Goal: Task Accomplishment & Management: Manage account settings

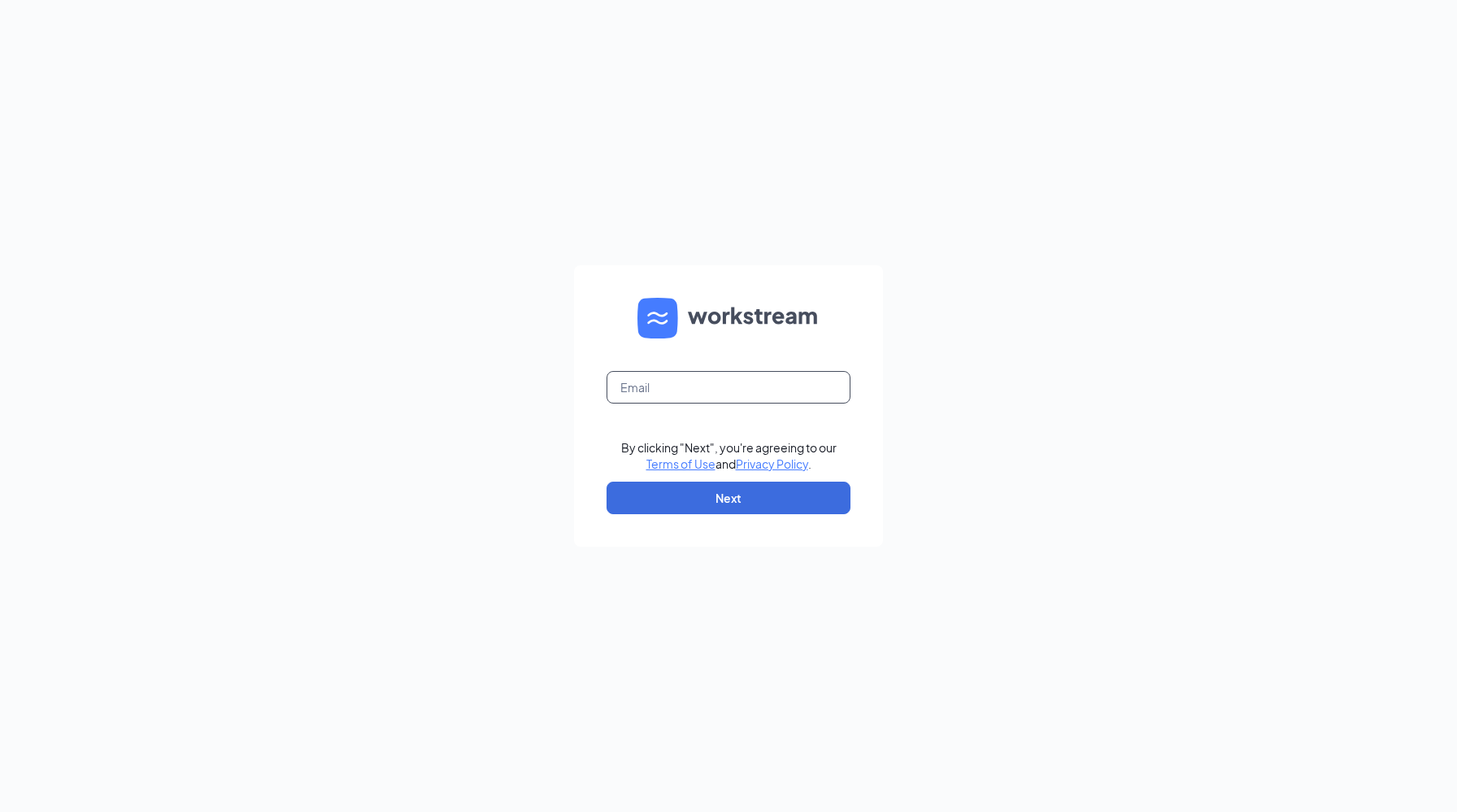
click at [710, 387] on input "text" at bounding box center [728, 387] width 244 height 33
type input "hr@cfacornelia.com"
click at [736, 494] on button "Next" at bounding box center [728, 497] width 244 height 33
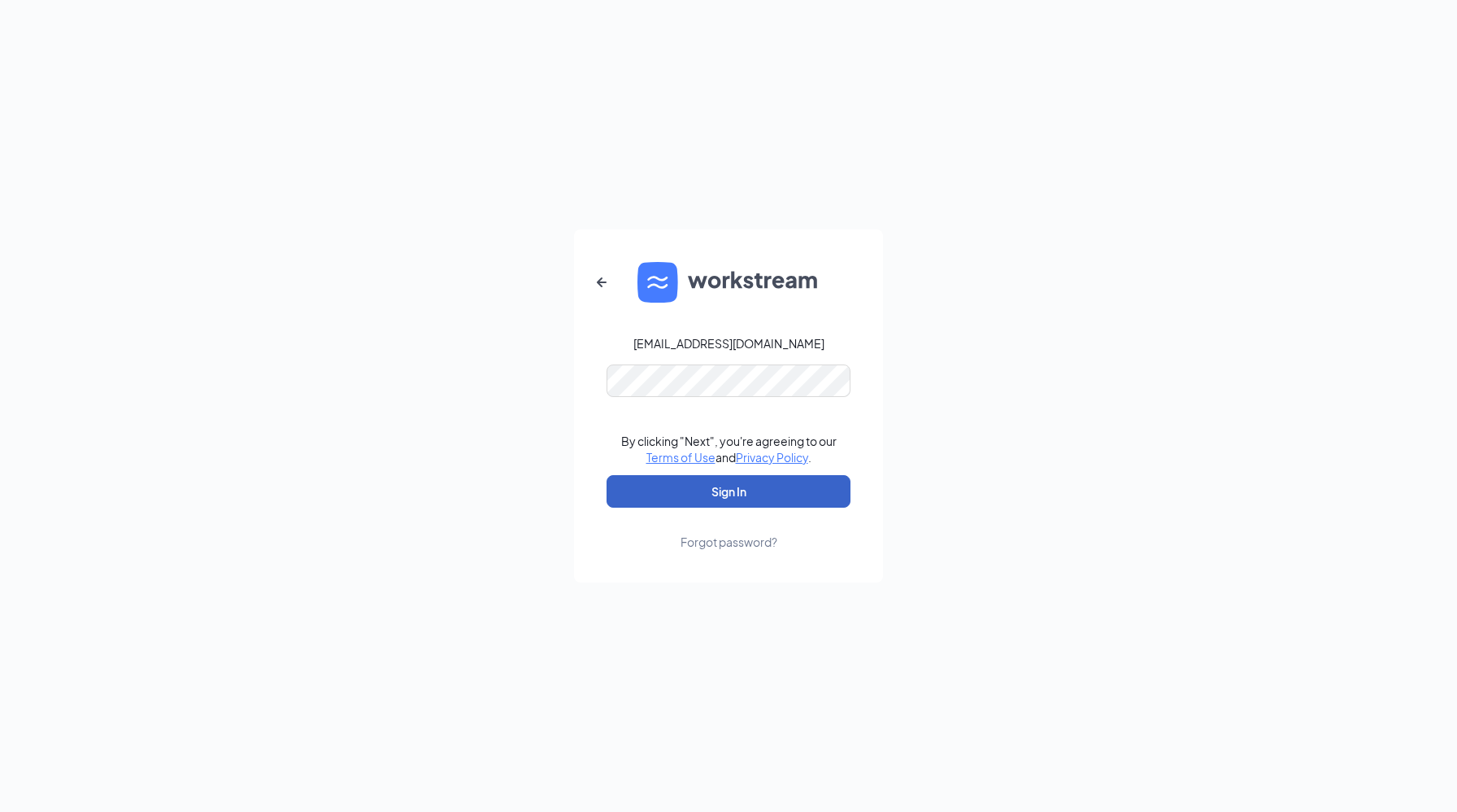
click at [721, 492] on button "Sign In" at bounding box center [728, 491] width 244 height 33
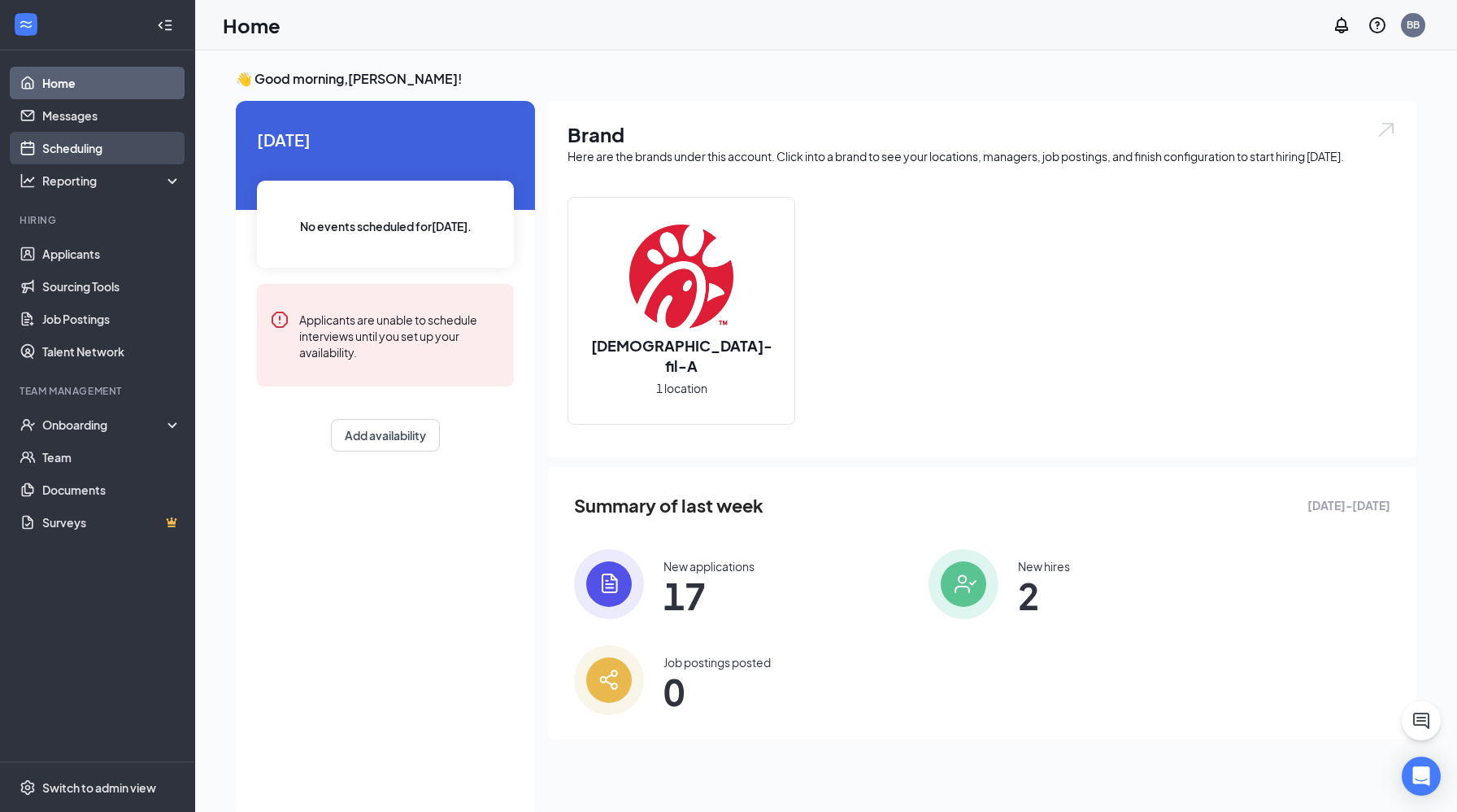
click at [89, 152] on link "Scheduling" at bounding box center [111, 148] width 139 height 33
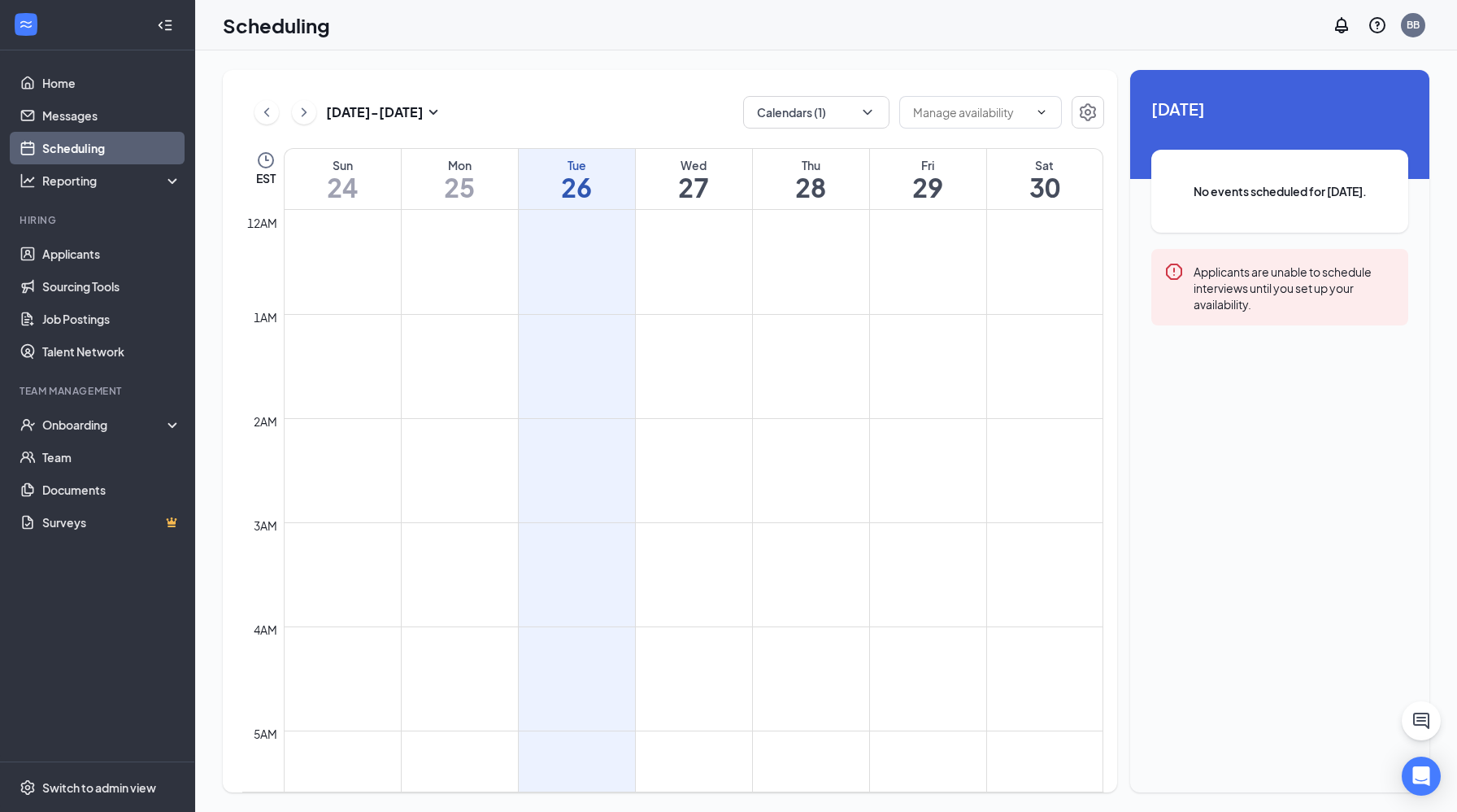
scroll to position [799, 0]
click at [820, 121] on button "Calendars (1)" at bounding box center [817, 112] width 147 height 33
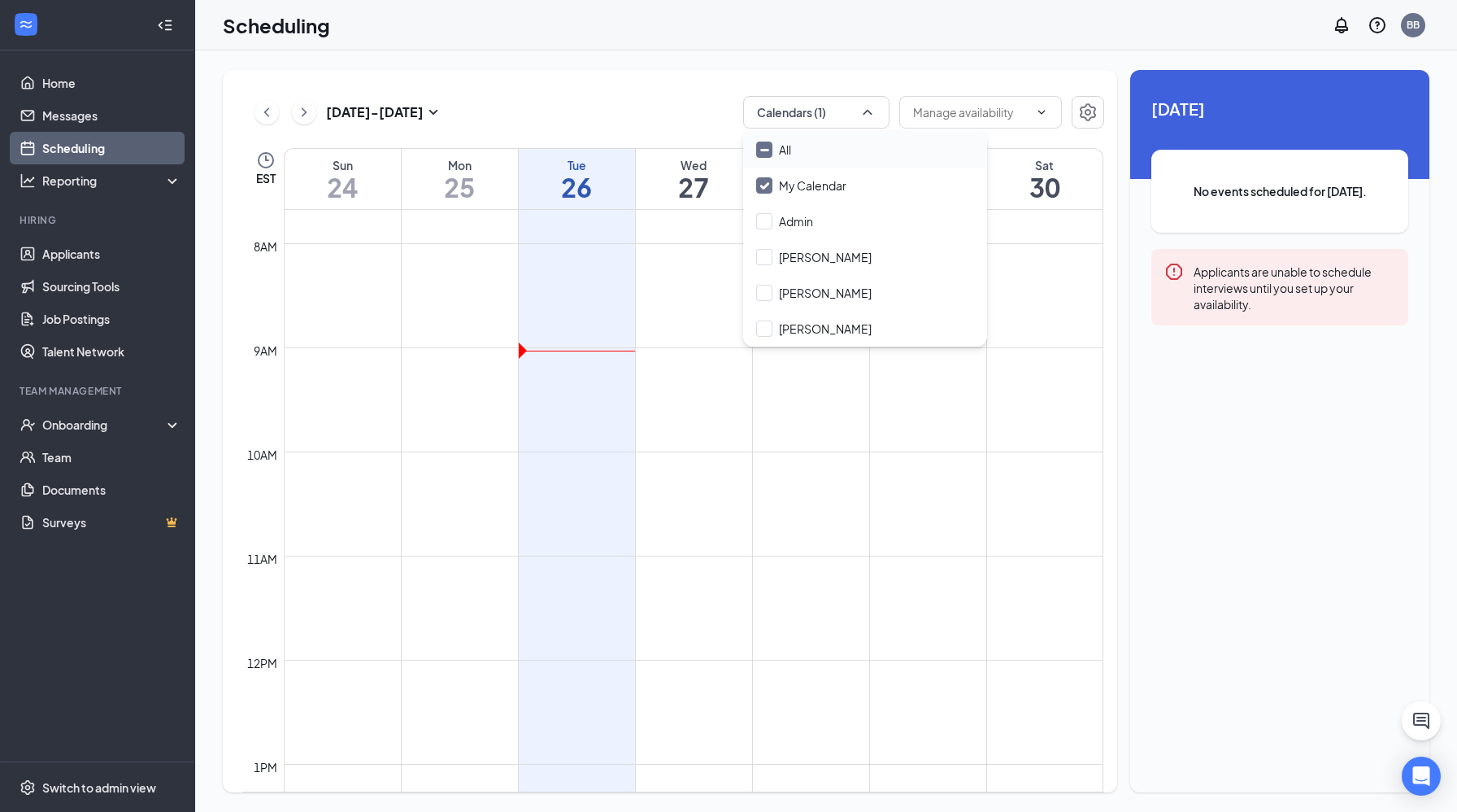
click at [813, 155] on div "All" at bounding box center [865, 149] width 244 height 35
checkbox input "true"
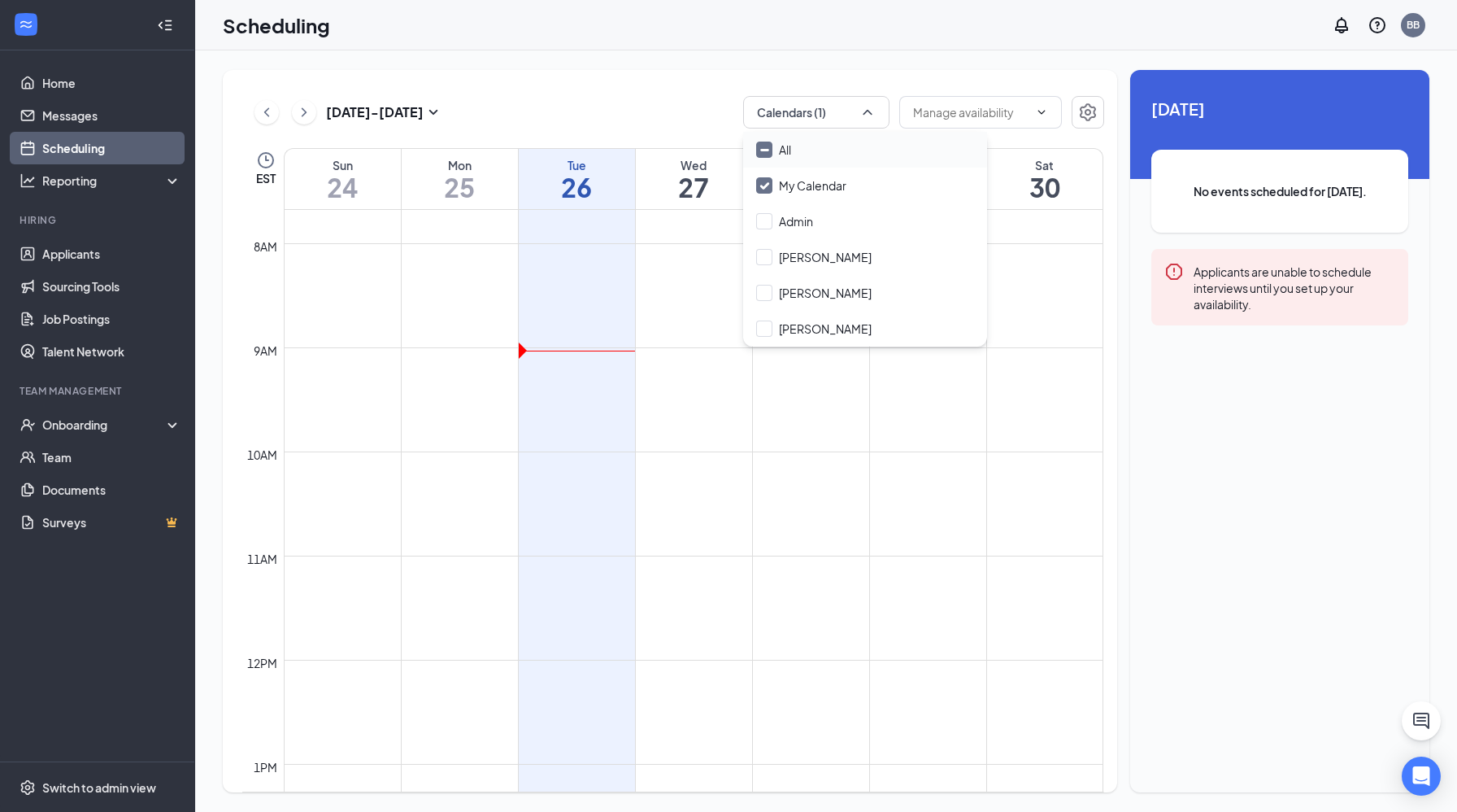
checkbox input "true"
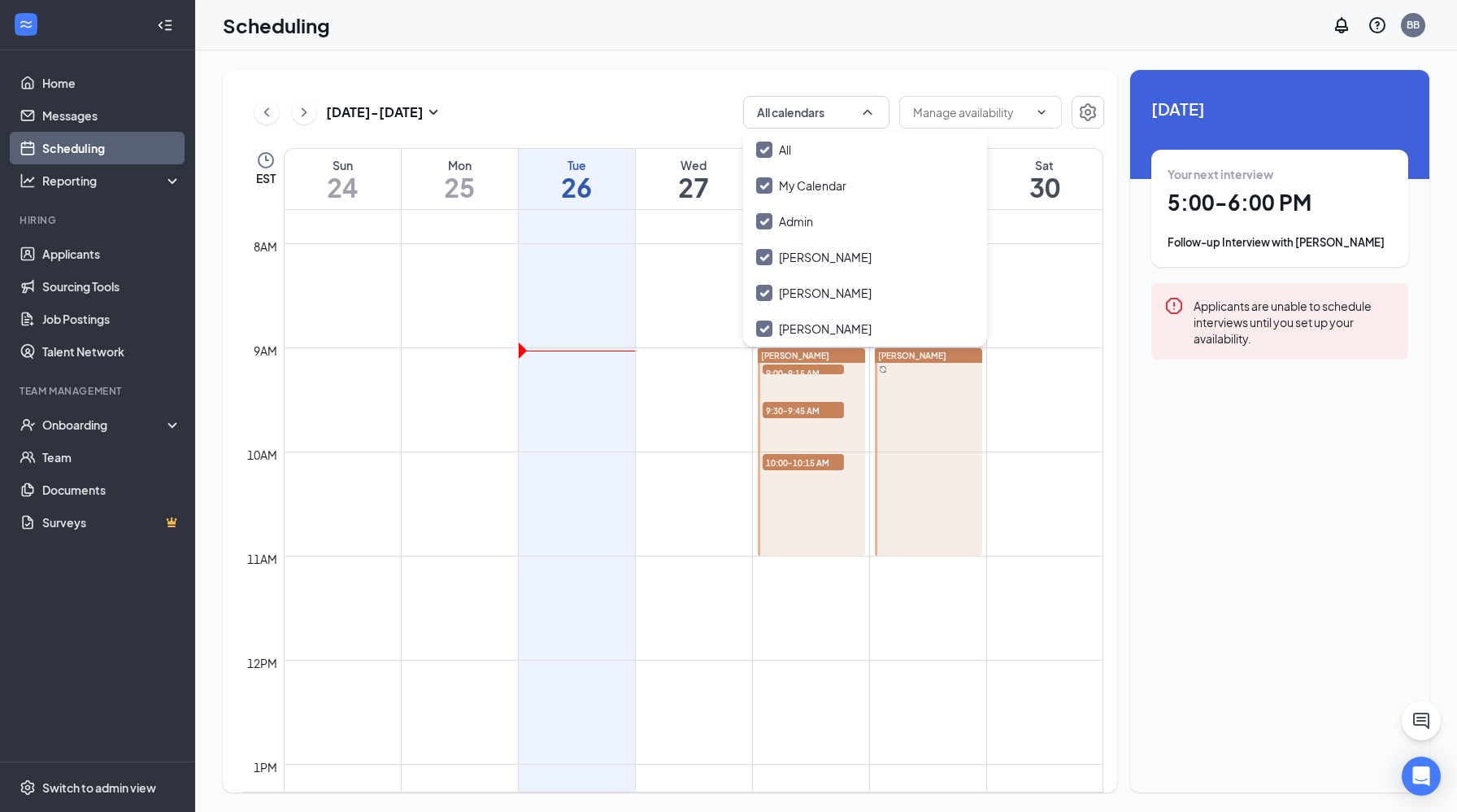
click at [671, 564] on td at bounding box center [694, 568] width 820 height 26
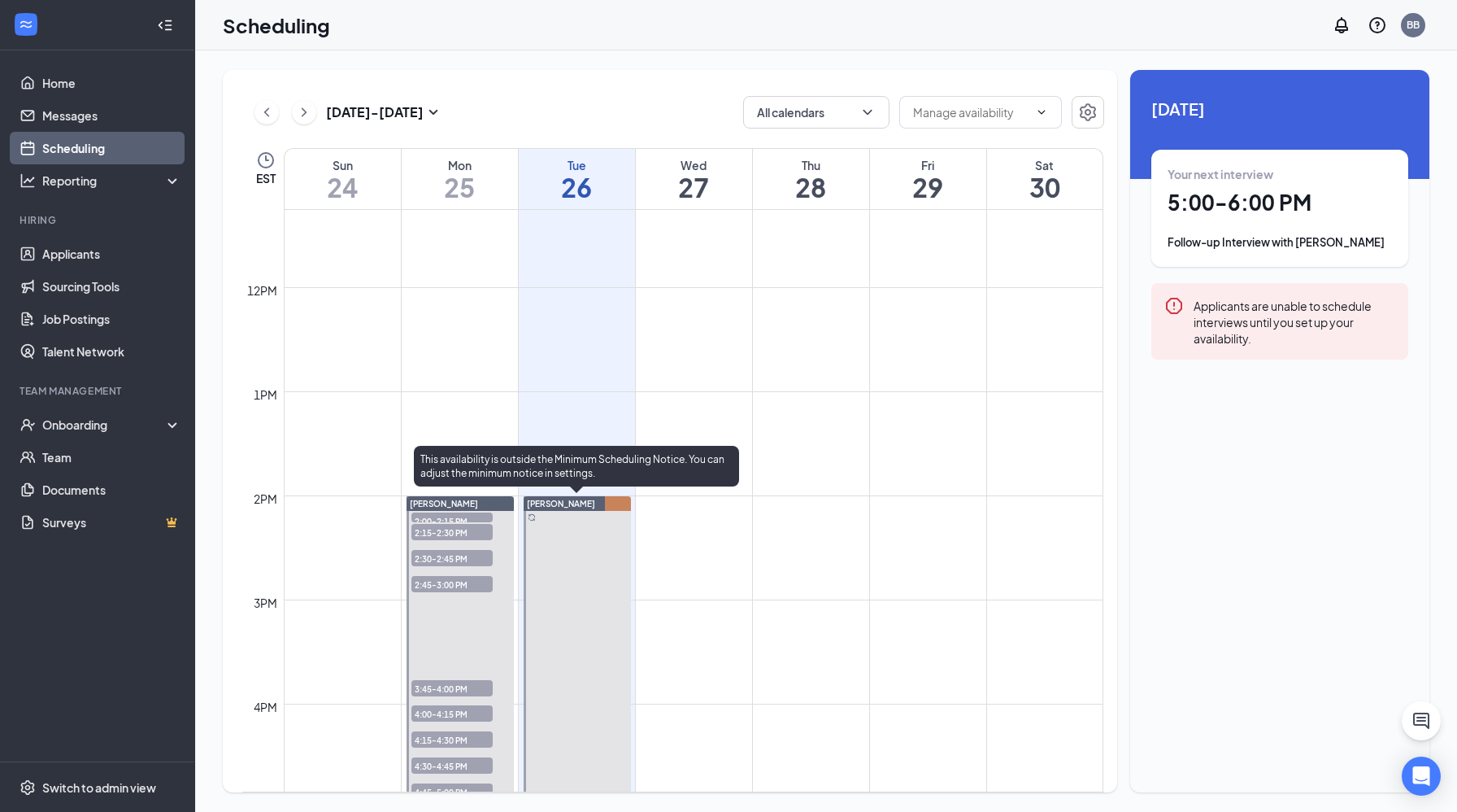
scroll to position [1349, 0]
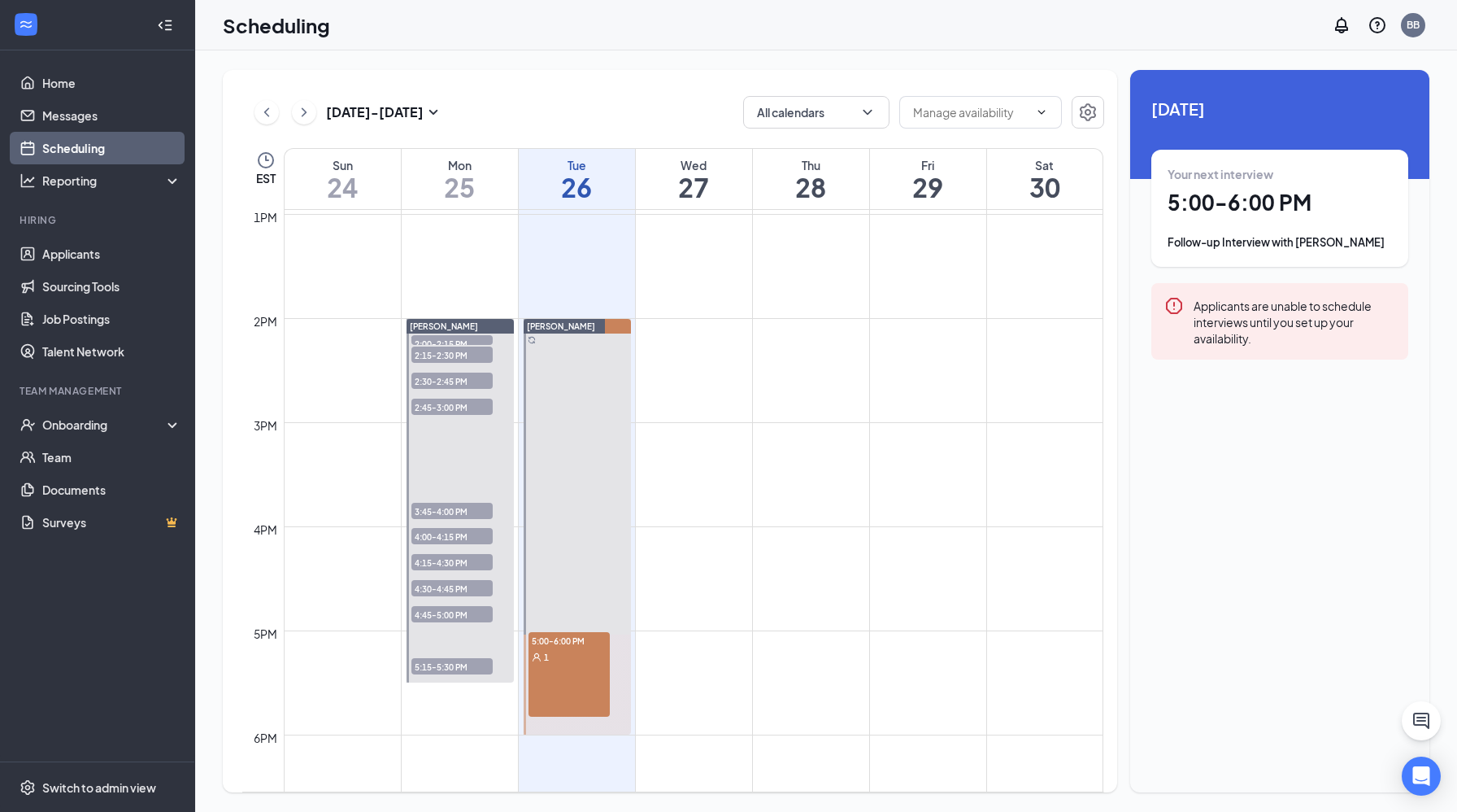
click at [475, 336] on span "2:00-2:15 PM" at bounding box center [452, 342] width 81 height 16
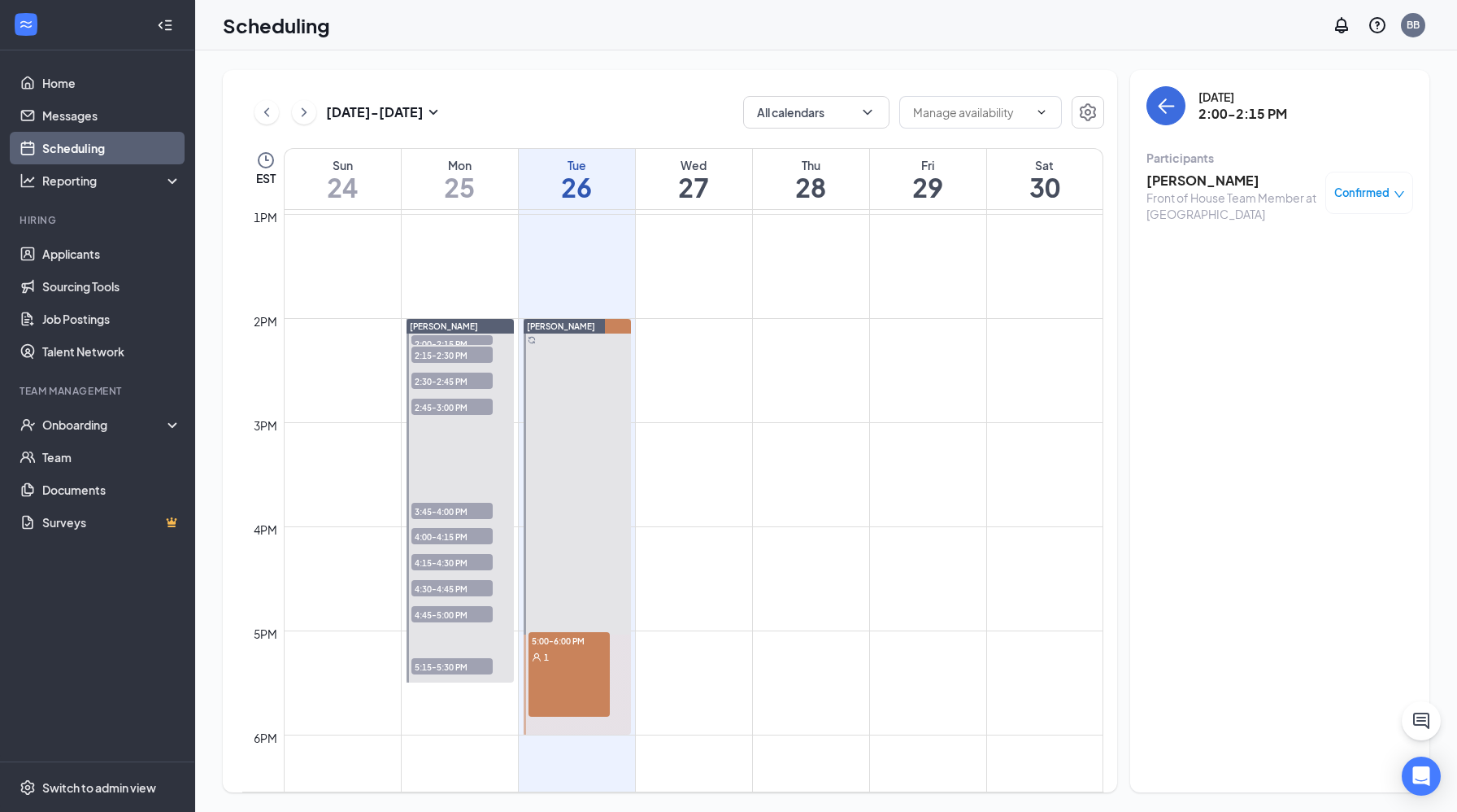
click at [1384, 197] on span "Confirmed" at bounding box center [1363, 192] width 56 height 16
click at [1308, 303] on span "Mark as no-show" at bounding box center [1321, 300] width 90 height 18
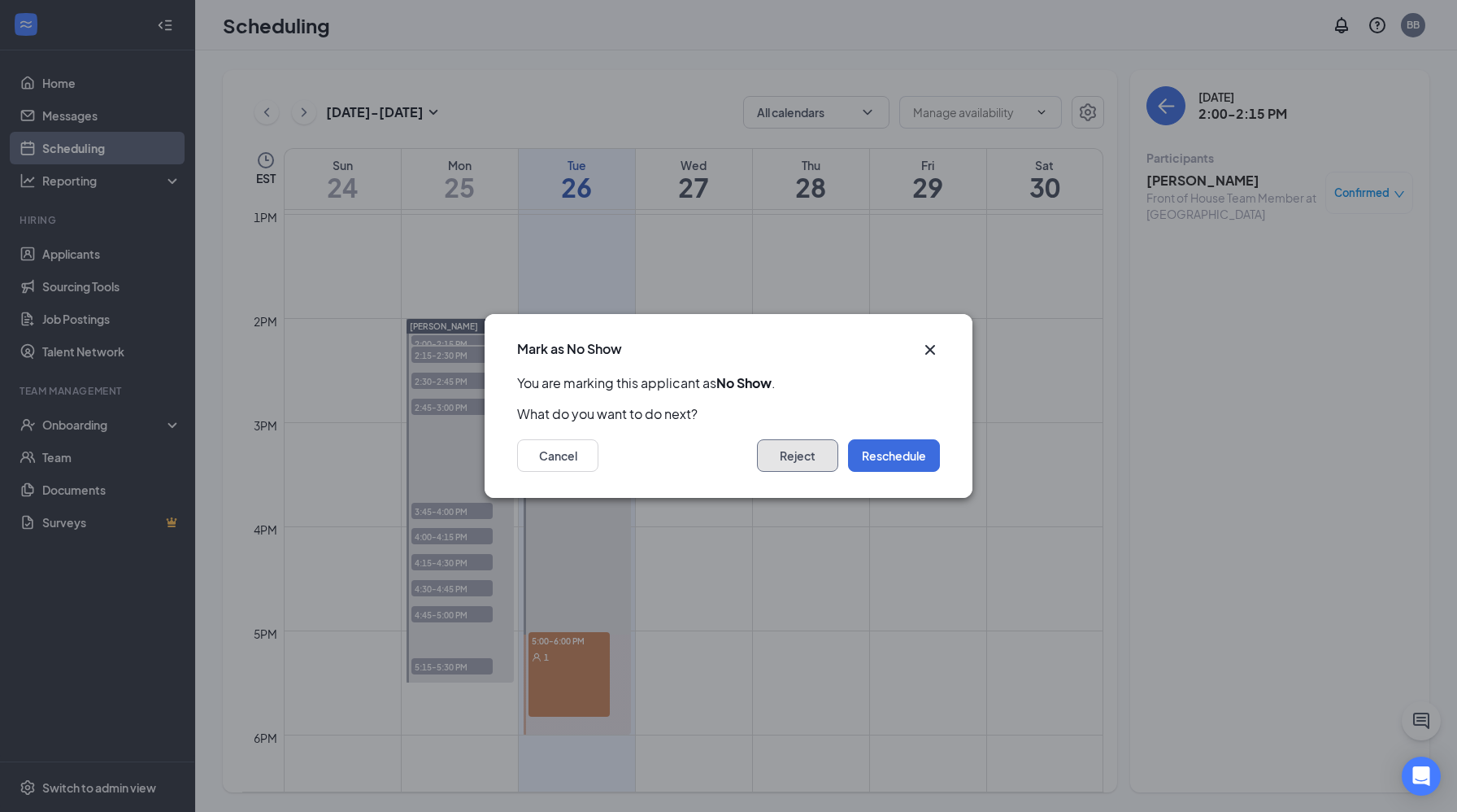
click at [827, 458] on button "Reject" at bounding box center [798, 455] width 81 height 33
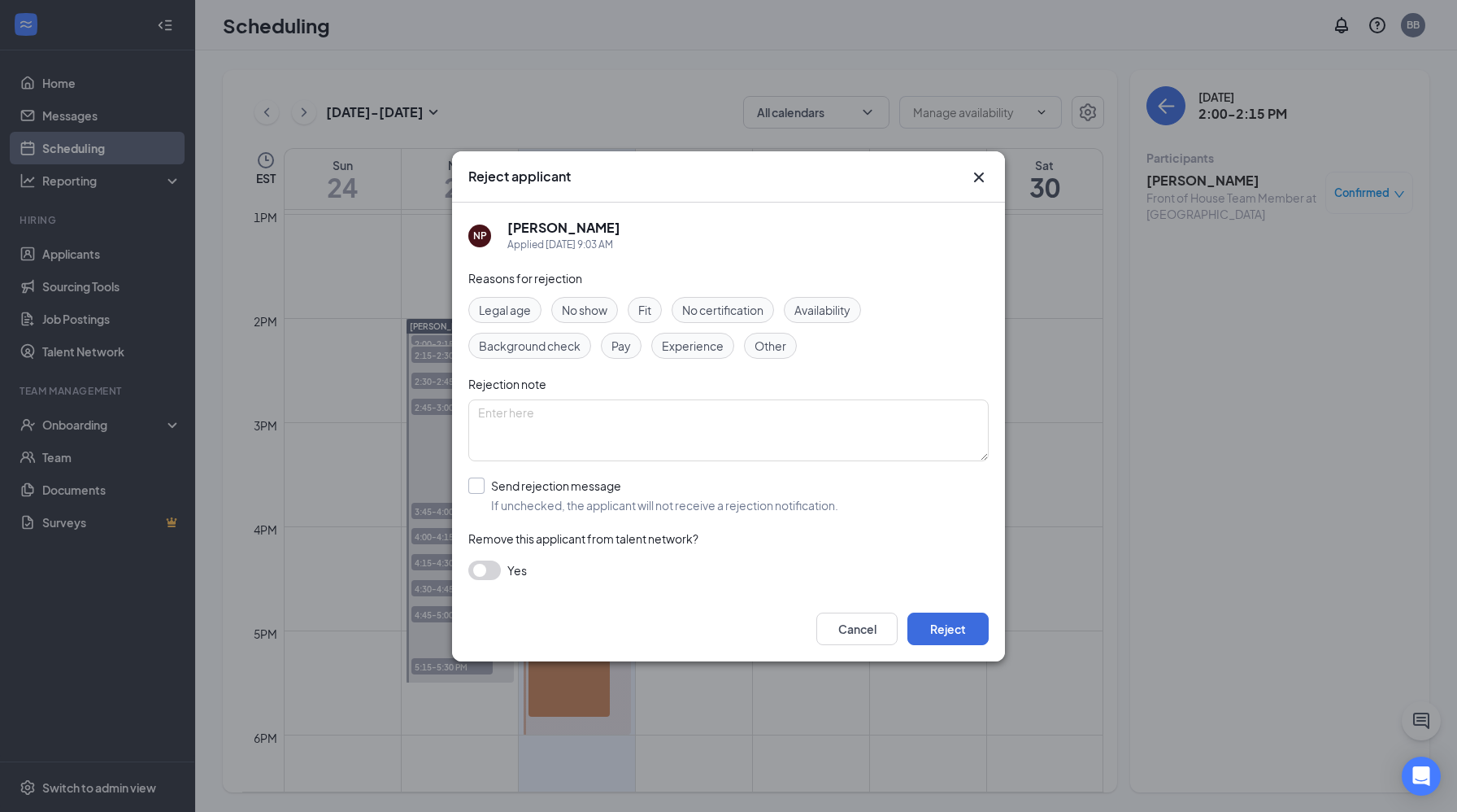
click at [482, 485] on input "Send rejection message If unchecked, the applicant will not receive a rejection…" at bounding box center [653, 495] width 370 height 35
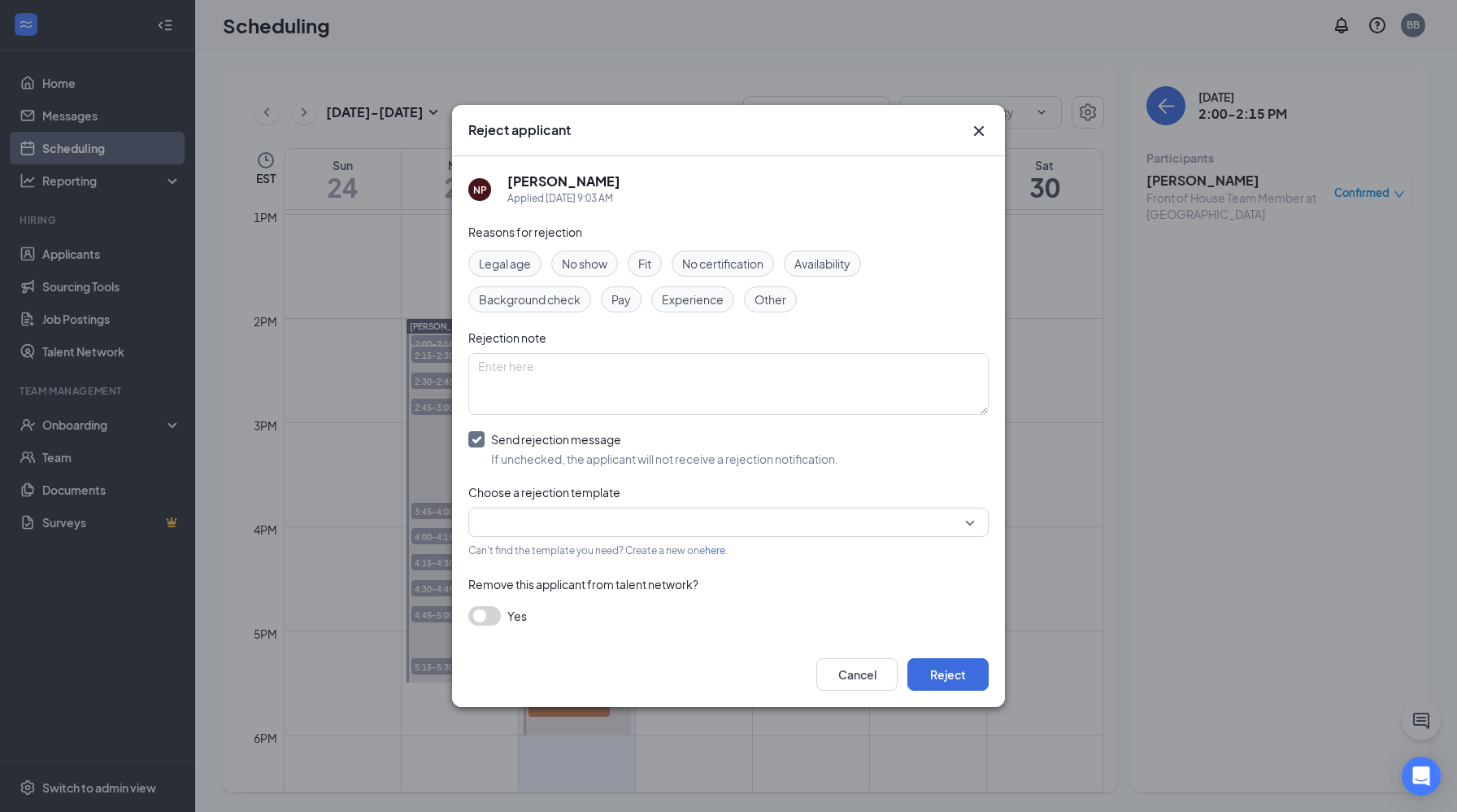
click at [480, 438] on input "Send rejection message If unchecked, the applicant will not receive a rejection…" at bounding box center [653, 449] width 370 height 35
checkbox input "false"
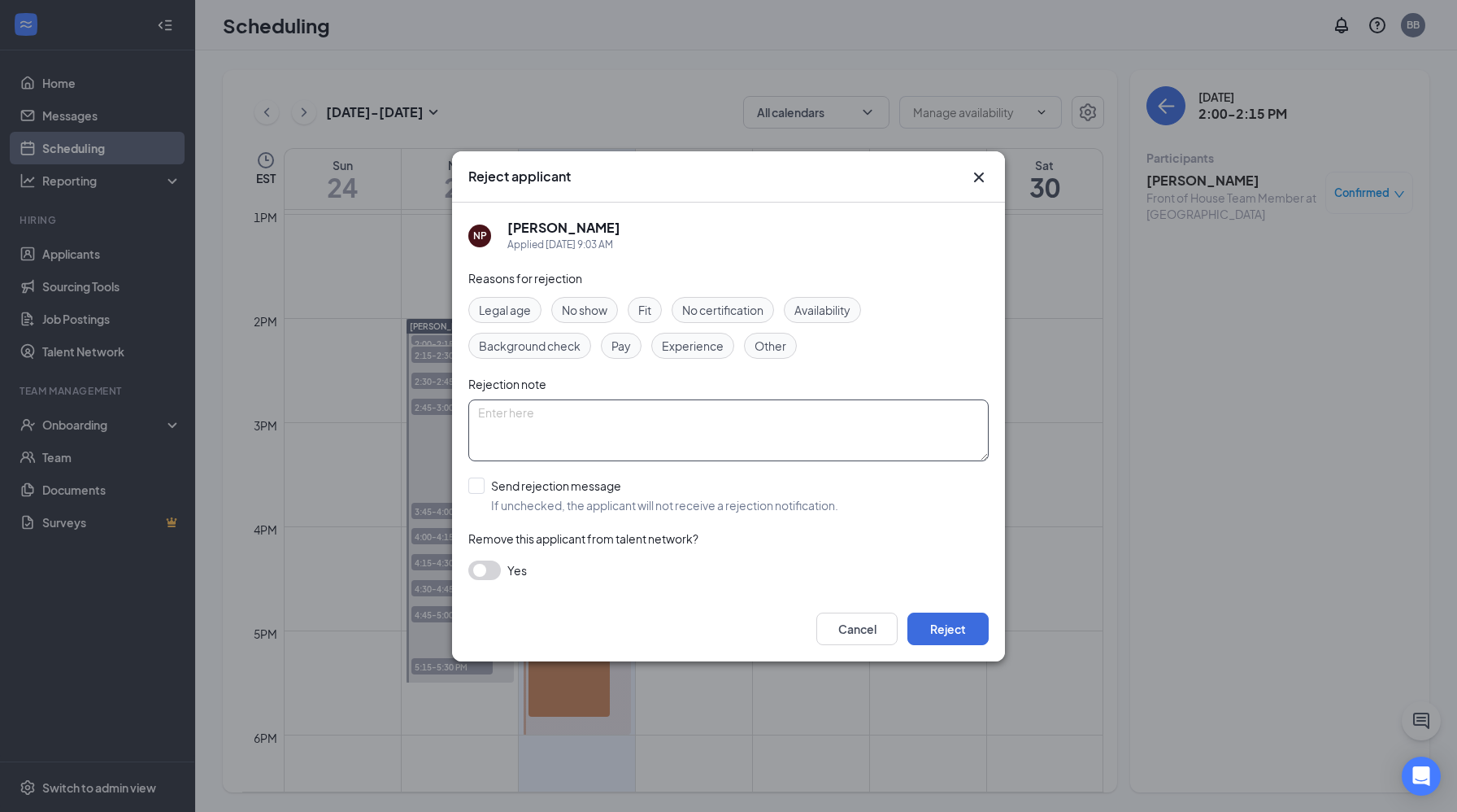
click at [520, 412] on textarea at bounding box center [728, 430] width 520 height 62
type textarea "no show"
click at [943, 621] on button "Reject" at bounding box center [948, 628] width 81 height 33
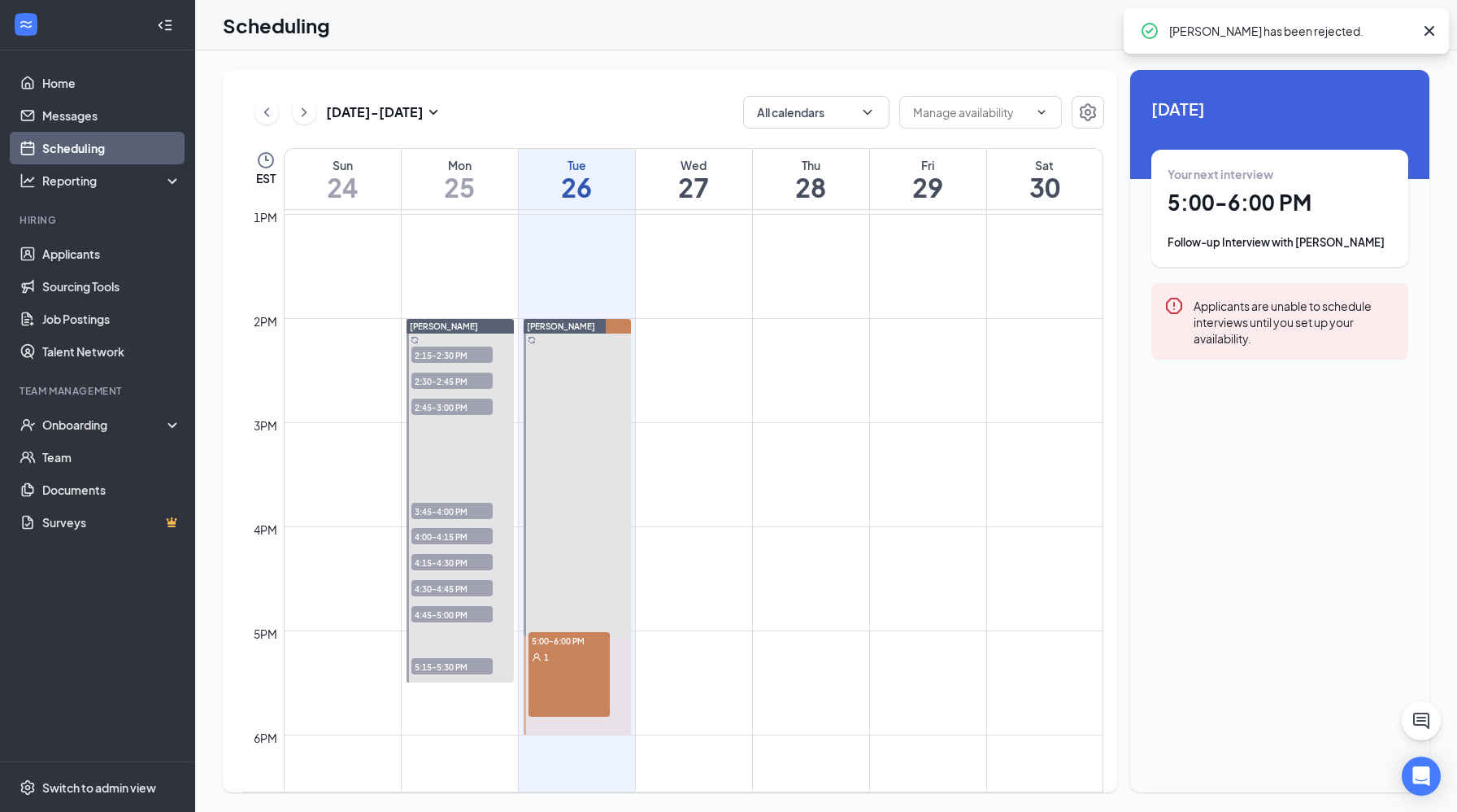
click at [464, 355] on span "2:15-2:30 PM" at bounding box center [452, 354] width 81 height 16
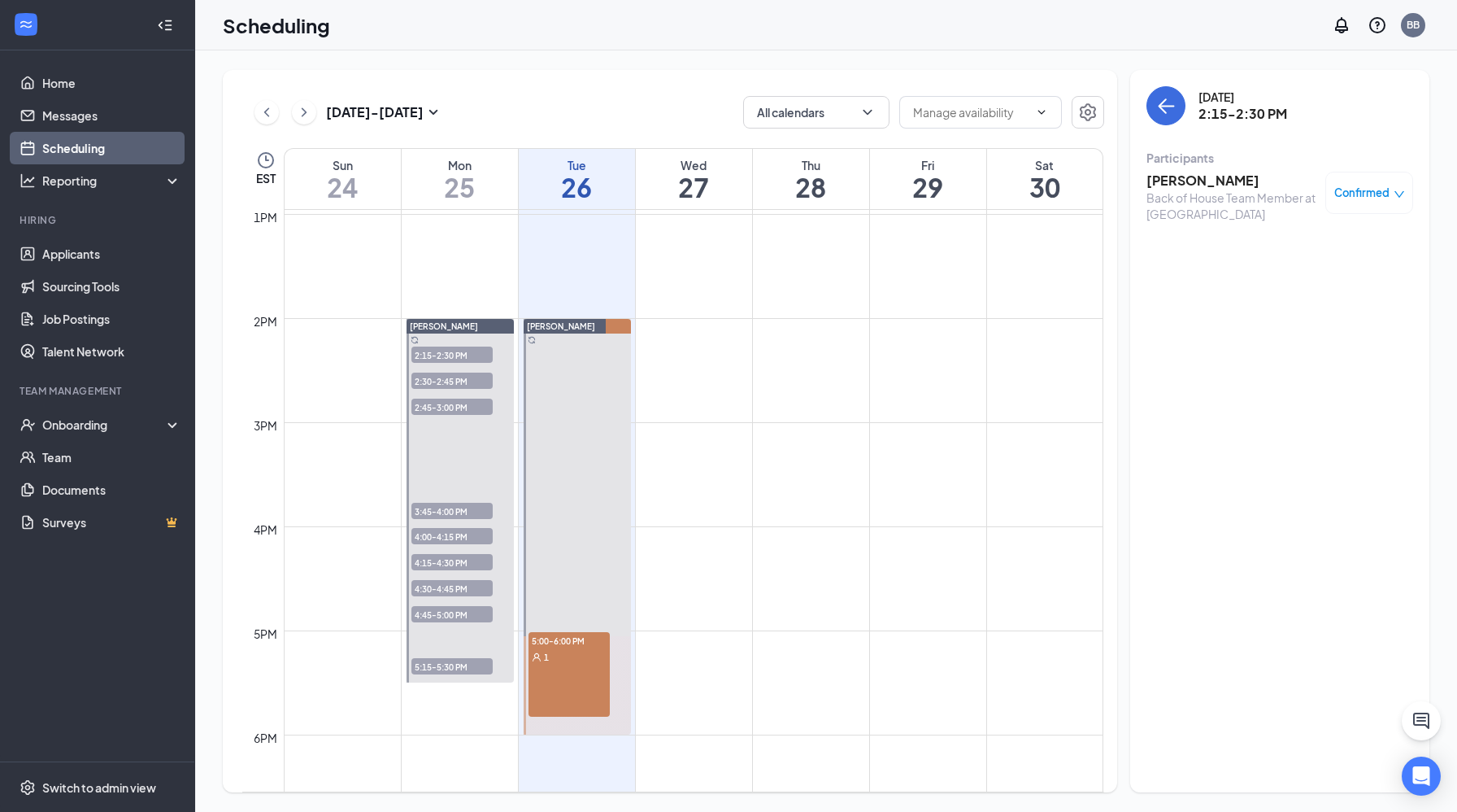
click at [1202, 184] on h3 "[PERSON_NAME]" at bounding box center [1232, 180] width 171 height 18
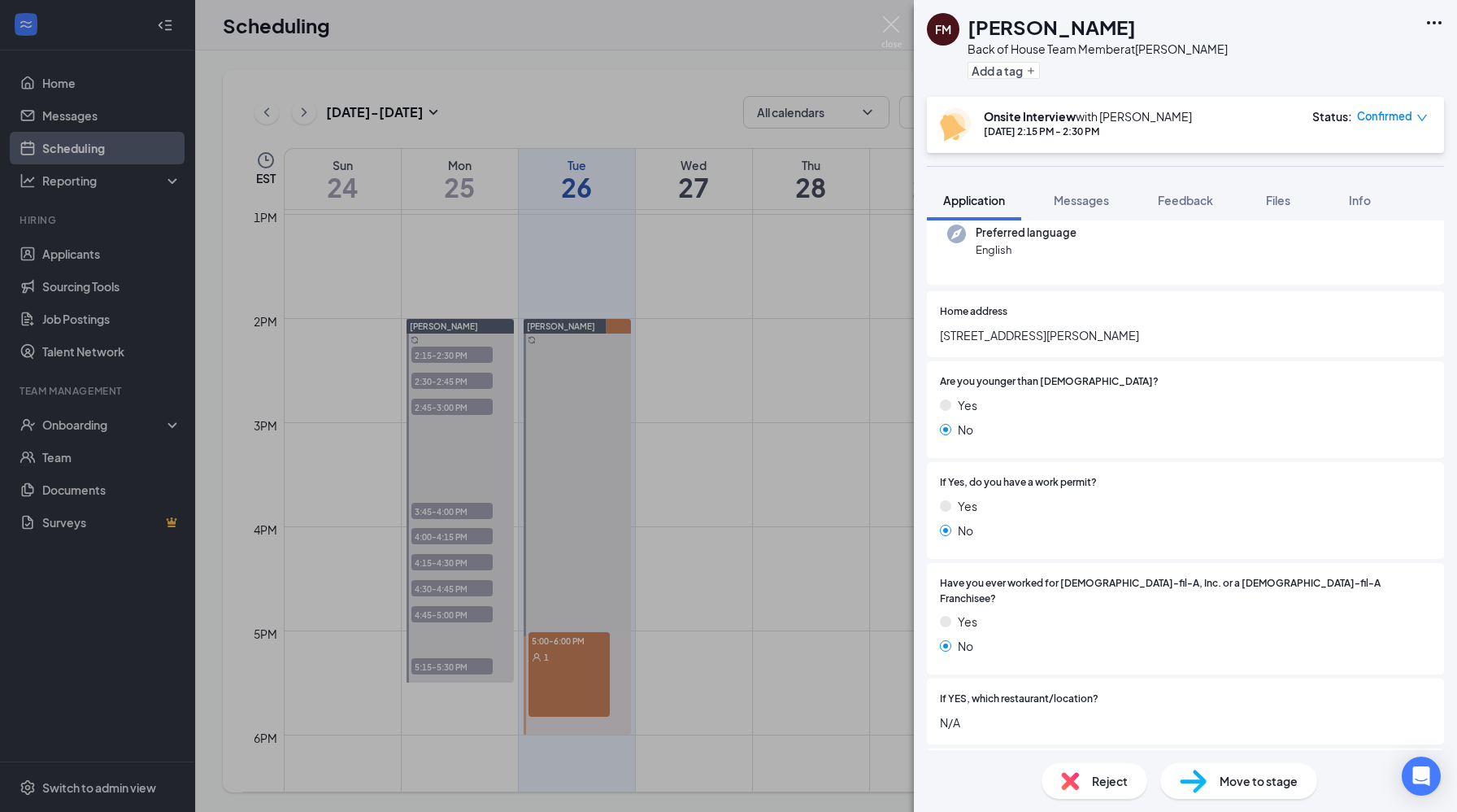
scroll to position [174, 0]
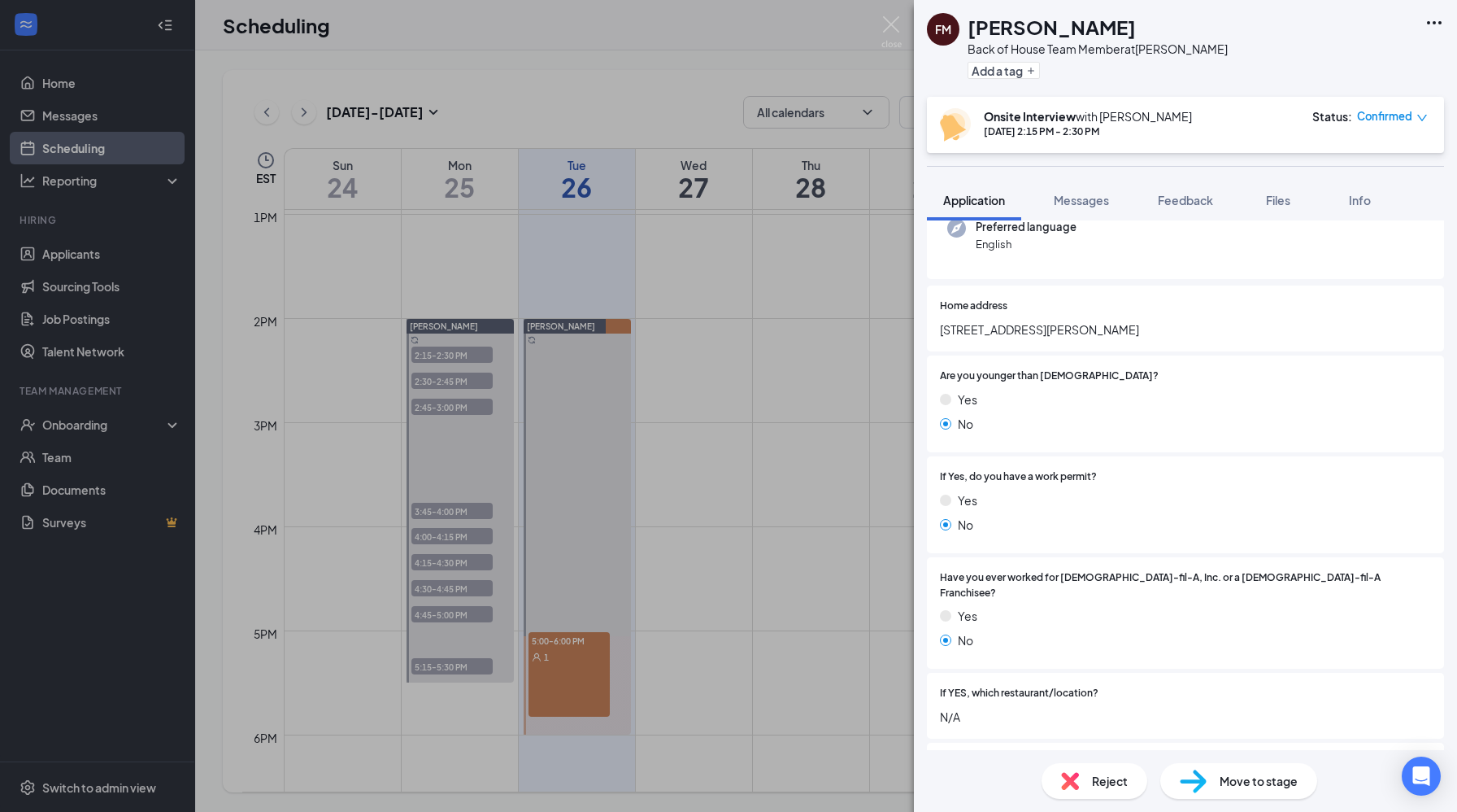
click at [1128, 779] on div "Reject" at bounding box center [1094, 781] width 105 height 35
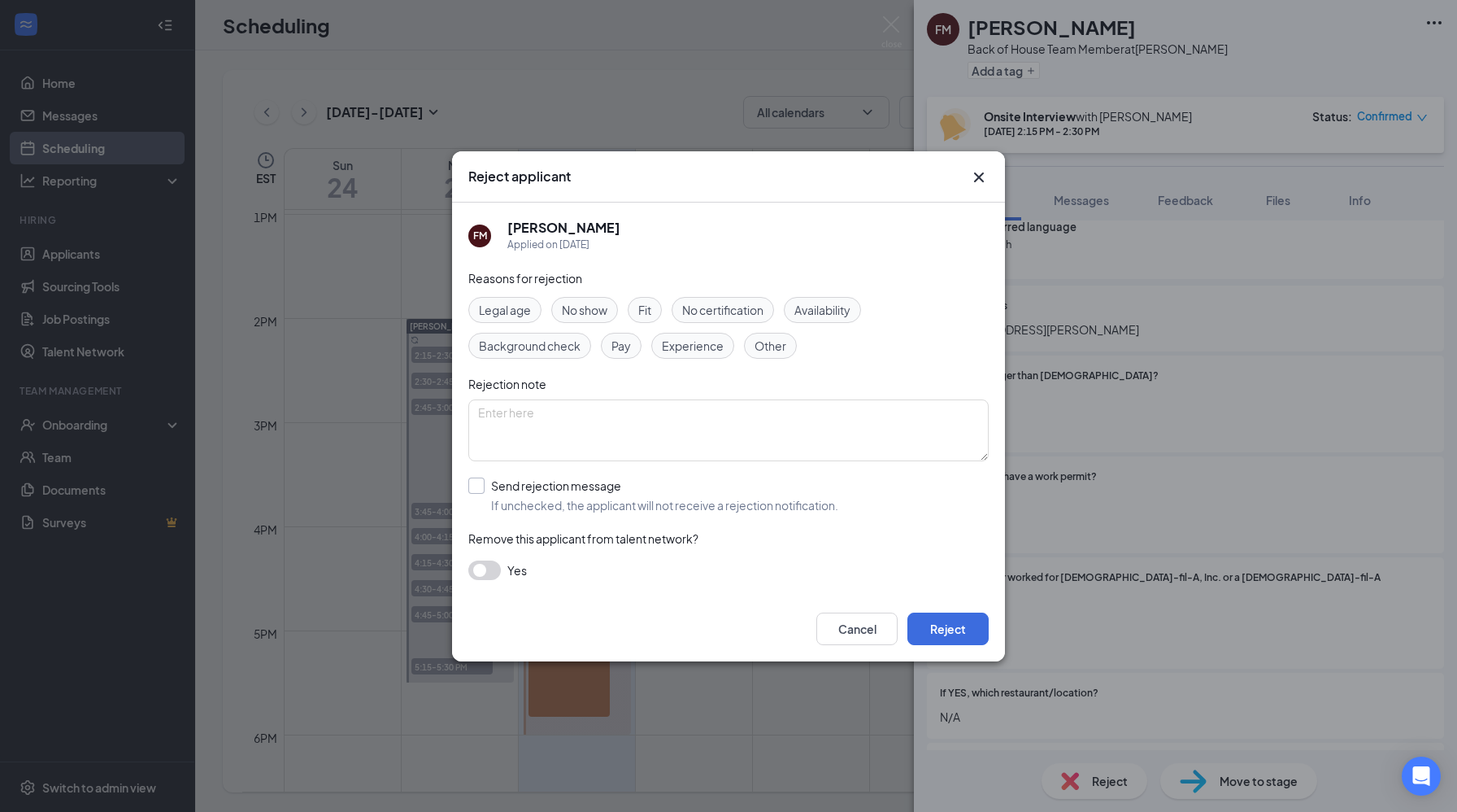
click at [478, 486] on input "Send rejection message If unchecked, the applicant will not receive a rejection…" at bounding box center [653, 495] width 370 height 35
checkbox input "true"
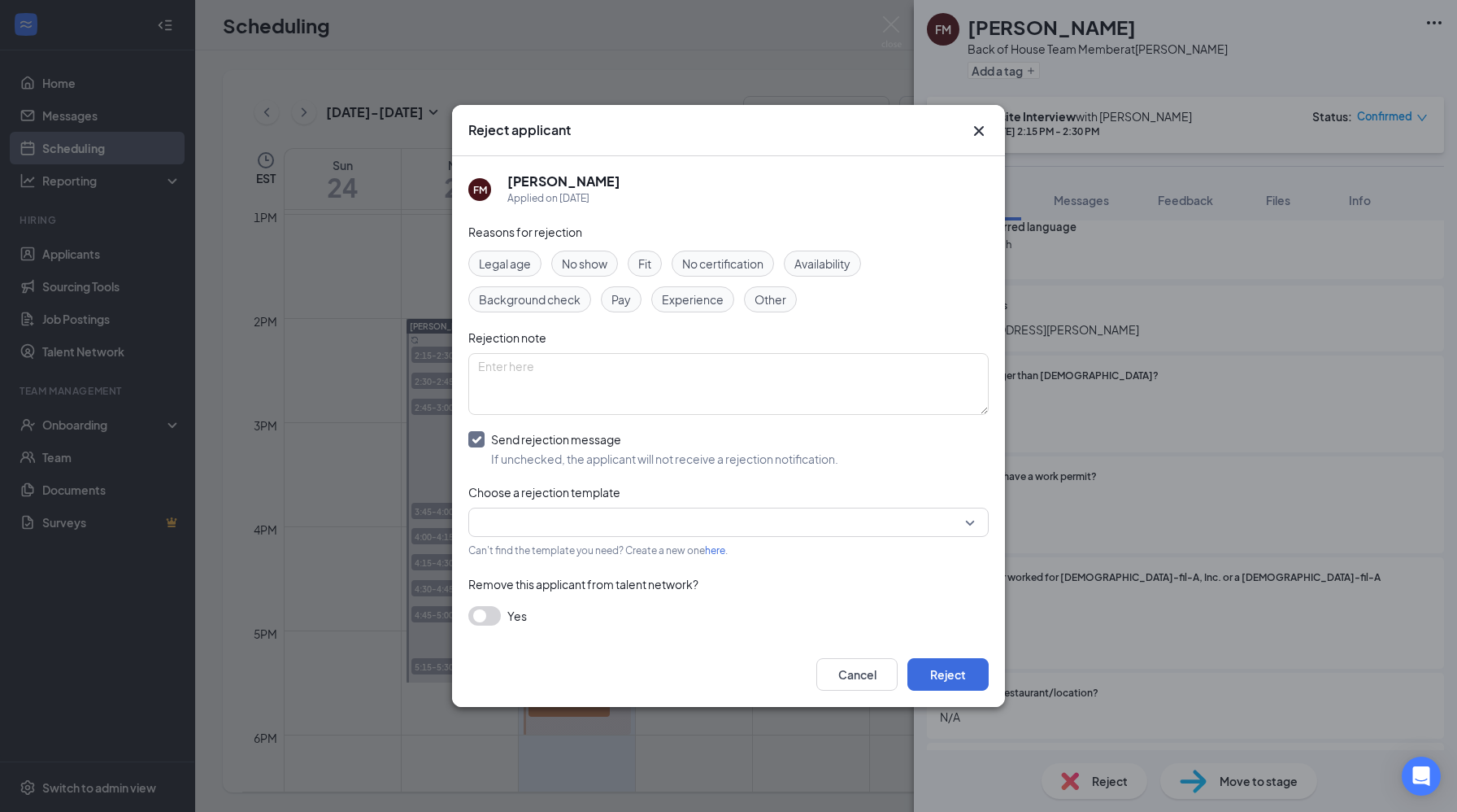
click at [1139, 287] on div "Reject applicant FM [PERSON_NAME] Applied on [DATE] Reasons for rejection Legal…" at bounding box center [728, 406] width 1457 height 812
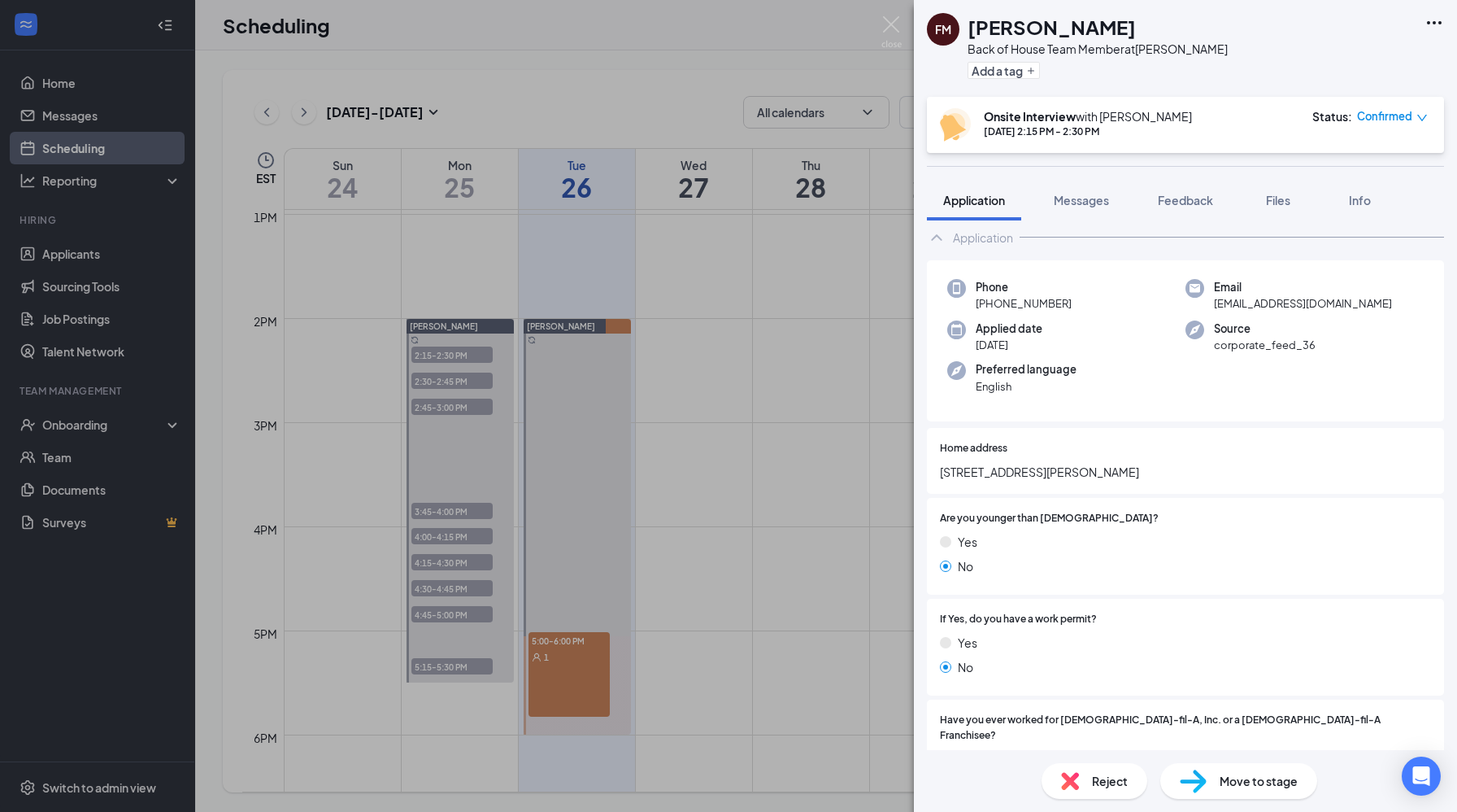
scroll to position [0, 0]
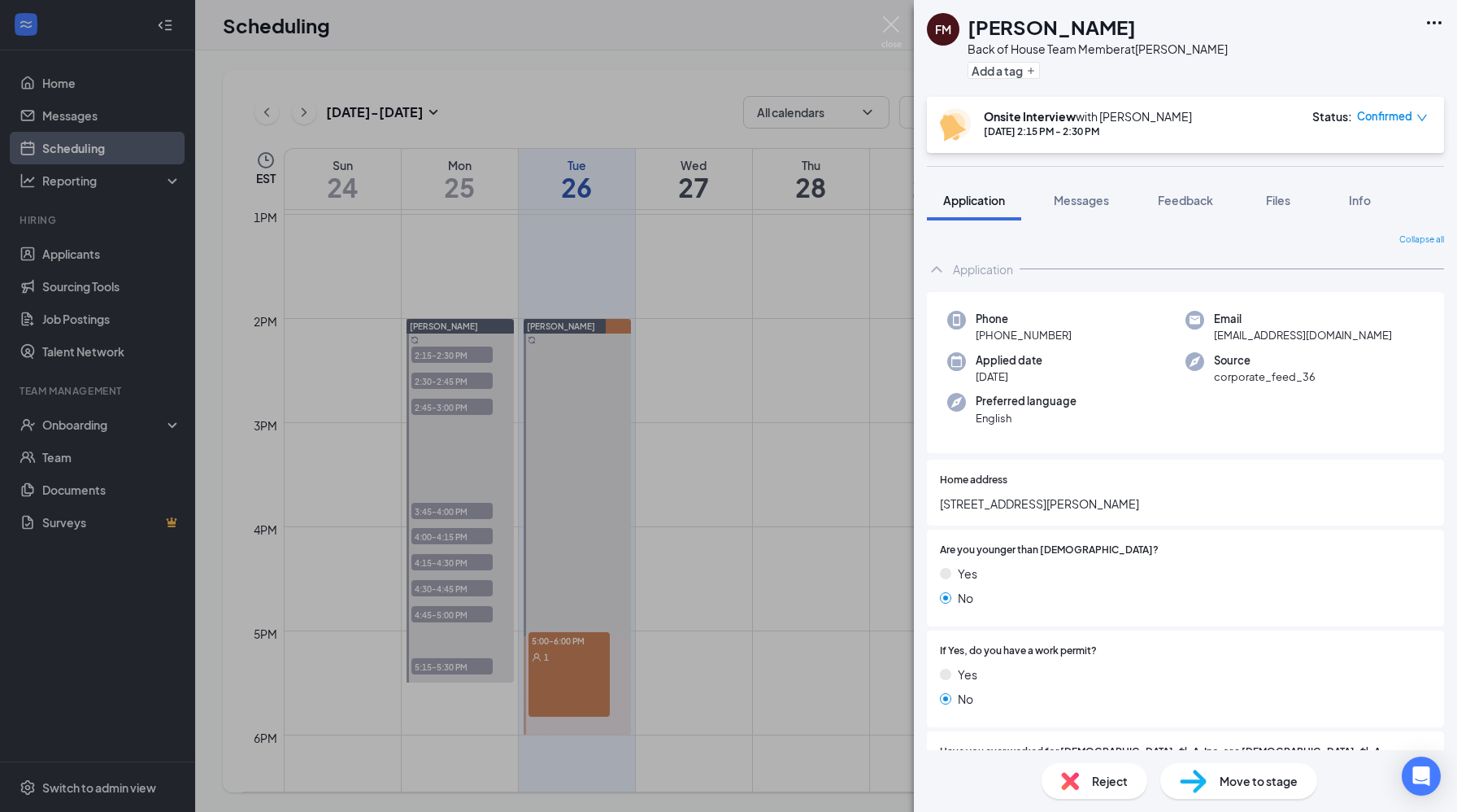
click at [803, 482] on div "FM [PERSON_NAME] Back of House Team Member at [PERSON_NAME] Add a tag Onsite In…" at bounding box center [728, 406] width 1457 height 812
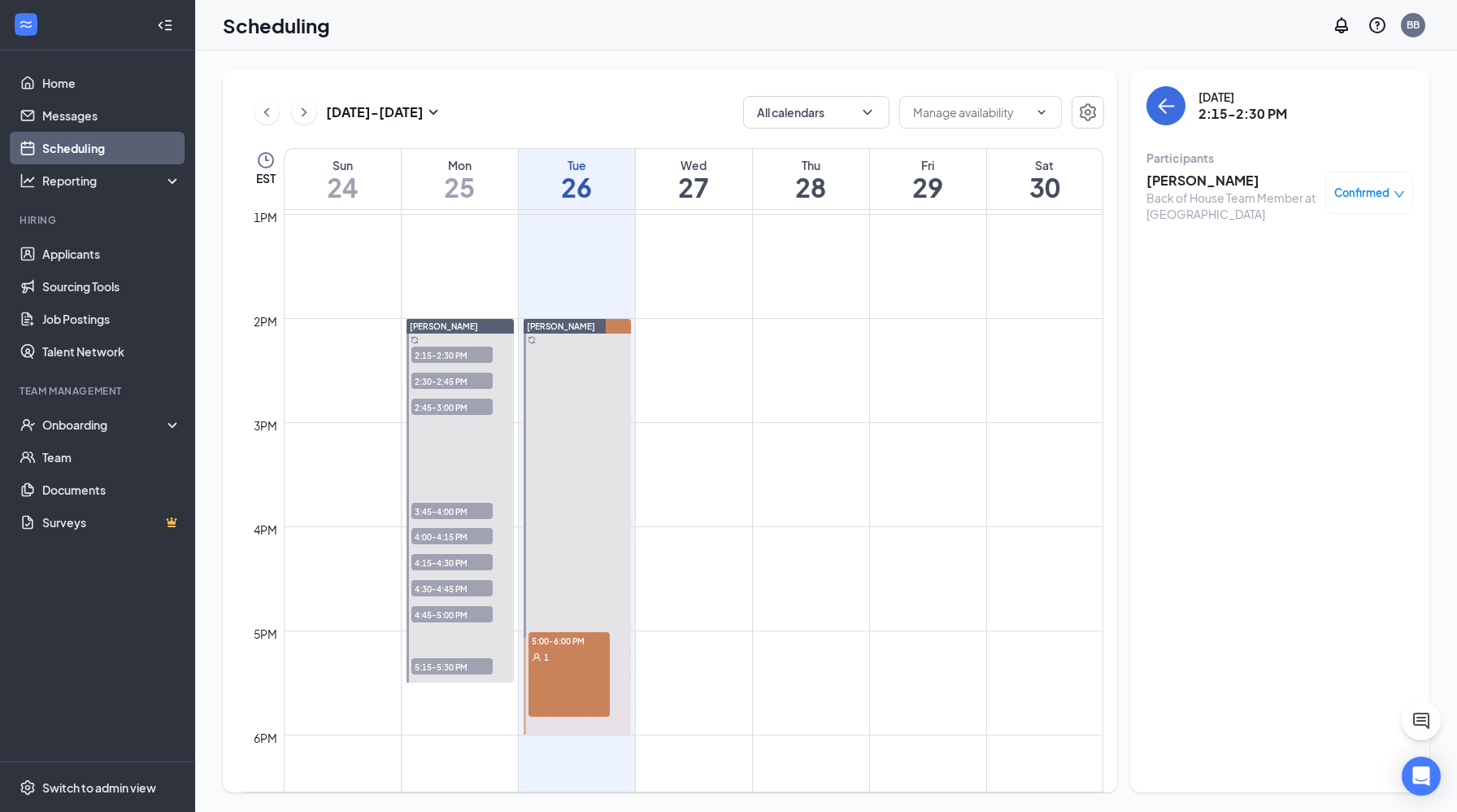
click at [456, 384] on span "2:30-2:45 PM" at bounding box center [452, 380] width 81 height 16
click at [1195, 183] on h3 "Caden Roam" at bounding box center [1232, 180] width 171 height 18
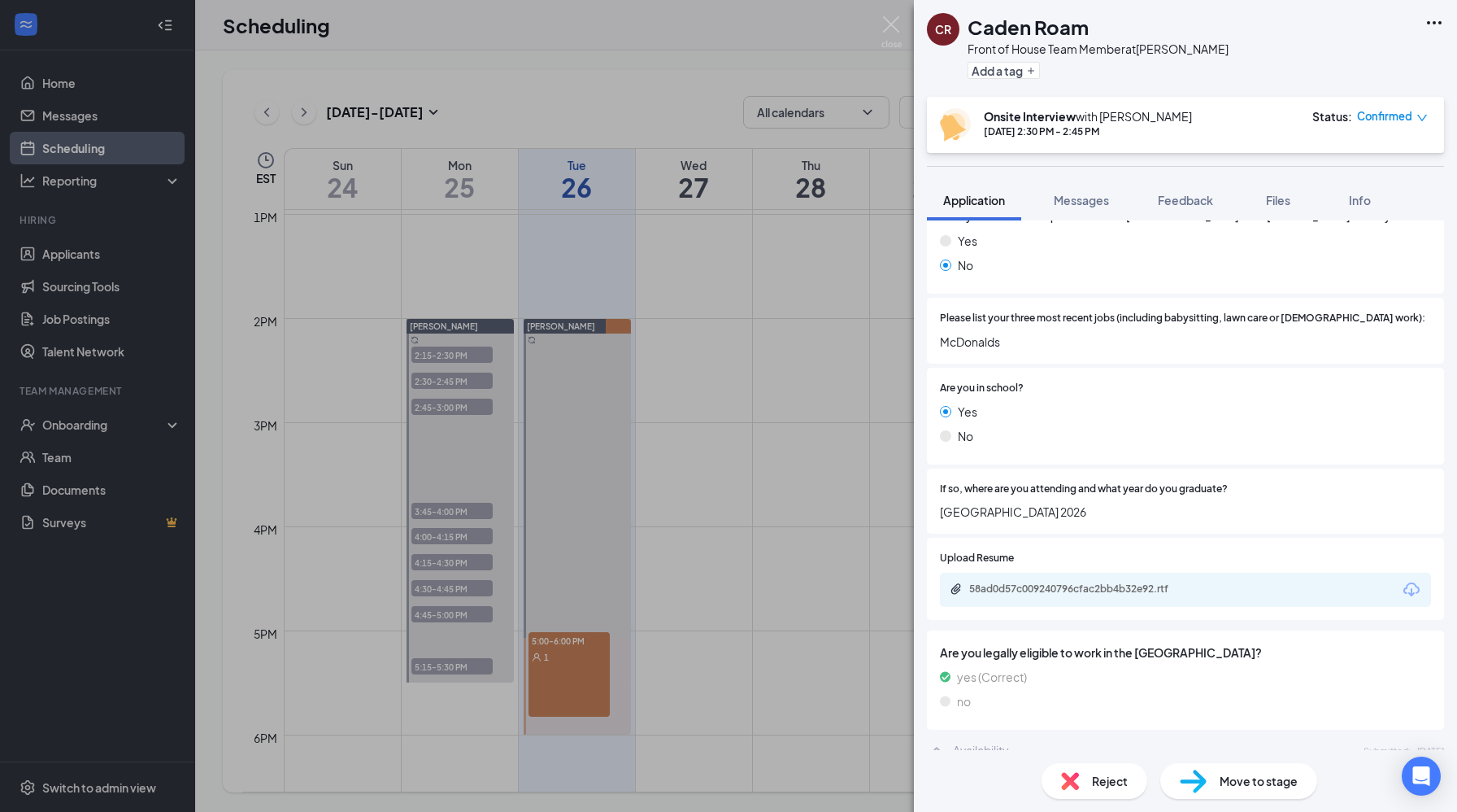
scroll to position [890, 0]
click at [1142, 593] on div "58ad0d57c009240796cfac2bb4b32e92.rtf" at bounding box center [1083, 586] width 228 height 13
click at [1080, 771] on div "Reject" at bounding box center [1094, 781] width 105 height 35
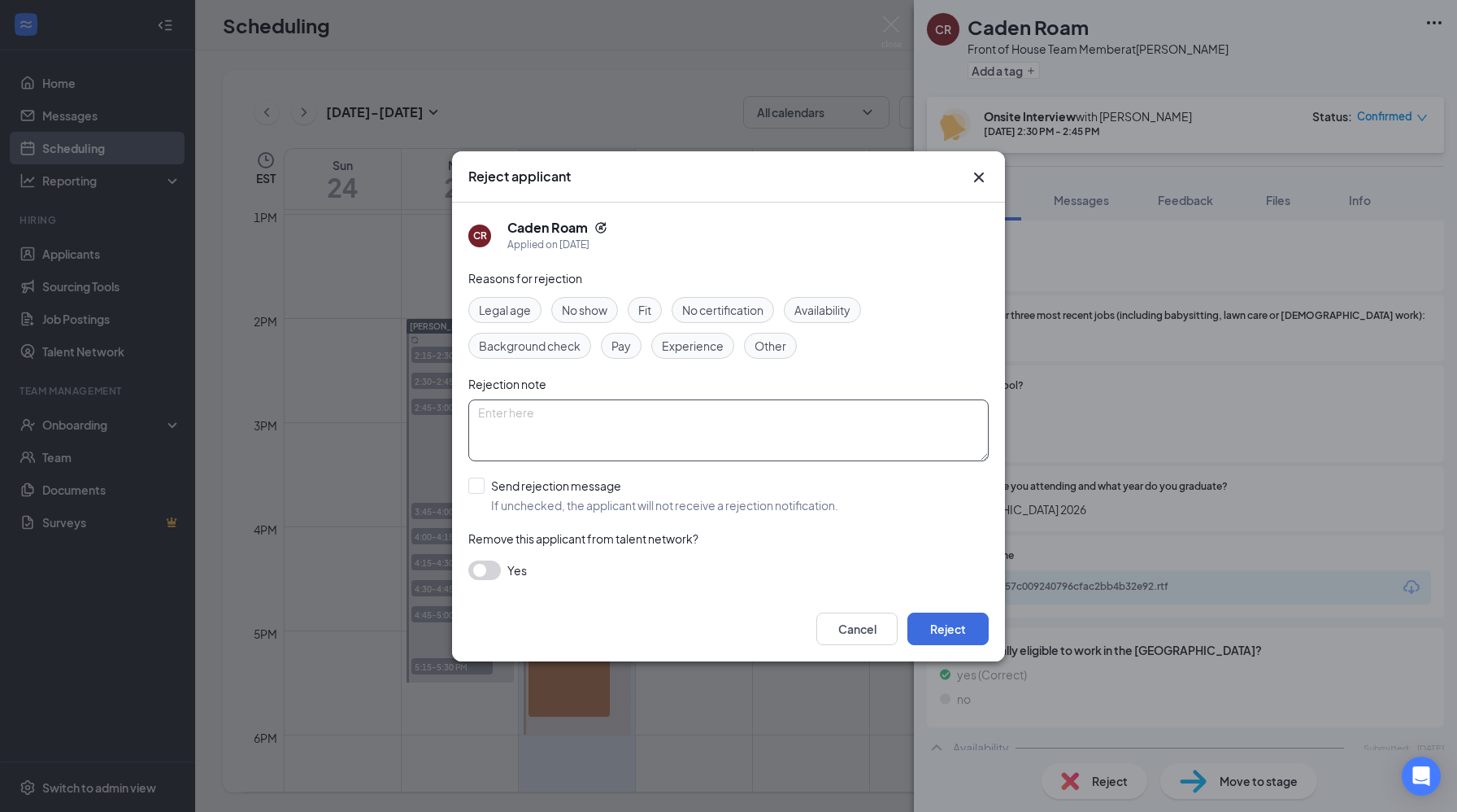
click at [483, 413] on textarea at bounding box center [728, 430] width 520 height 62
type textarea "no show"
click at [470, 485] on input "Send rejection message If unchecked, the applicant will not receive a rejection…" at bounding box center [653, 495] width 370 height 35
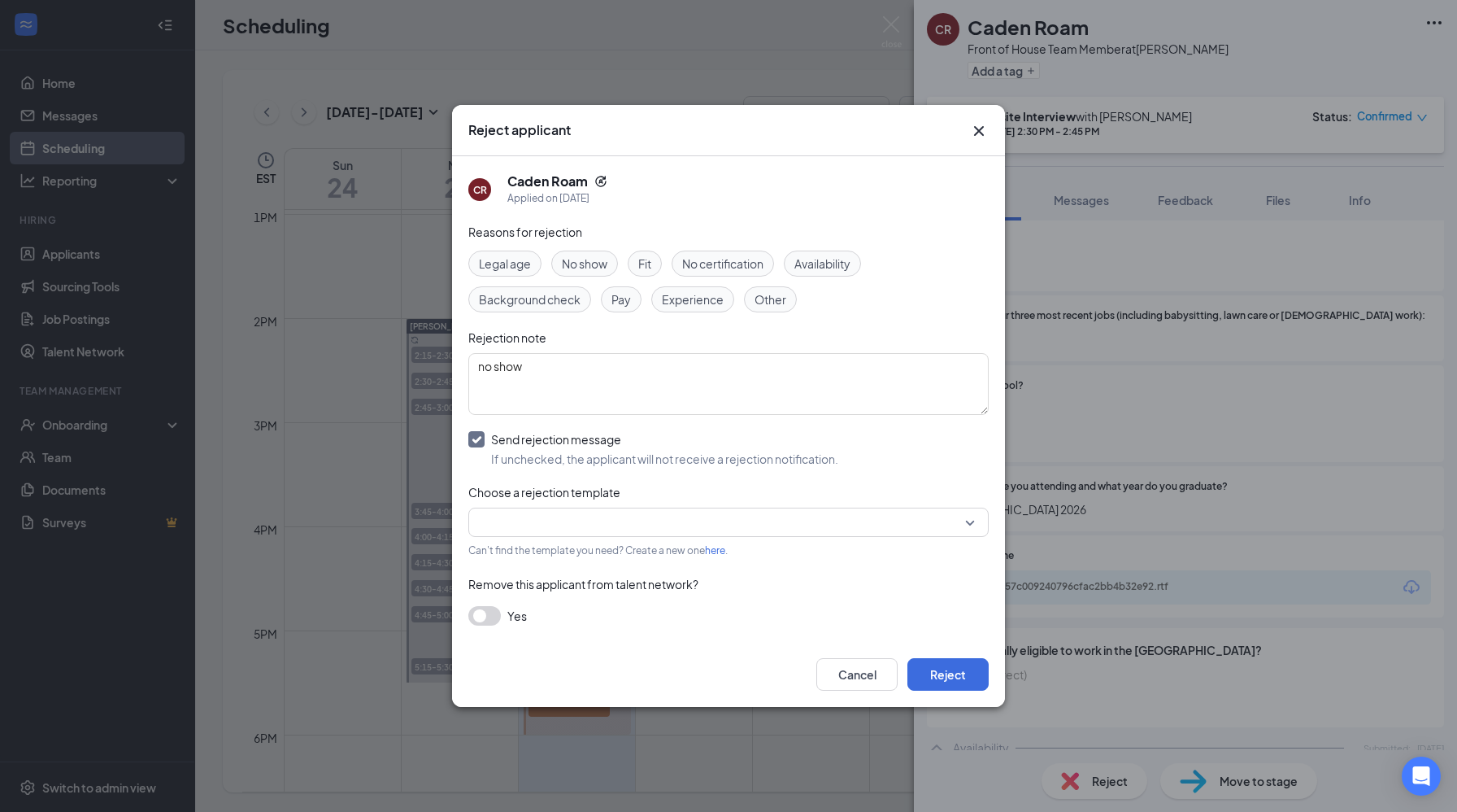
click at [470, 444] on input "Send rejection message If unchecked, the applicant will not receive a rejection…" at bounding box center [653, 449] width 370 height 35
checkbox input "false"
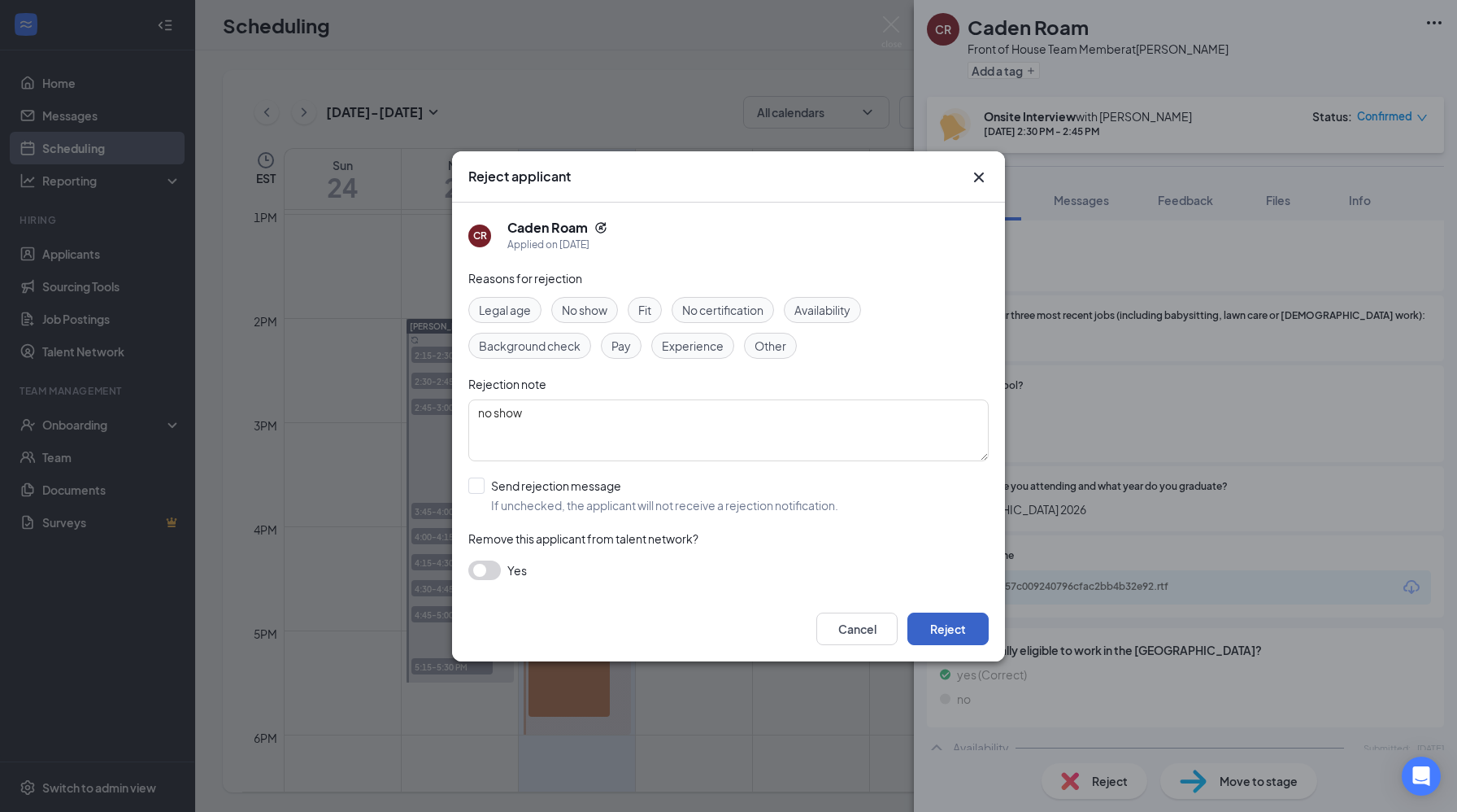
click at [943, 623] on button "Reject" at bounding box center [948, 628] width 81 height 33
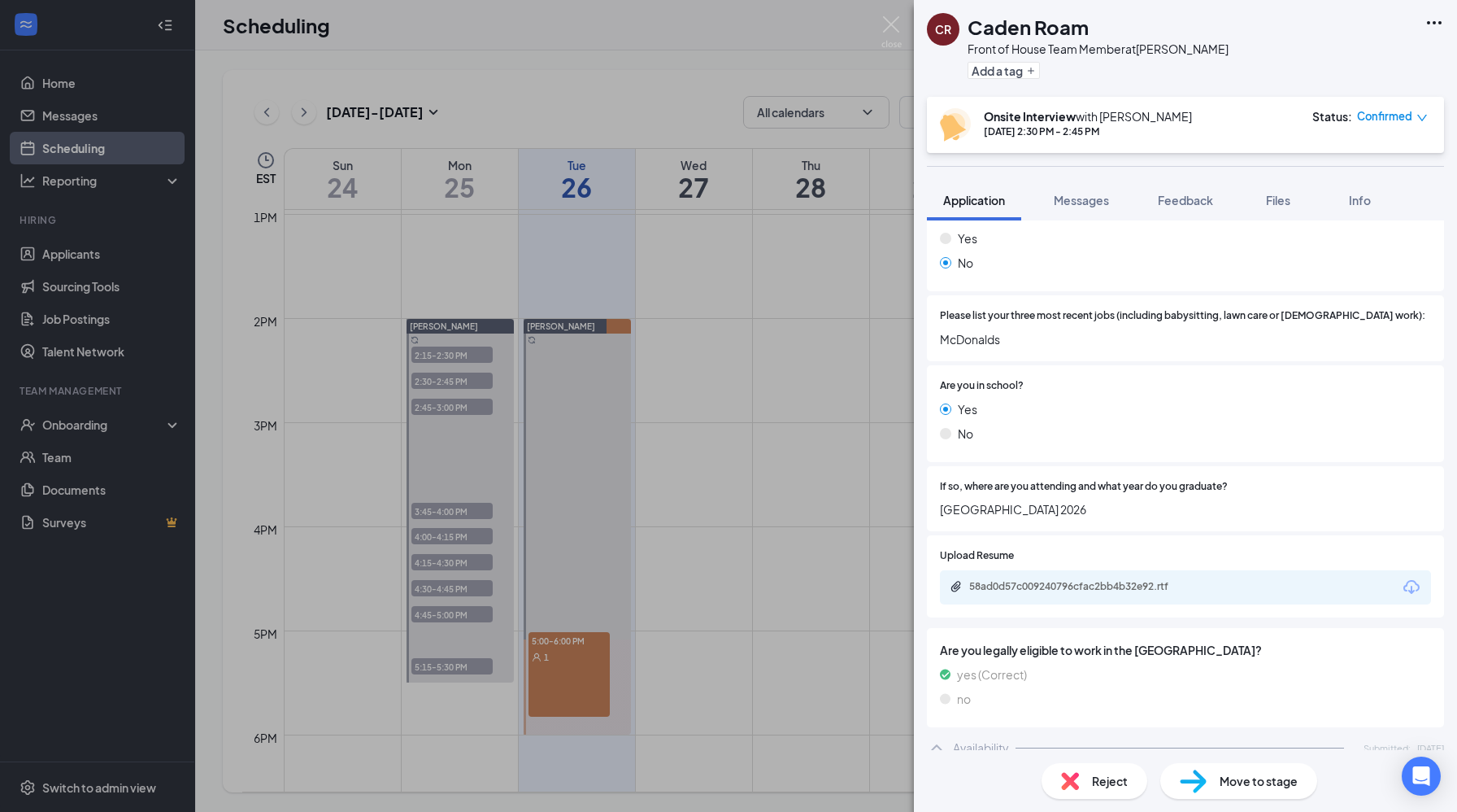
click at [508, 418] on div "[PERSON_NAME] Roam Front of House Team Member at [PERSON_NAME] Add a tag Onsite…" at bounding box center [728, 406] width 1457 height 812
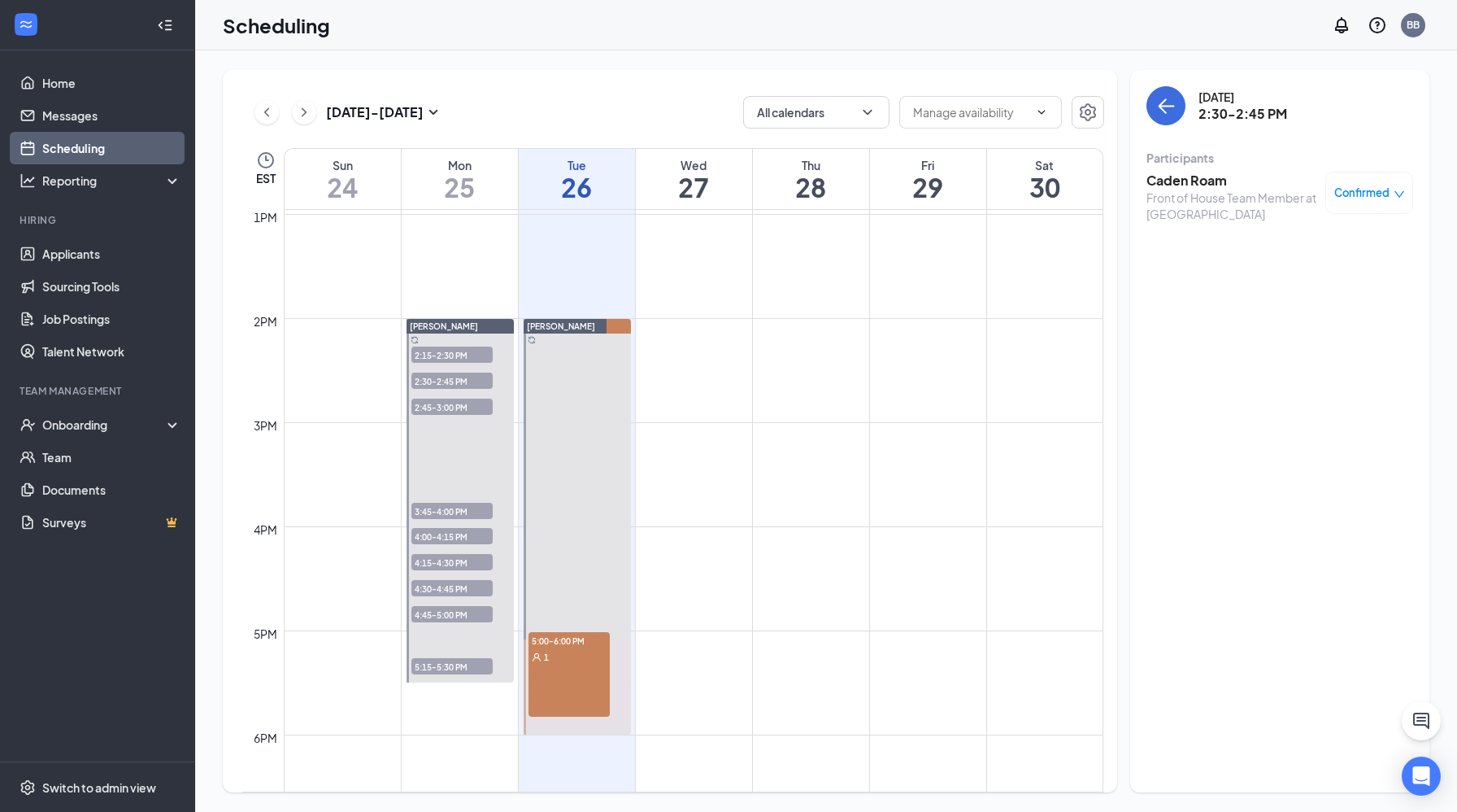
click at [508, 418] on div at bounding box center [460, 500] width 107 height 363
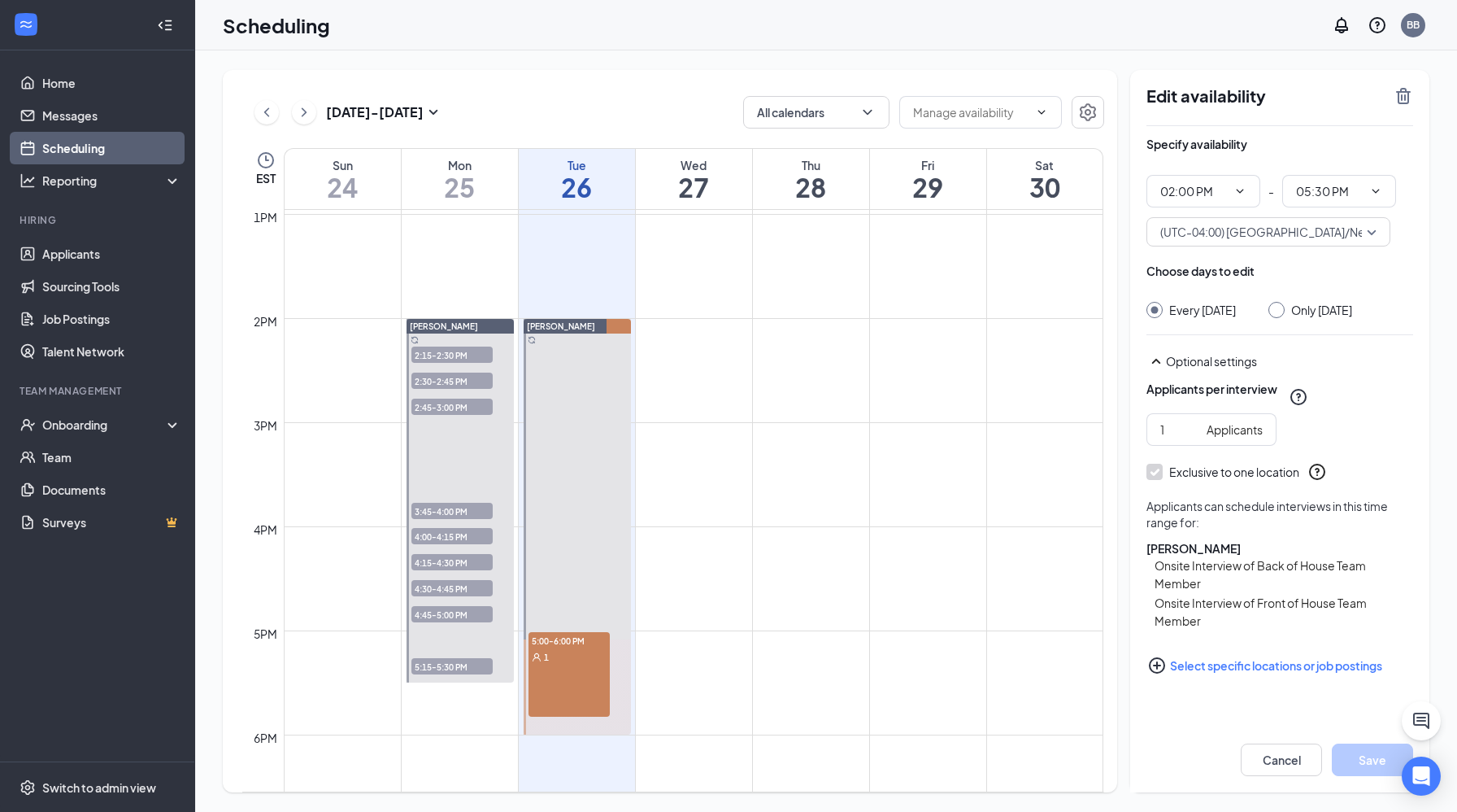
click at [454, 374] on span "2:30-2:45 PM" at bounding box center [452, 380] width 81 height 16
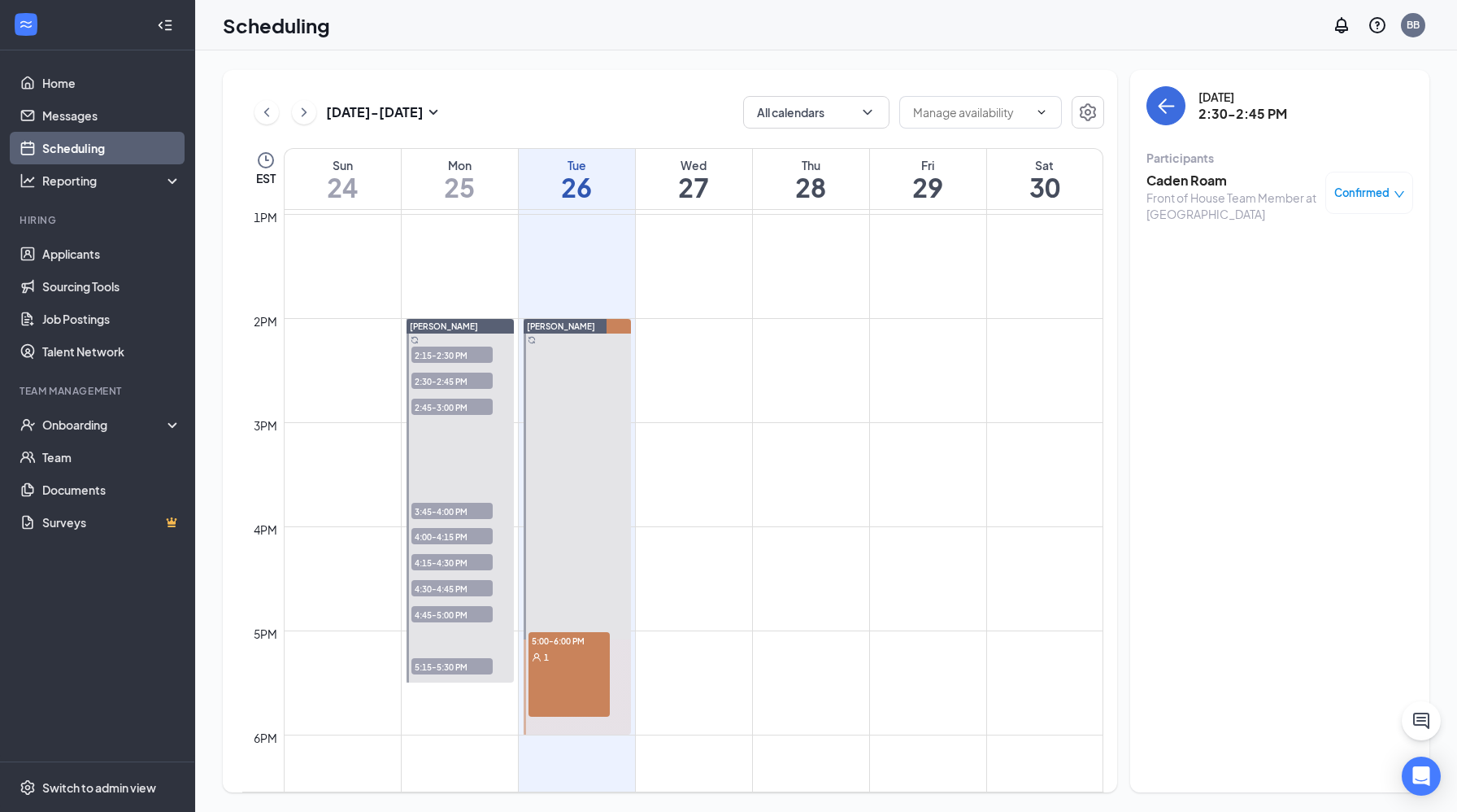
click at [447, 410] on span "2:45-3:00 PM" at bounding box center [452, 406] width 81 height 16
click at [1237, 188] on h3 "[PERSON_NAME]" at bounding box center [1232, 180] width 171 height 18
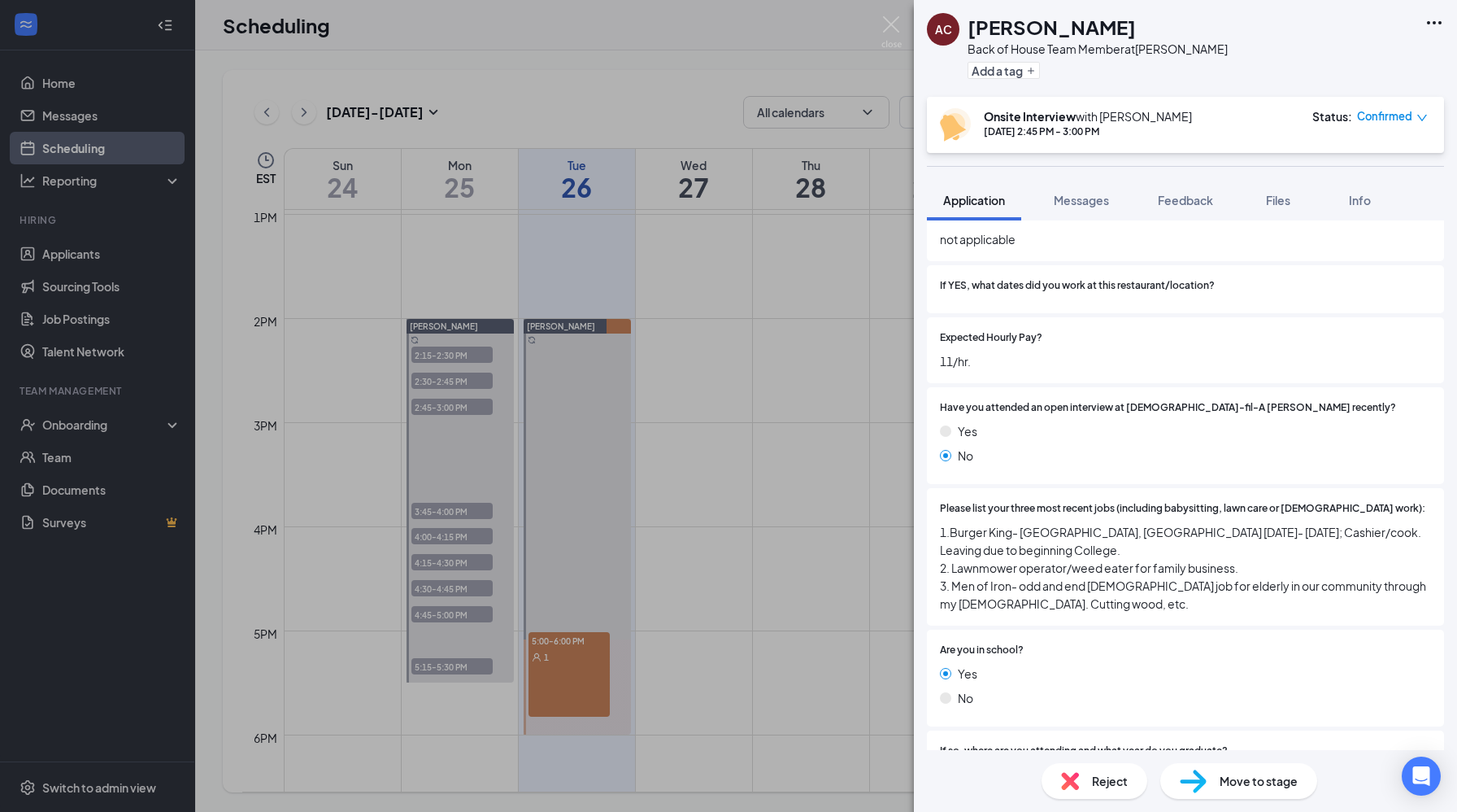
scroll to position [706, 0]
click at [1095, 790] on div "Reject" at bounding box center [1094, 781] width 105 height 35
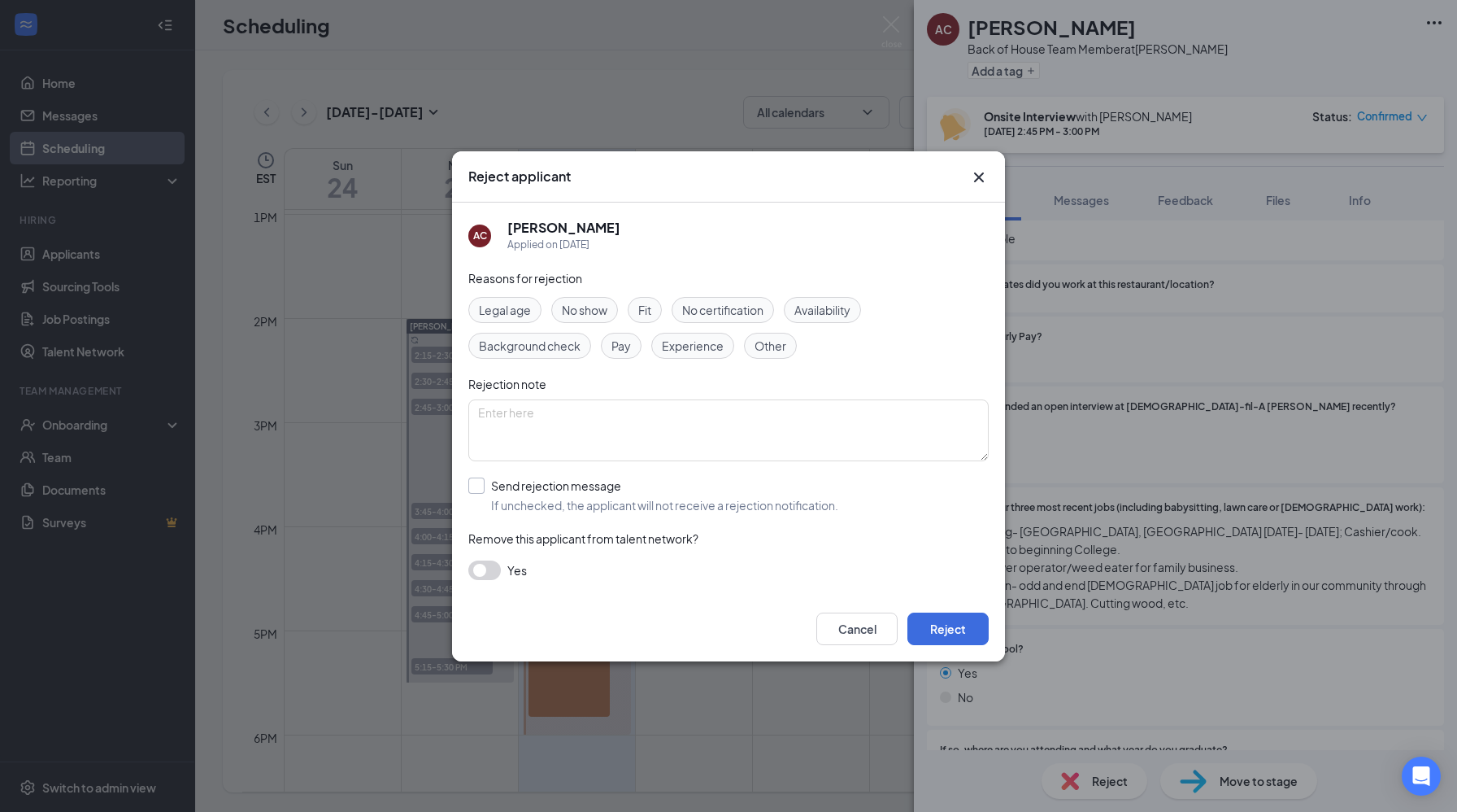
click at [472, 489] on input "Send rejection message If unchecked, the applicant will not receive a rejection…" at bounding box center [653, 495] width 370 height 35
checkbox input "true"
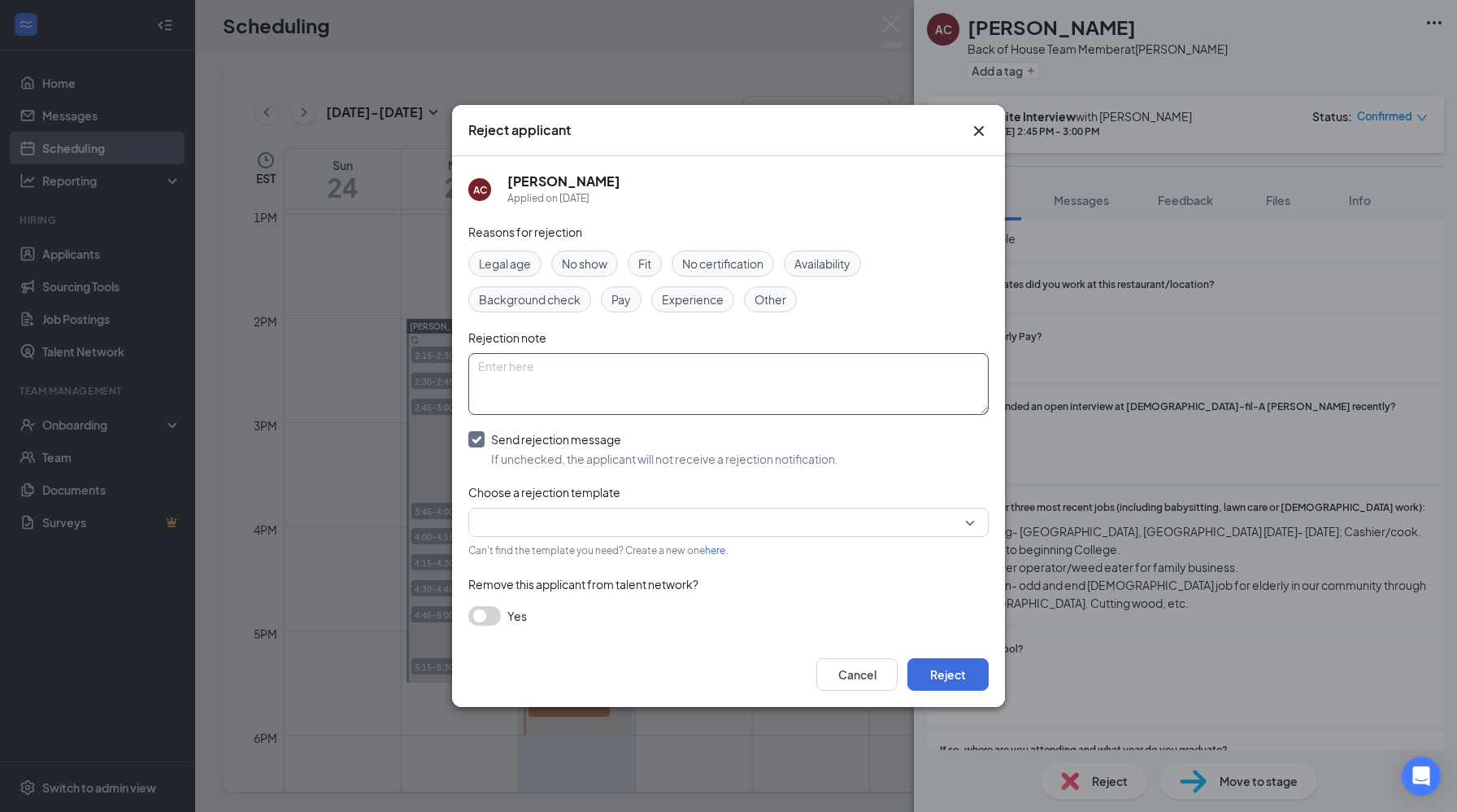
click at [535, 362] on textarea at bounding box center [728, 384] width 520 height 62
type textarea "not a good fit"
click at [642, 519] on input "search" at bounding box center [723, 522] width 490 height 28
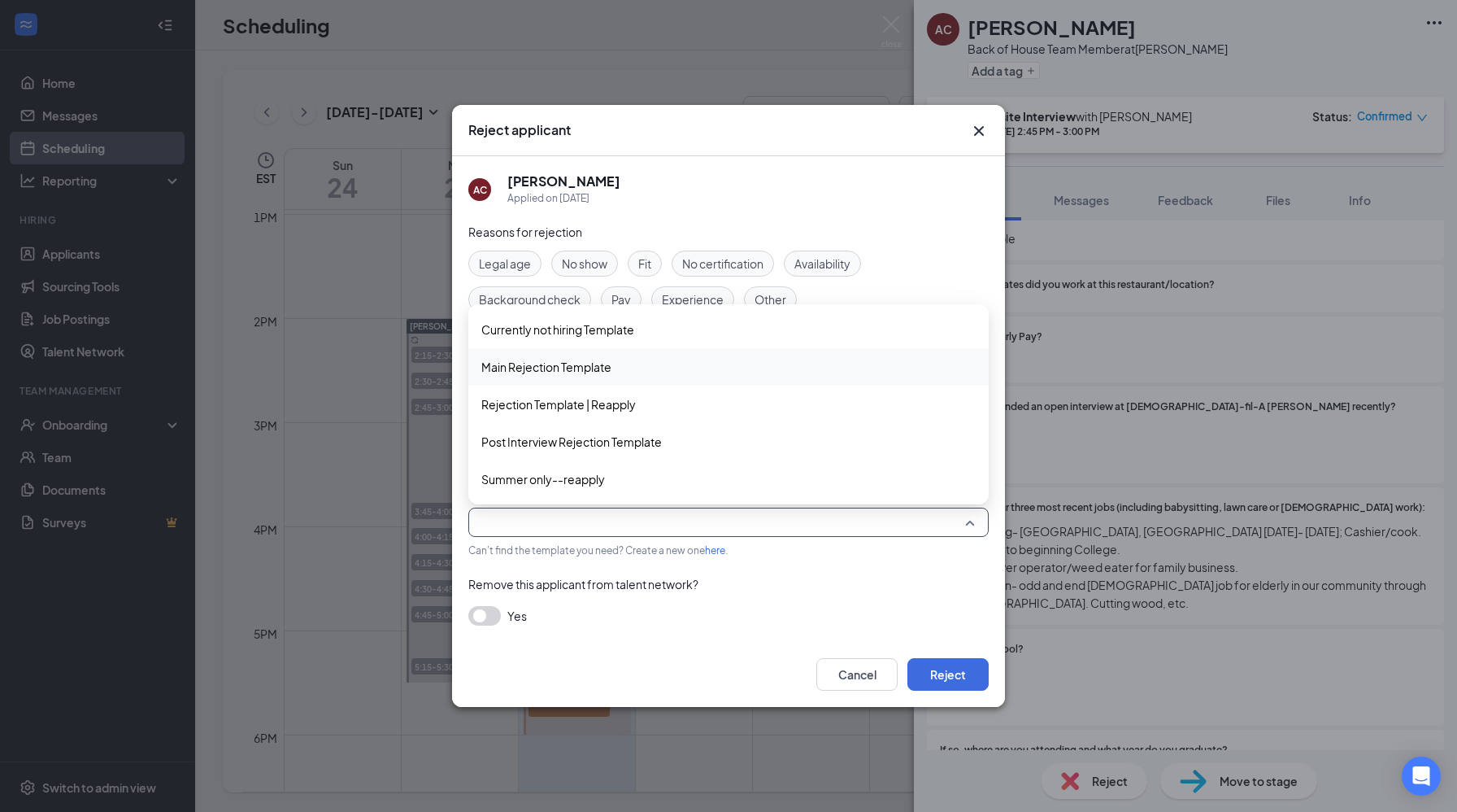
click at [558, 378] on div "Main Rejection Template" at bounding box center [728, 367] width 520 height 37
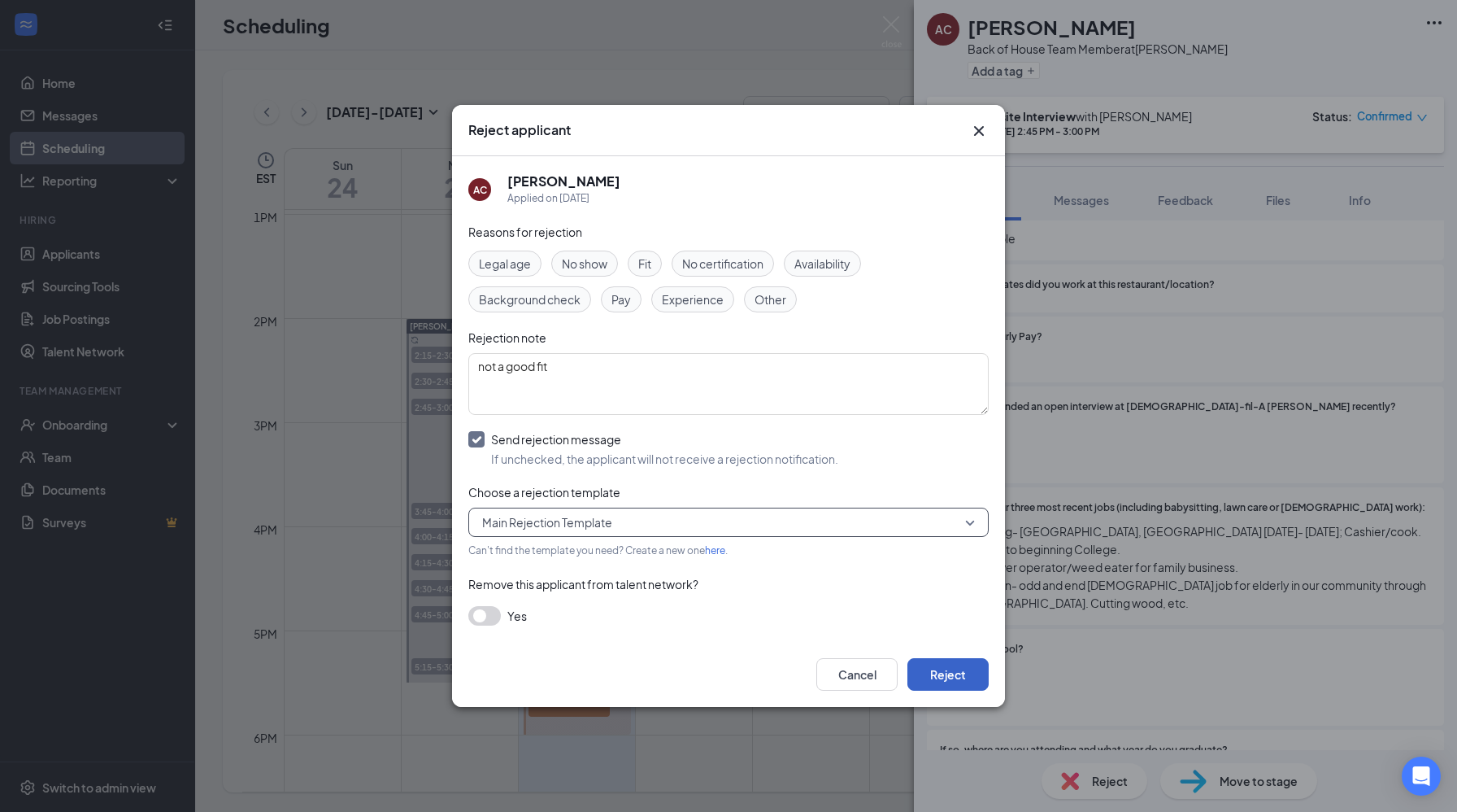
click at [971, 688] on button "Reject" at bounding box center [948, 674] width 81 height 33
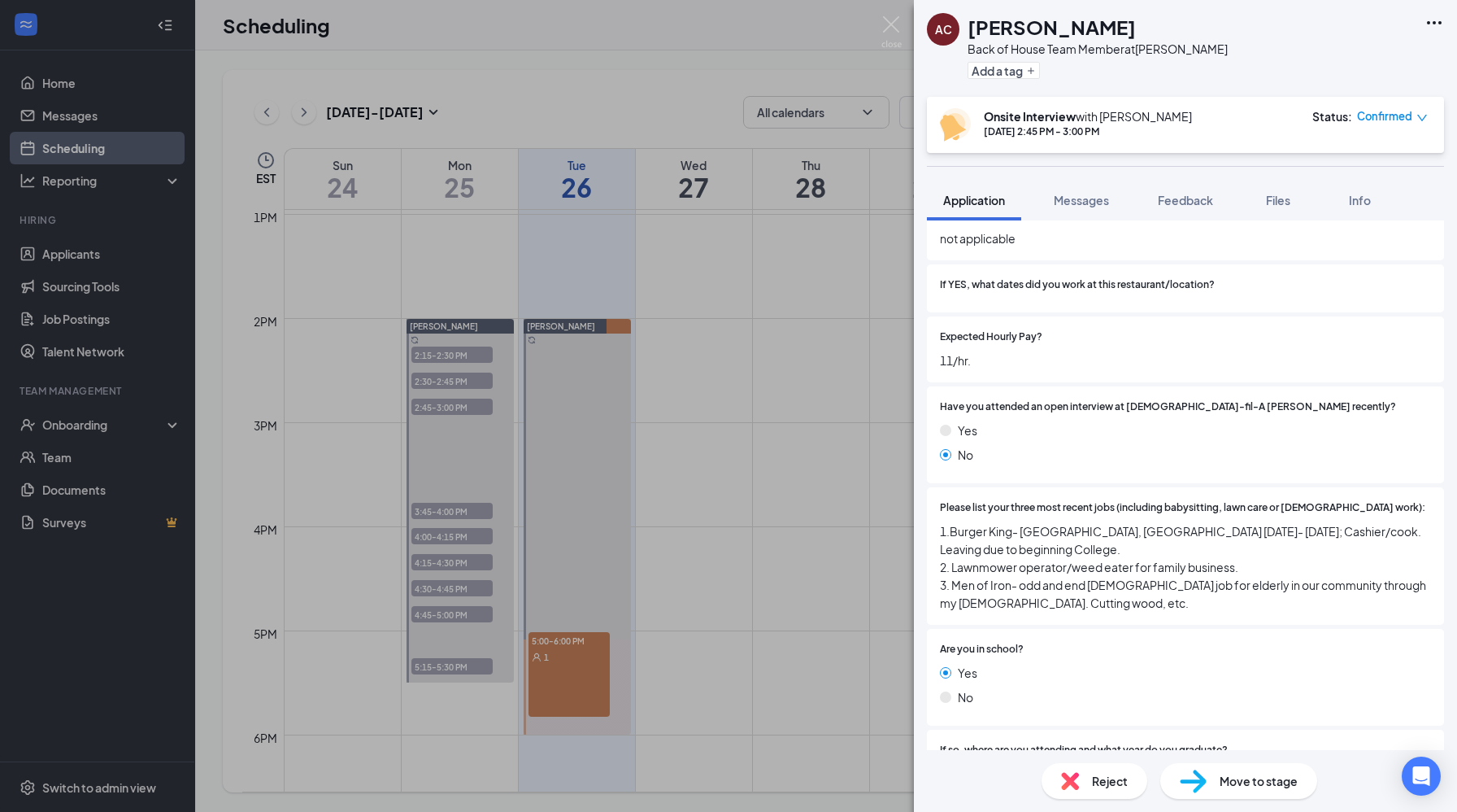
click at [433, 508] on div "AC Aiden [PERSON_NAME] Back of House Team Member at [PERSON_NAME] Add a tag Ons…" at bounding box center [728, 406] width 1457 height 812
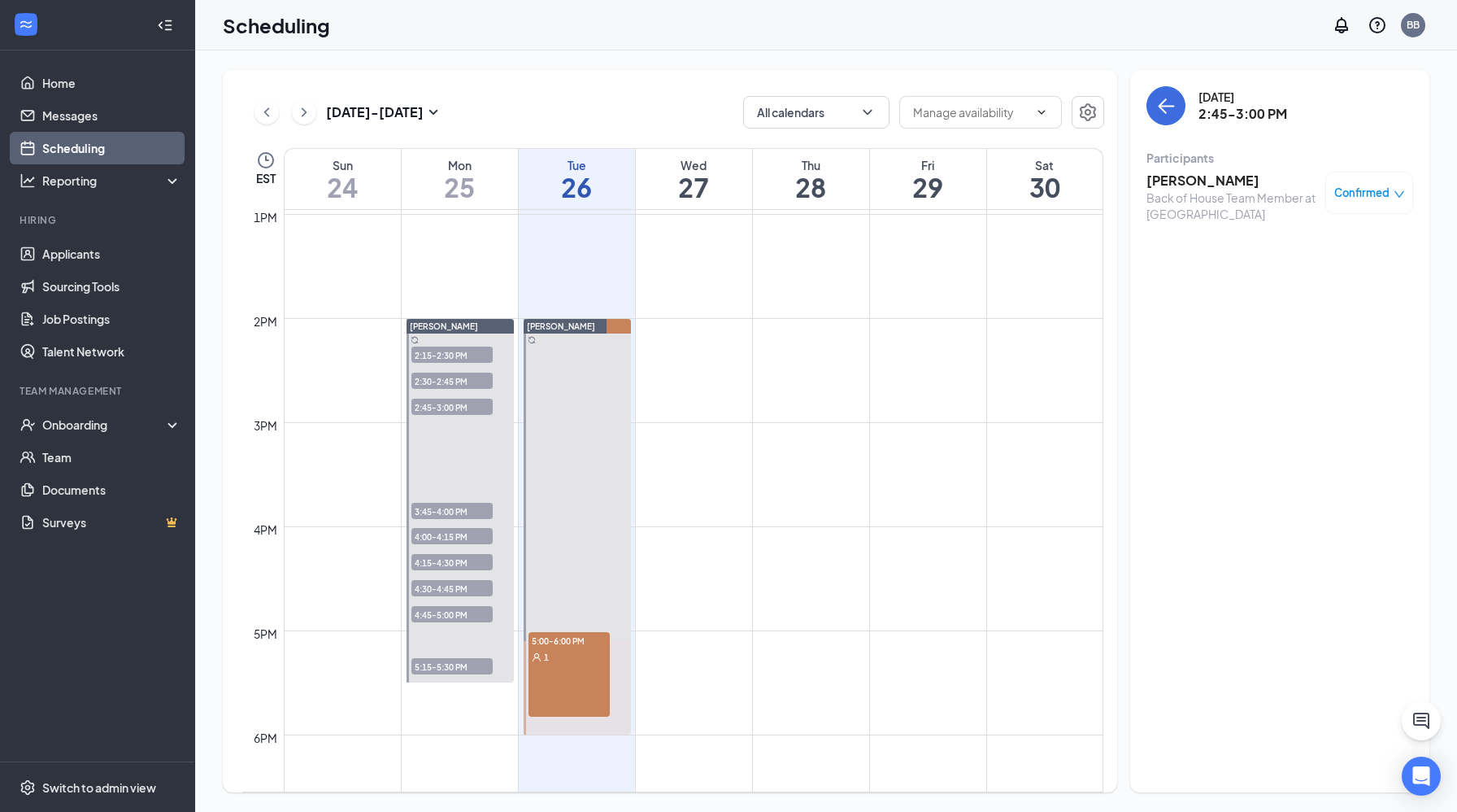
click at [433, 508] on span "3:45-4:00 PM" at bounding box center [452, 510] width 81 height 16
click at [1237, 180] on h3 "[PERSON_NAME]" at bounding box center [1232, 180] width 171 height 18
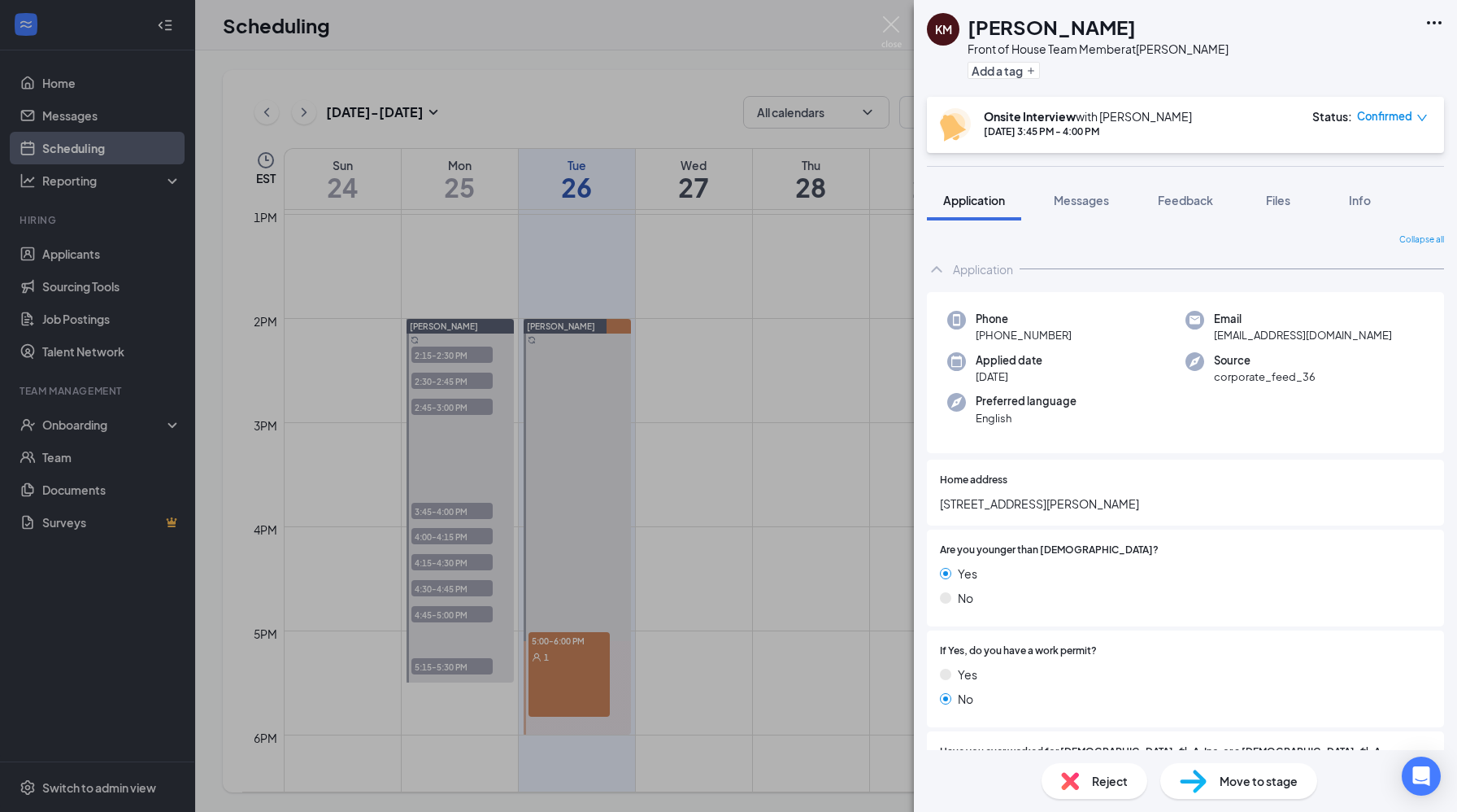
click at [1107, 778] on span "Reject" at bounding box center [1110, 780] width 35 height 18
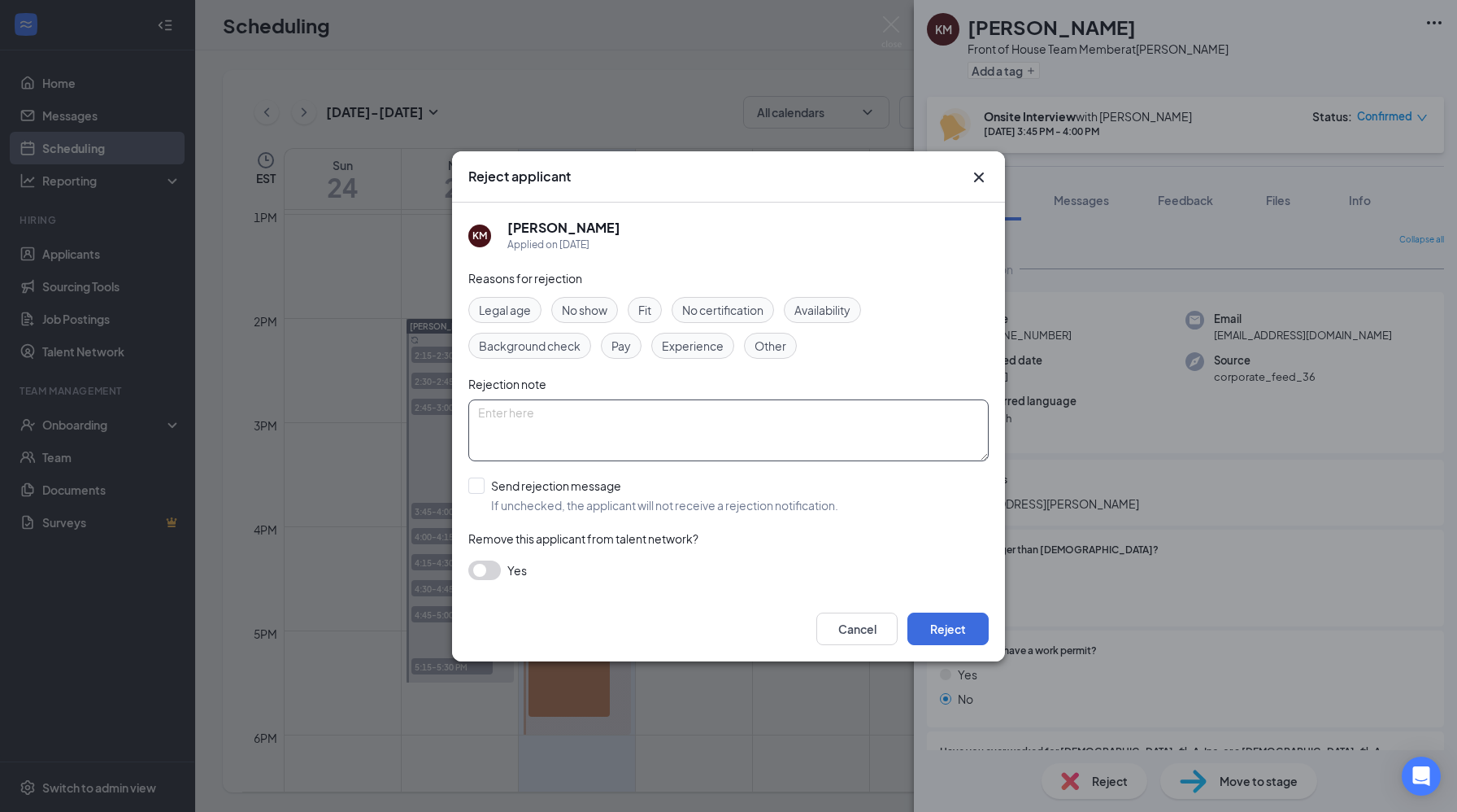
click at [508, 417] on textarea at bounding box center [728, 430] width 520 height 62
type textarea "15"
click at [483, 487] on input "Send rejection message If unchecked, the applicant will not receive a rejection…" at bounding box center [653, 495] width 370 height 35
checkbox input "true"
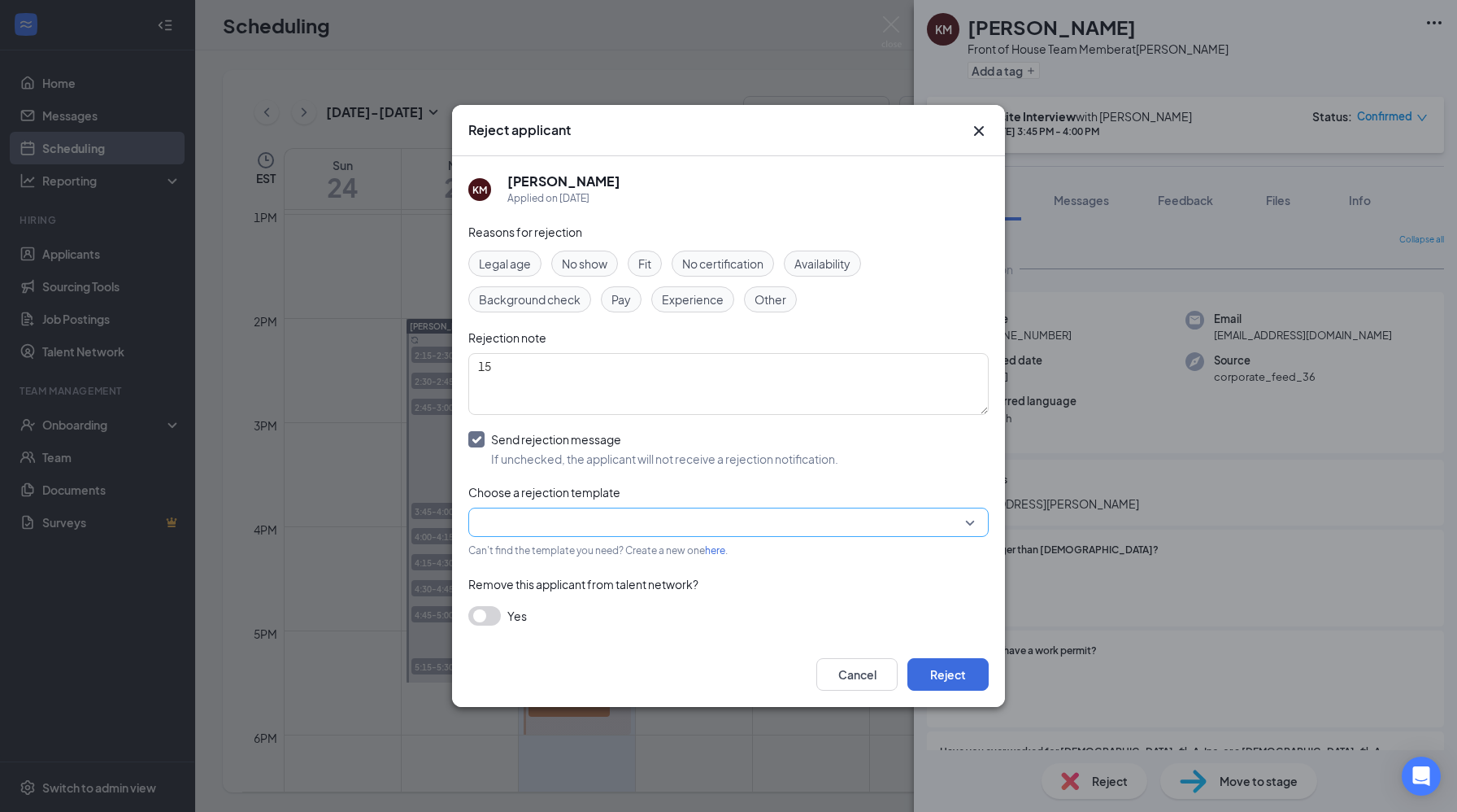
click at [505, 518] on input "search" at bounding box center [723, 522] width 490 height 28
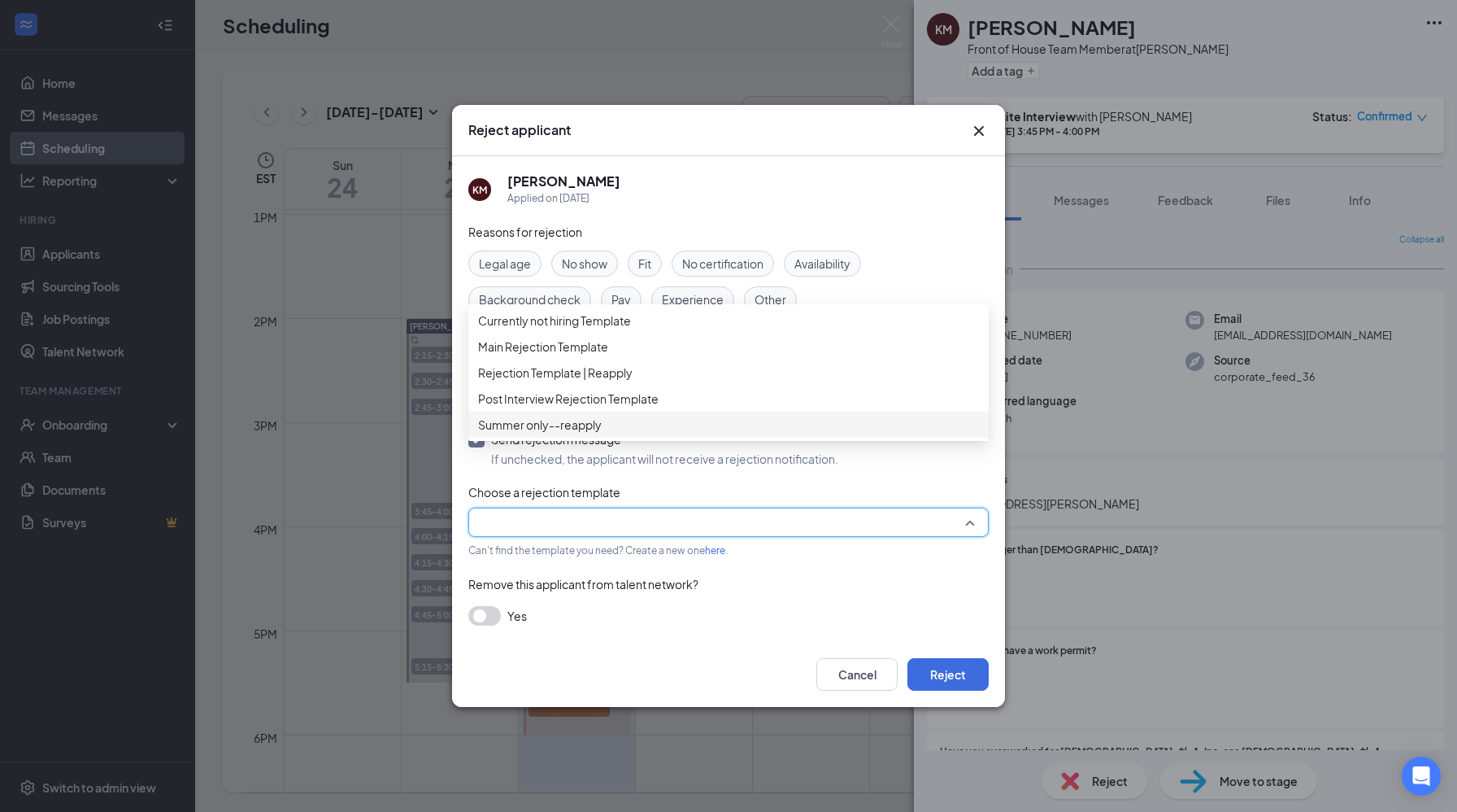
click at [521, 433] on span "Summer only--reapply" at bounding box center [540, 424] width 124 height 18
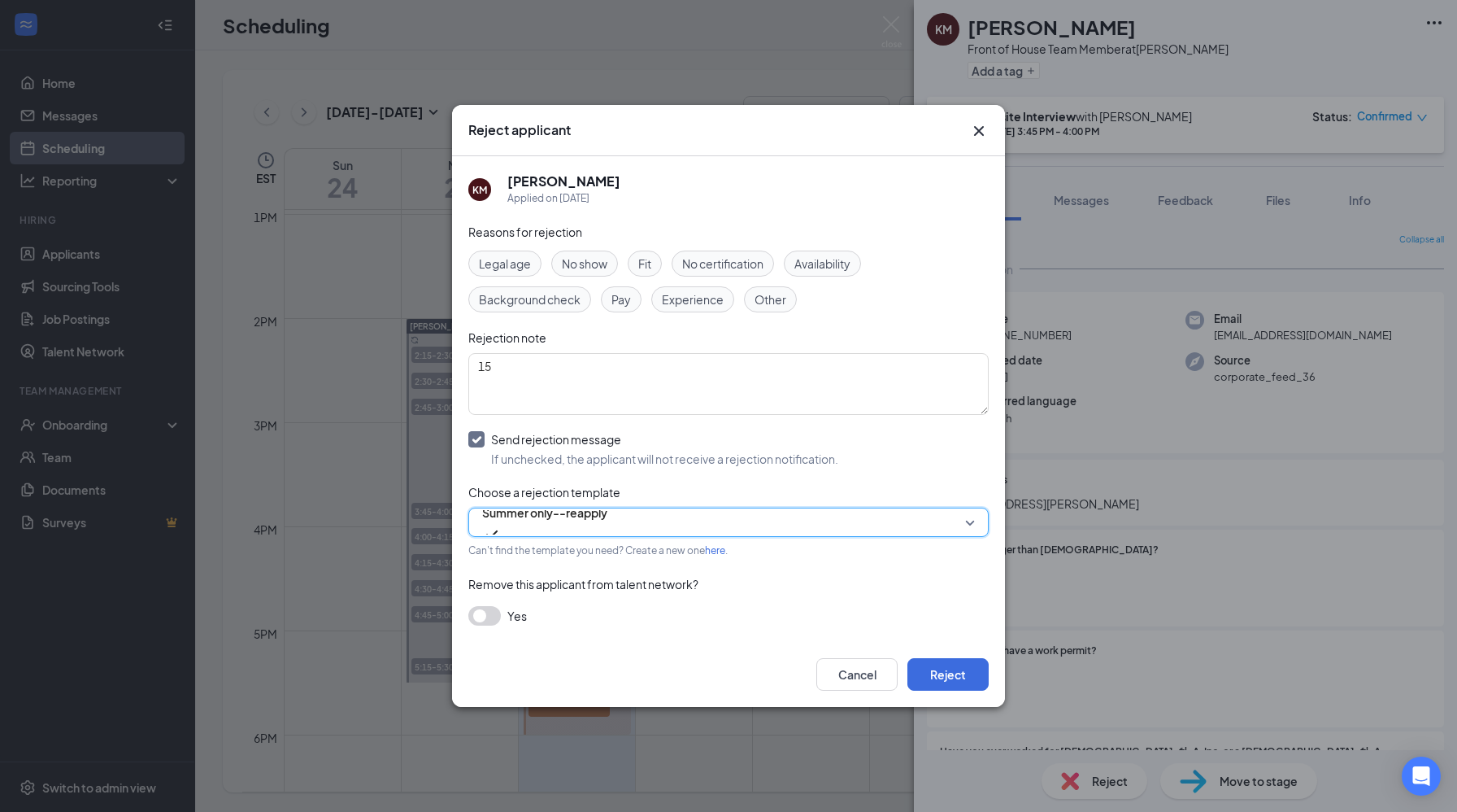
click at [607, 528] on span "Summer only--reapply" at bounding box center [545, 522] width 126 height 44
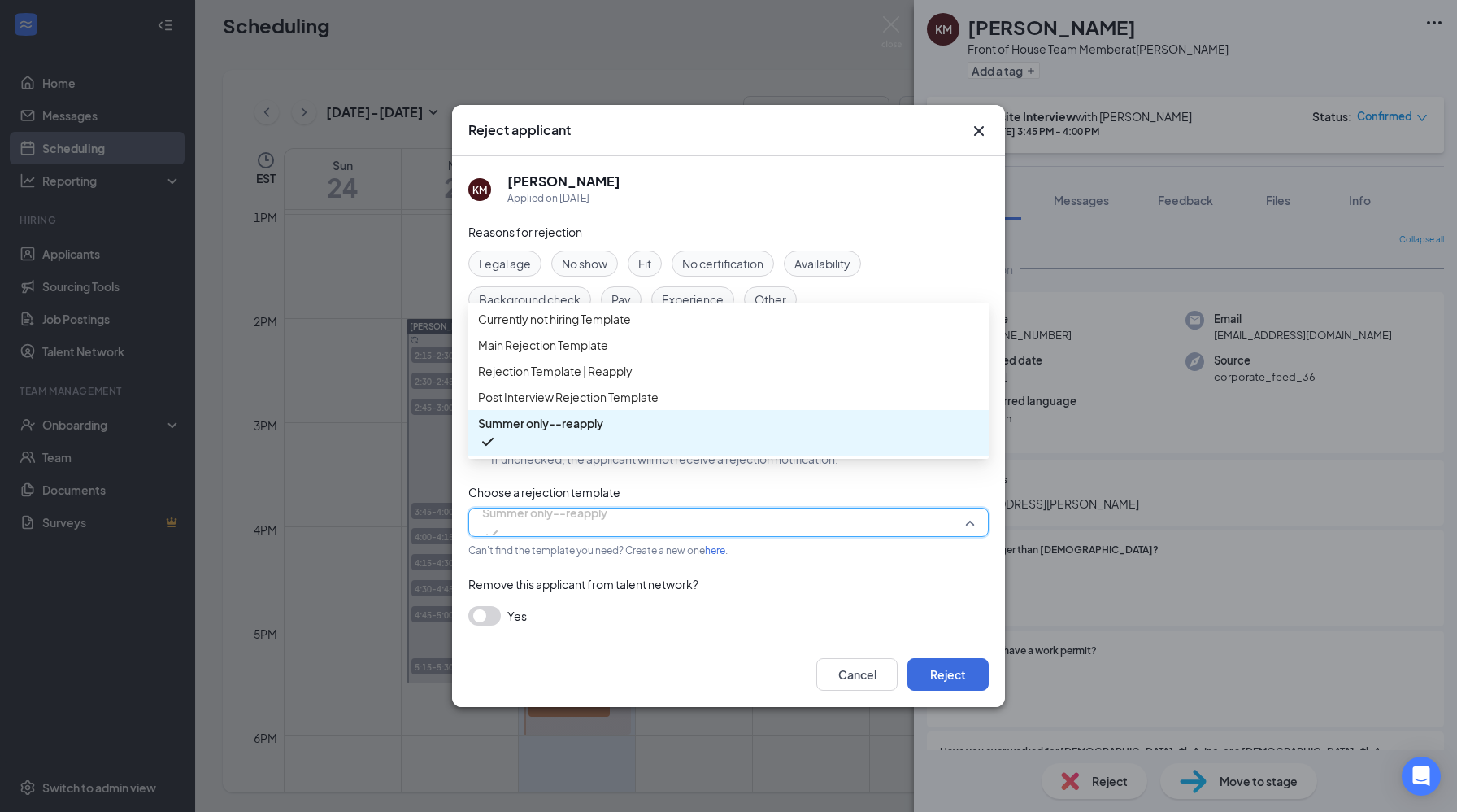
click at [581, 432] on span "Summer only--reapply" at bounding box center [540, 422] width 126 height 18
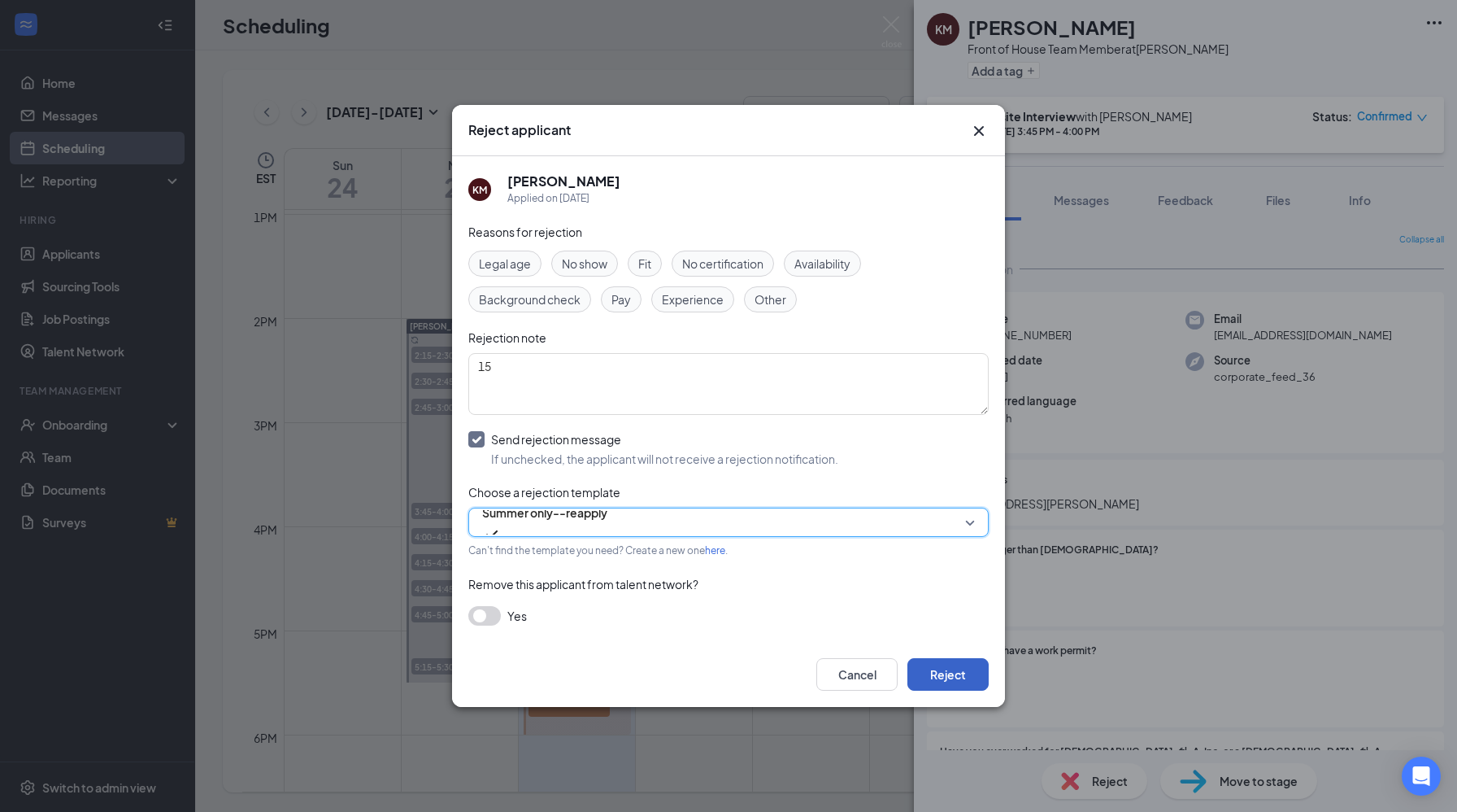
click at [955, 686] on button "Reject" at bounding box center [948, 674] width 81 height 33
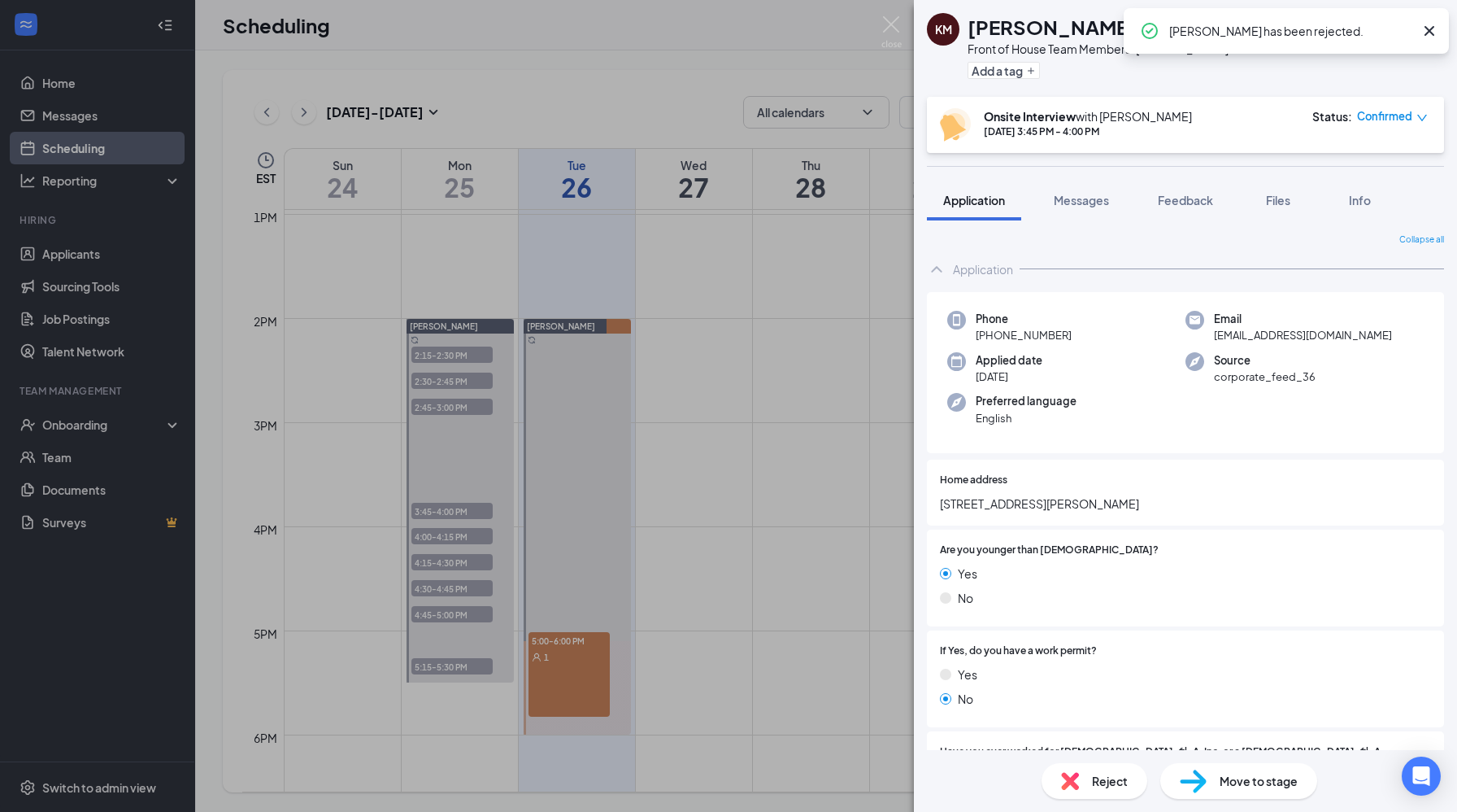
click at [783, 551] on div "KM [PERSON_NAME] Front of House Team Member at [PERSON_NAME] Add a tag Onsite I…" at bounding box center [728, 406] width 1457 height 812
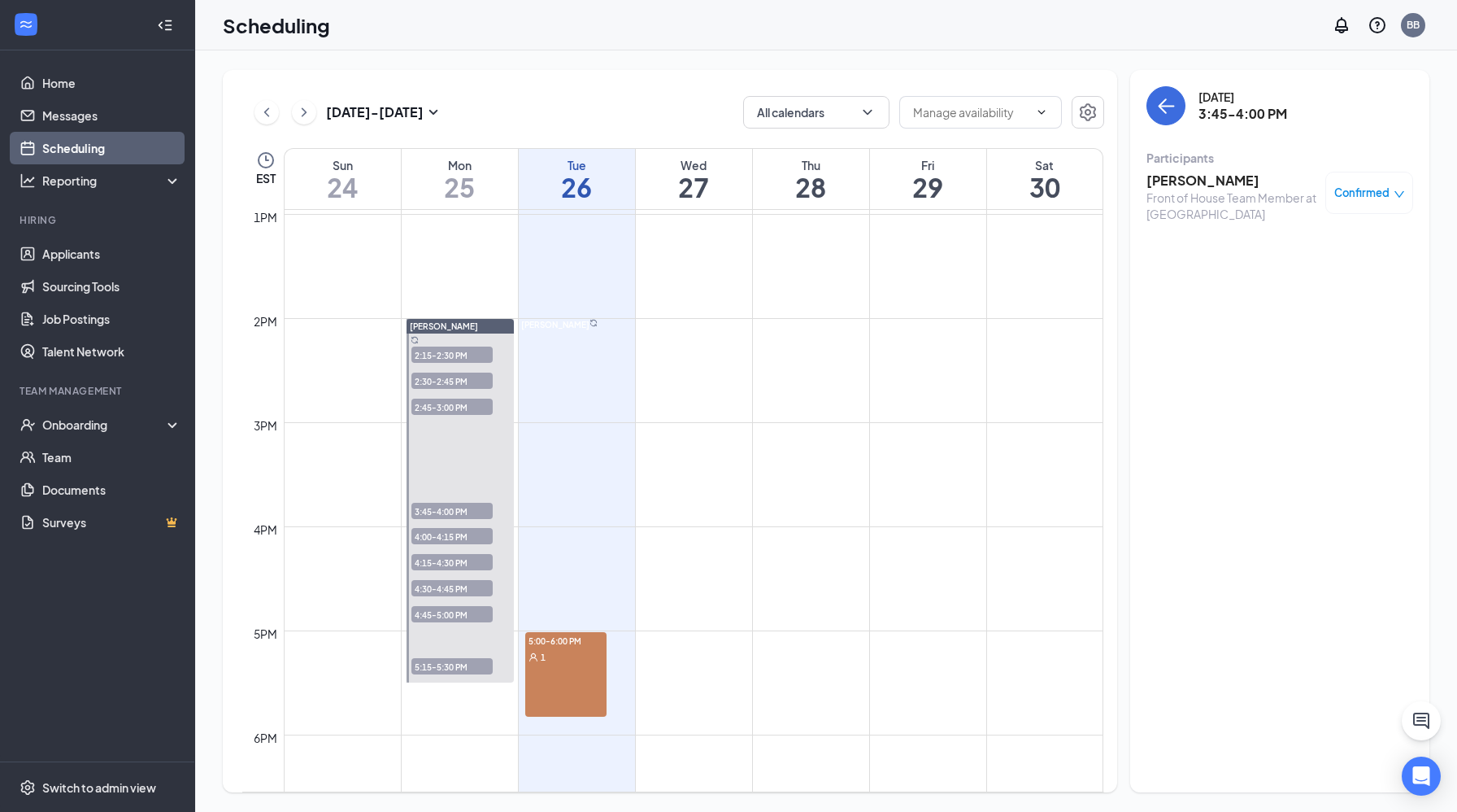
click at [444, 515] on span "3:45-4:00 PM" at bounding box center [452, 510] width 81 height 16
click at [437, 538] on span "4:00-4:15 PM" at bounding box center [452, 535] width 81 height 16
click at [1218, 180] on h3 "[PERSON_NAME]" at bounding box center [1232, 180] width 171 height 18
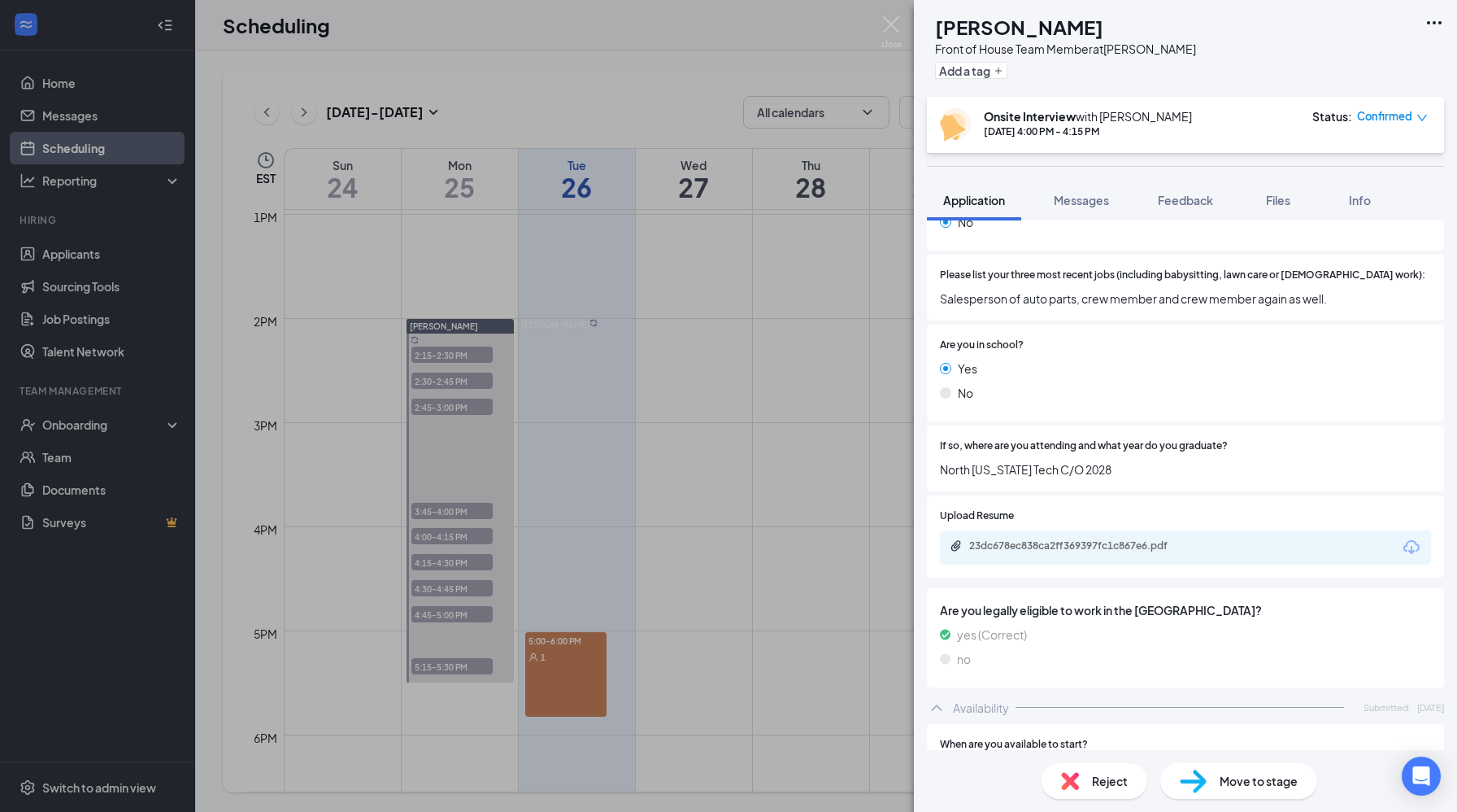
scroll to position [951, 0]
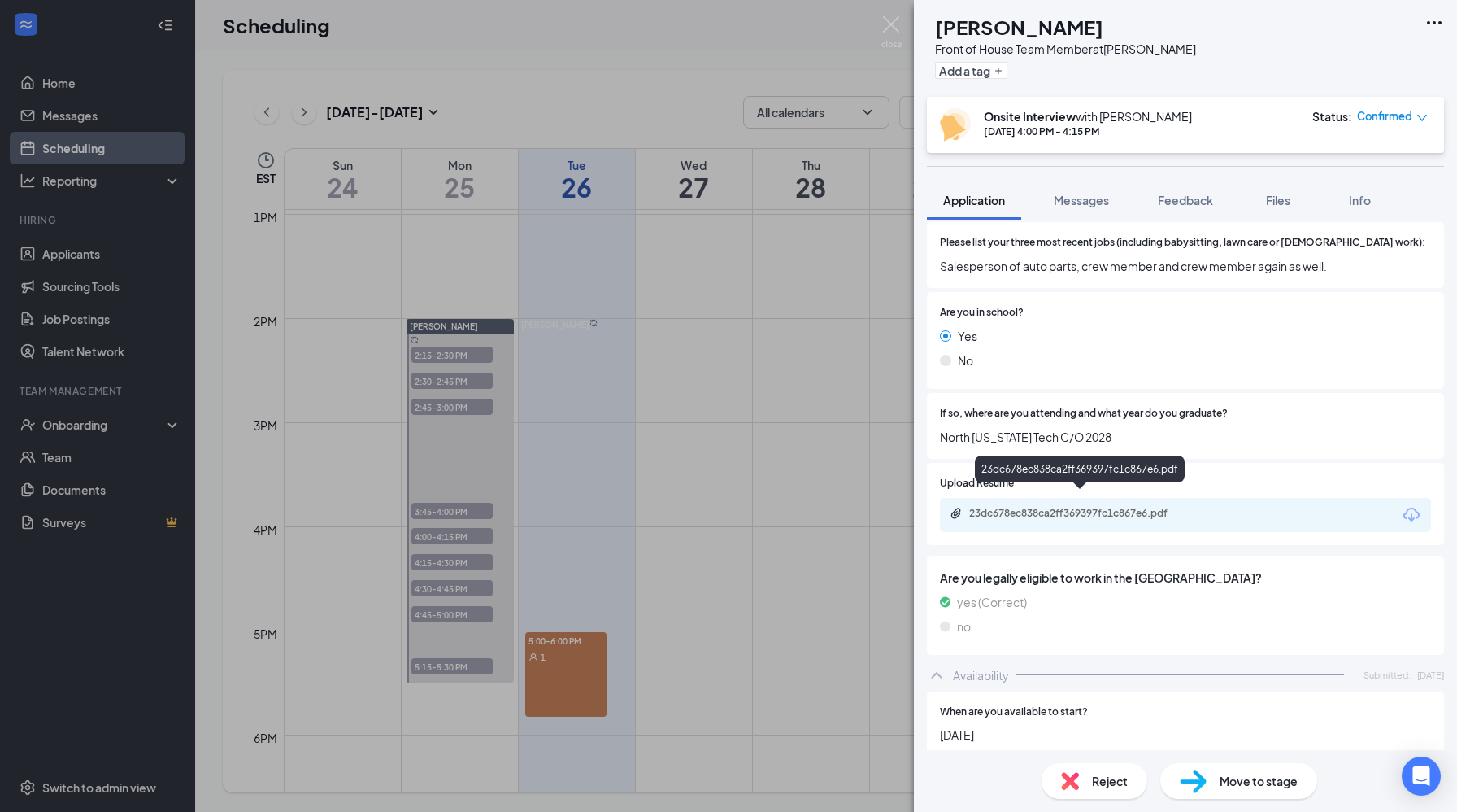
click at [1048, 507] on div "23dc678ec838ca2ff369397fc1c867e6.pdf" at bounding box center [1083, 513] width 228 height 13
click at [1094, 773] on span "Reject" at bounding box center [1110, 780] width 35 height 18
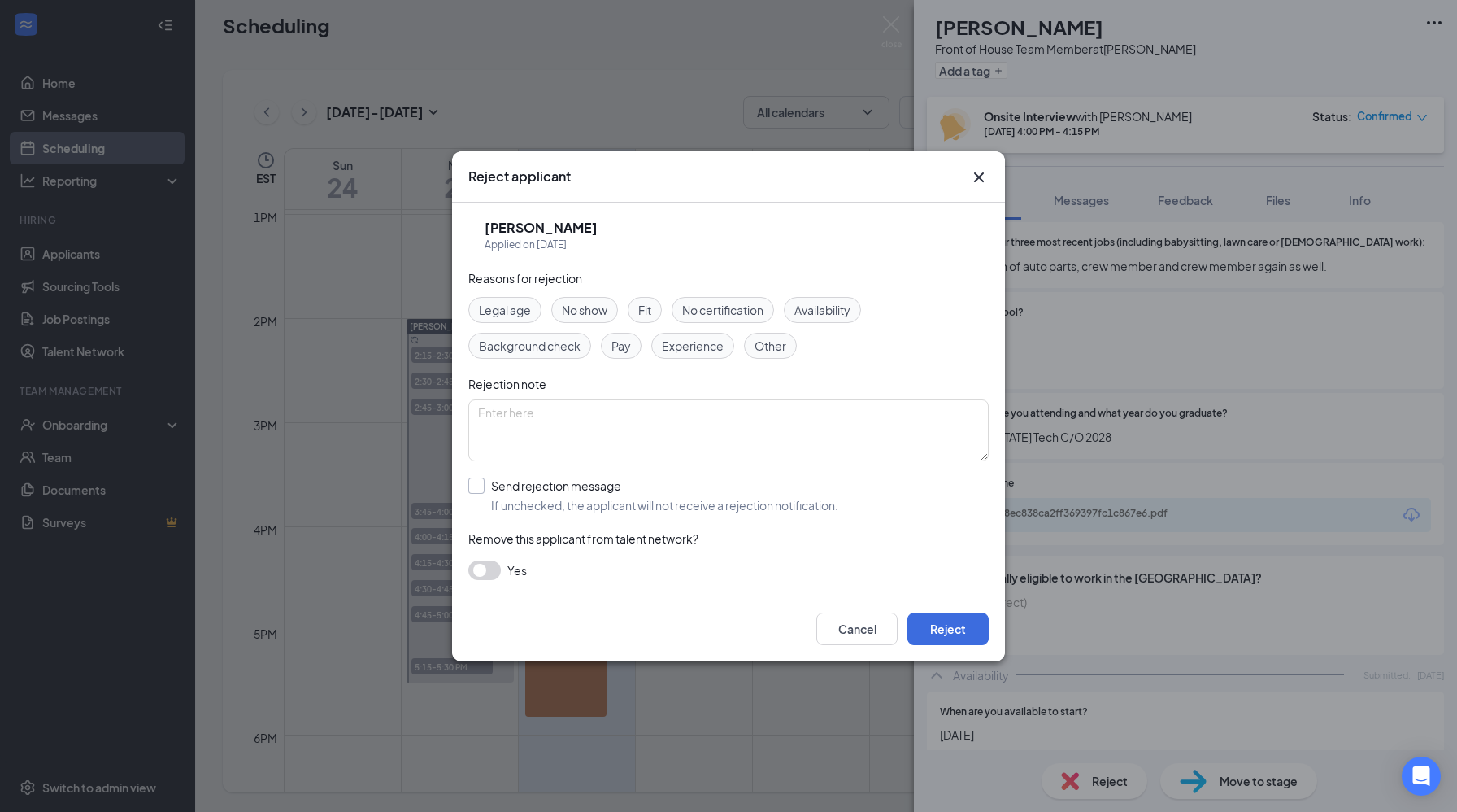
click at [478, 488] on input "Send rejection message If unchecked, the applicant will not receive a rejection…" at bounding box center [653, 495] width 370 height 35
checkbox input "true"
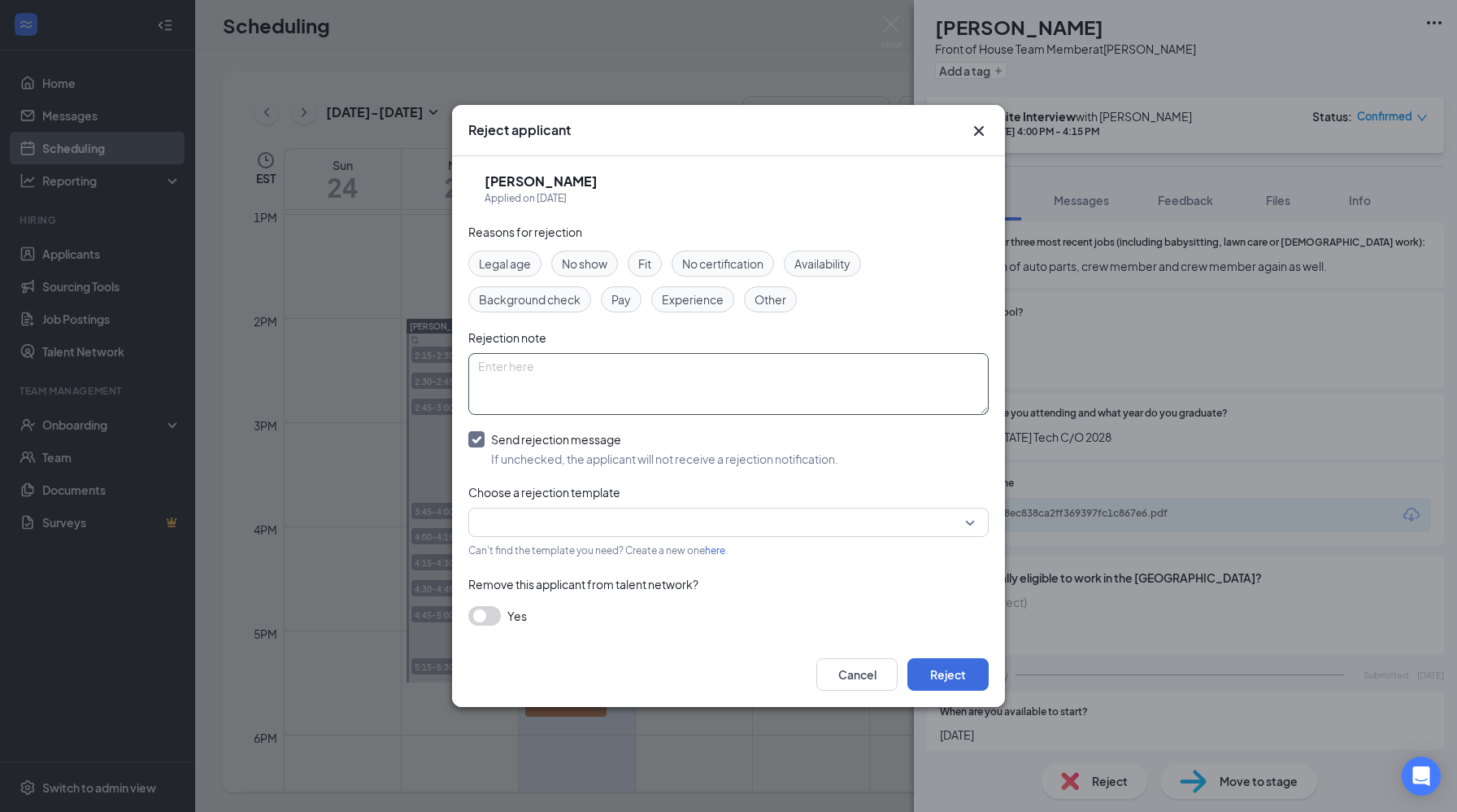
click at [564, 372] on textarea at bounding box center [728, 384] width 520 height 62
type textarea "job jumper"
click at [551, 529] on input "search" at bounding box center [723, 522] width 490 height 28
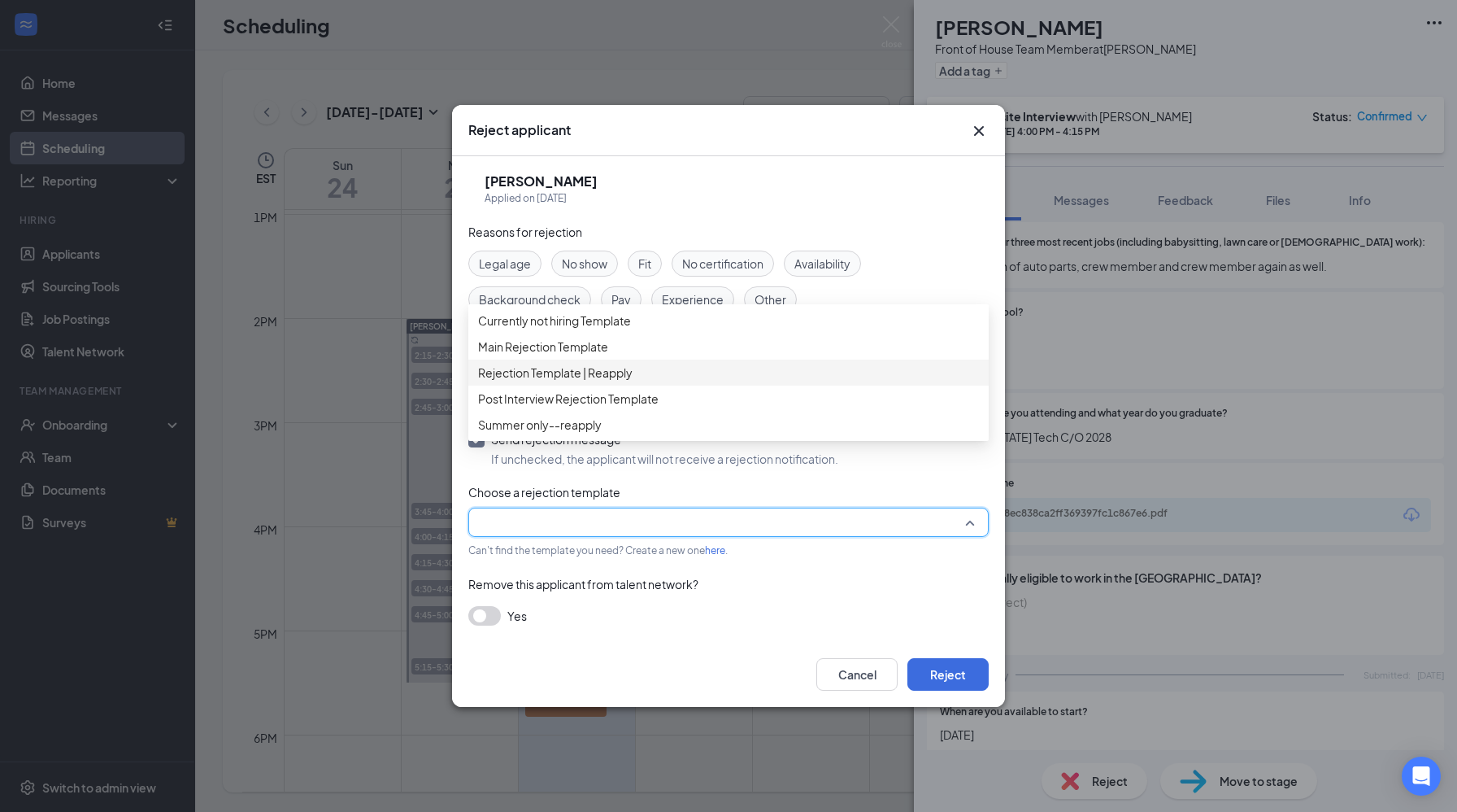
click at [575, 381] on span "Rejection Template | Reapply" at bounding box center [555, 372] width 154 height 18
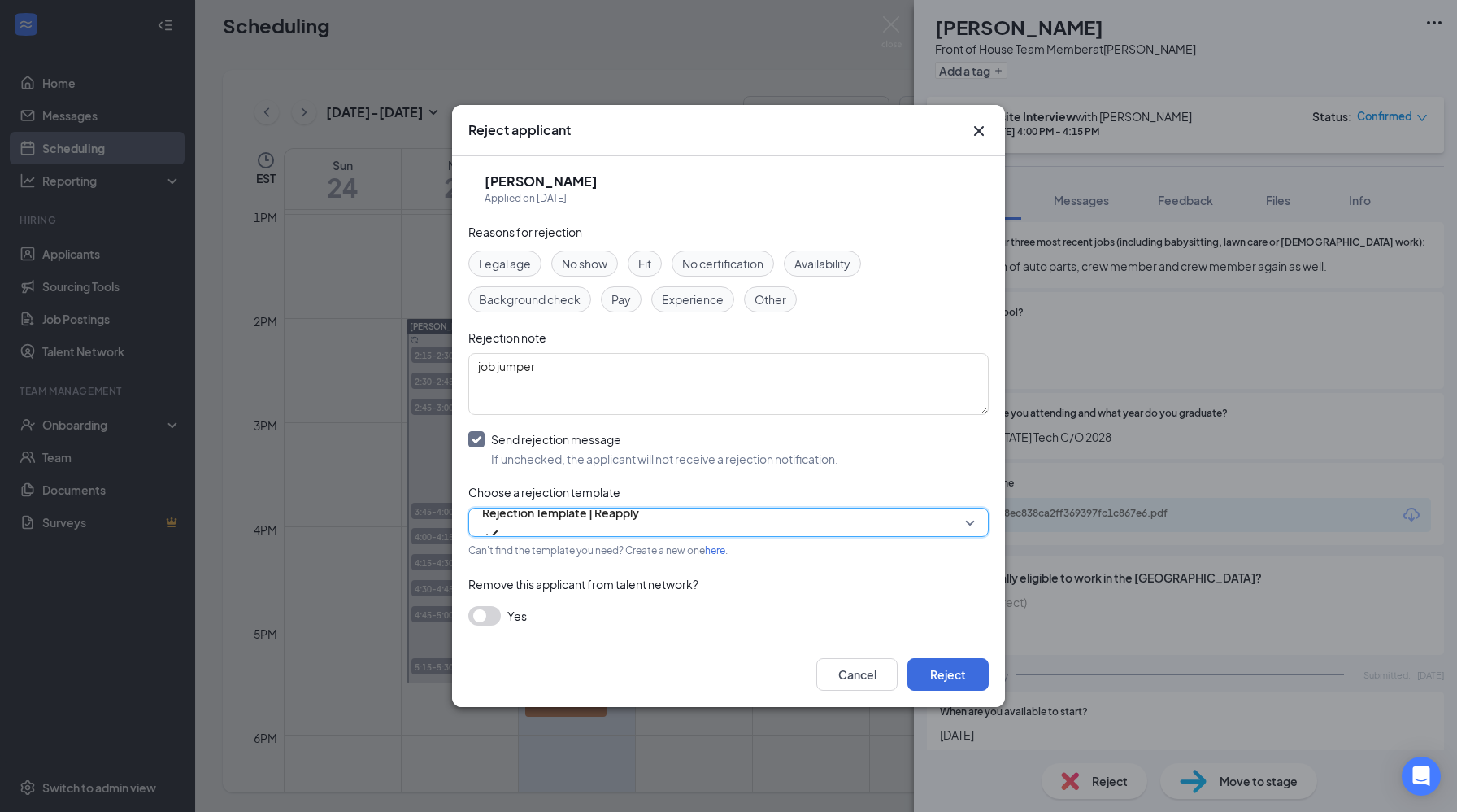
click at [540, 521] on span "Rejection Template | Reapply" at bounding box center [561, 512] width 157 height 24
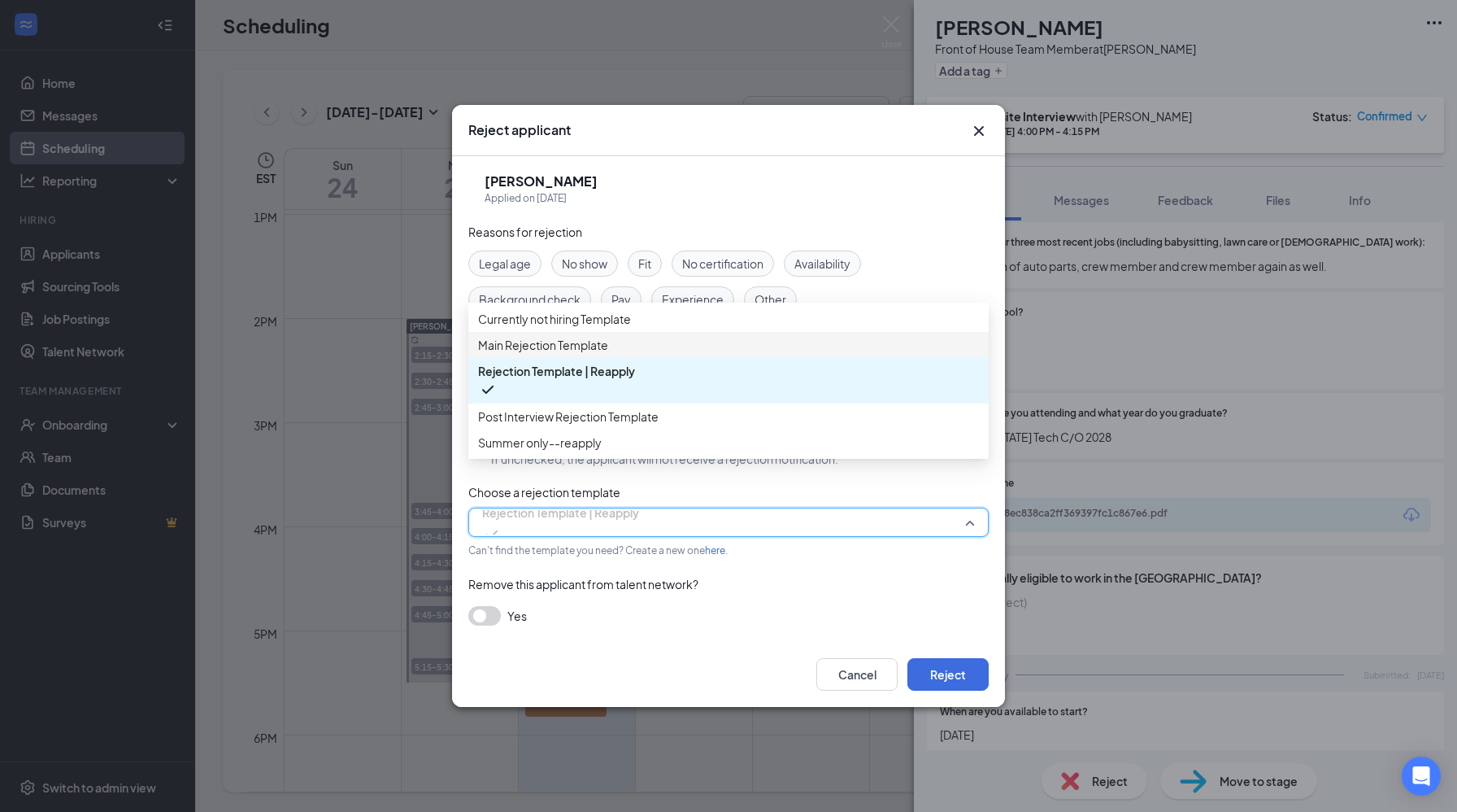
click at [540, 354] on span "Main Rejection Template" at bounding box center [543, 344] width 130 height 18
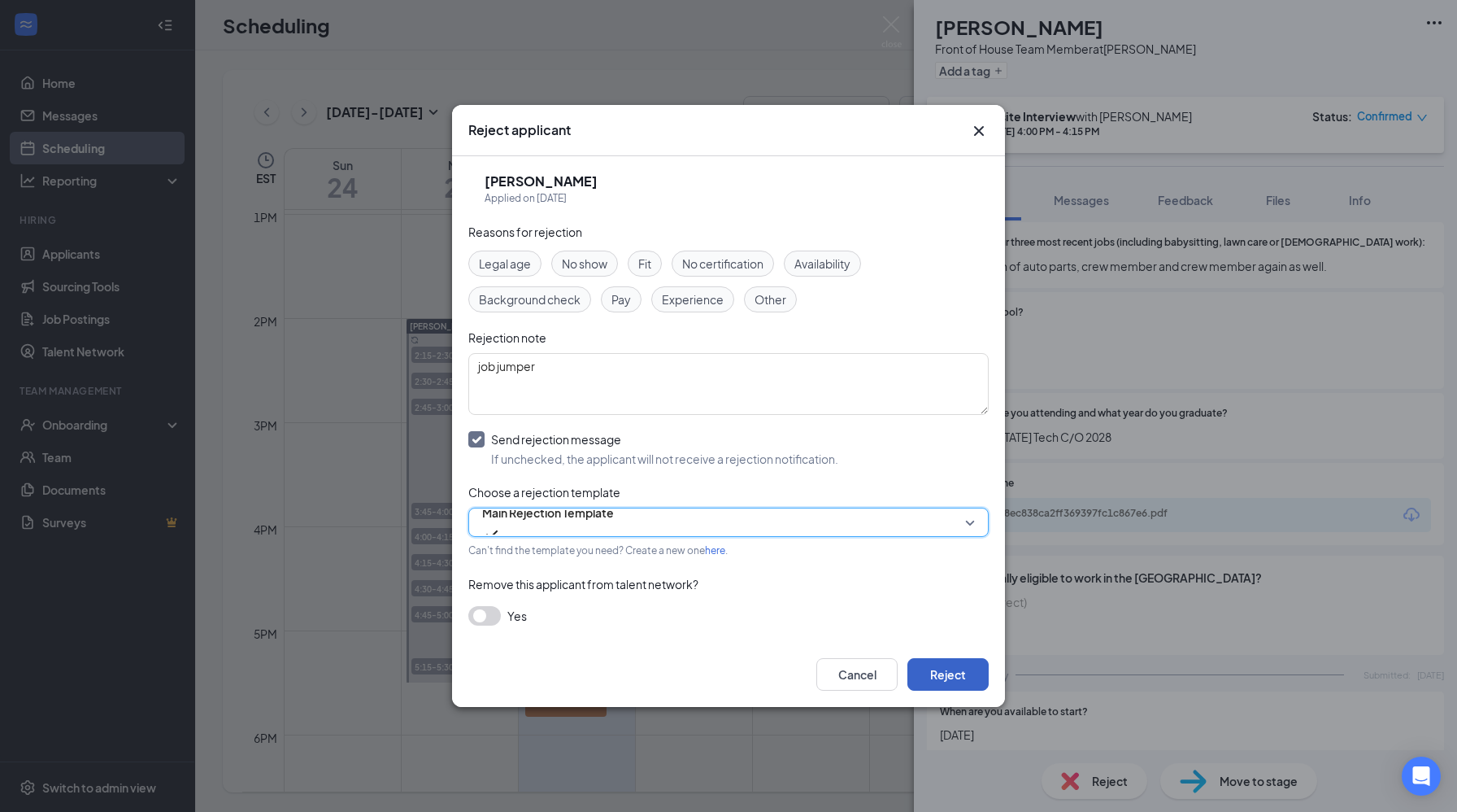
click at [949, 679] on button "Reject" at bounding box center [948, 674] width 81 height 33
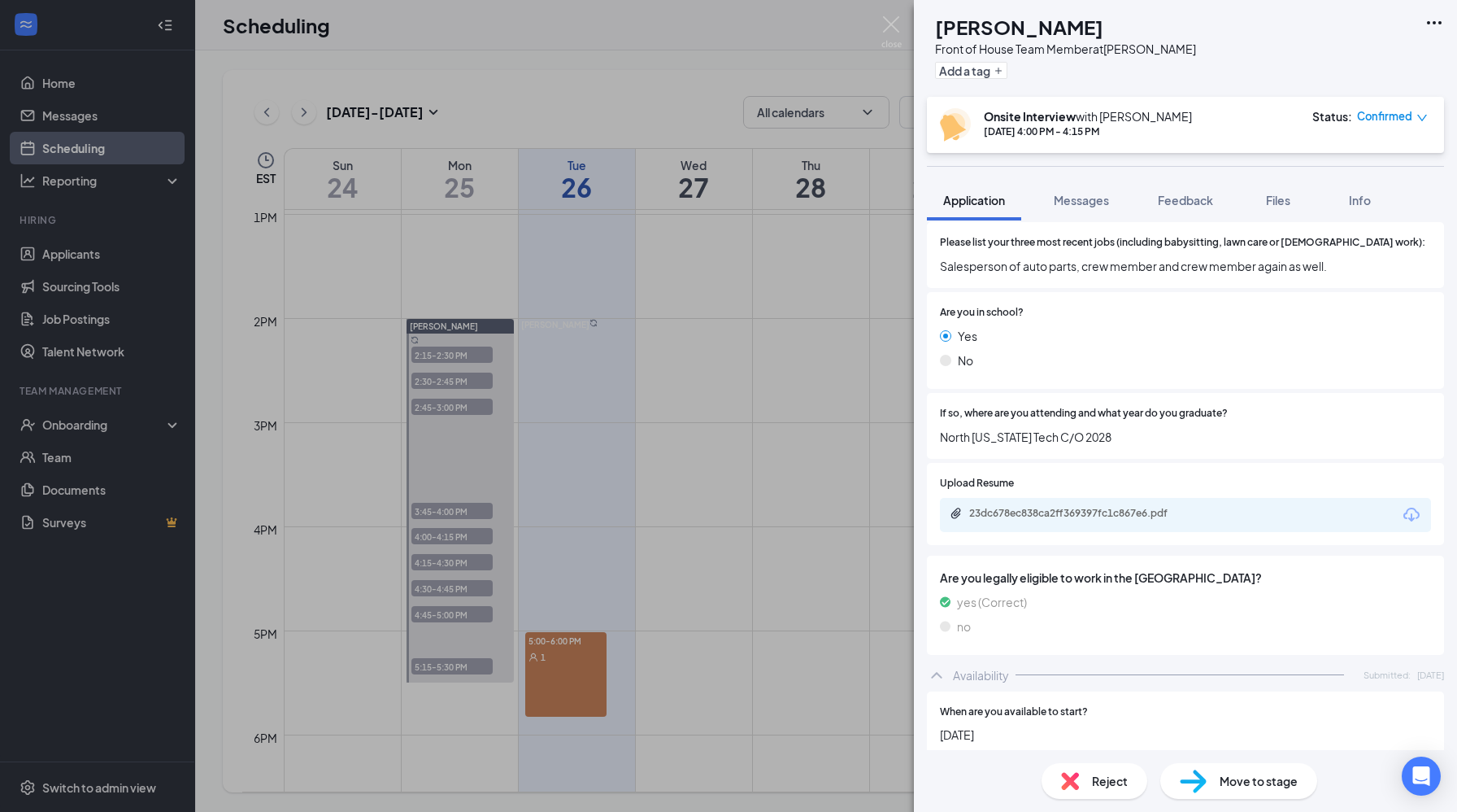
click at [437, 537] on div "ME [PERSON_NAME] Front of House Team Member at [PERSON_NAME] Add a tag Onsite I…" at bounding box center [728, 406] width 1457 height 812
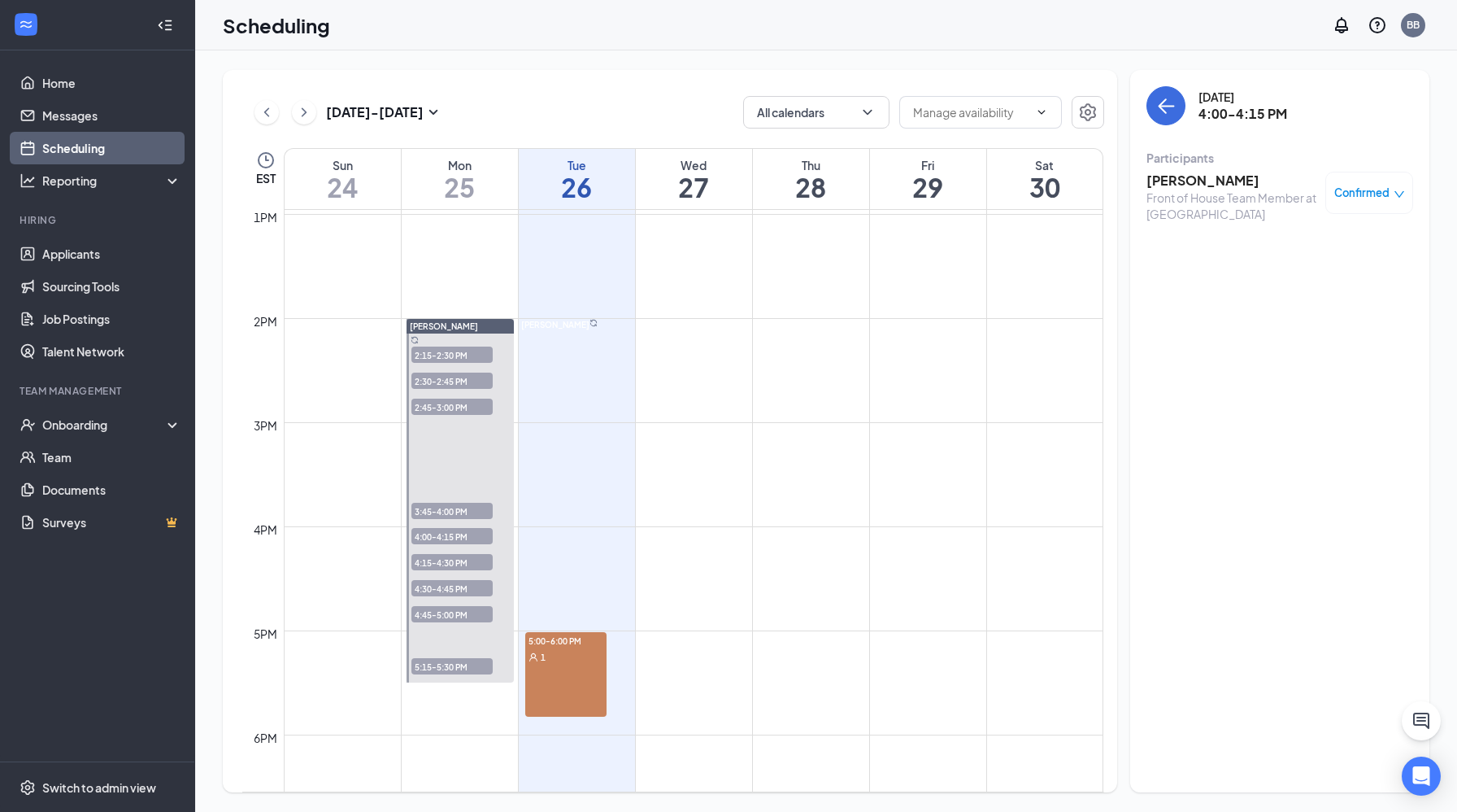
click at [437, 537] on span "4:00-4:15 PM" at bounding box center [452, 535] width 81 height 16
click at [455, 563] on span "4:15-4:30 PM" at bounding box center [452, 562] width 81 height 16
click at [1182, 171] on div "[PERSON_NAME] Front of House Team Member at [PERSON_NAME] Confirmed" at bounding box center [1280, 196] width 266 height 62
click at [1178, 177] on h3 "[PERSON_NAME]" at bounding box center [1232, 180] width 171 height 18
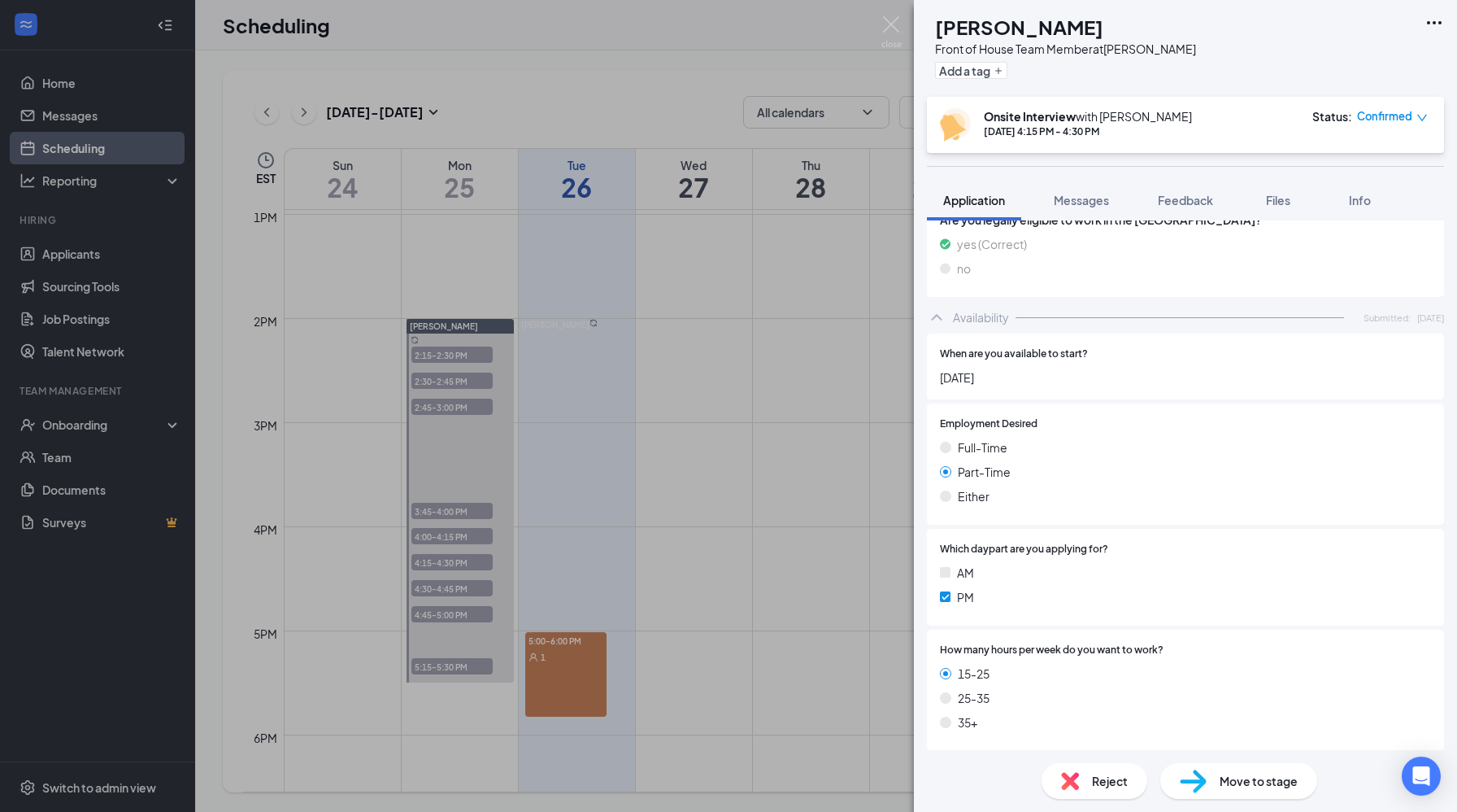
scroll to position [1422, 0]
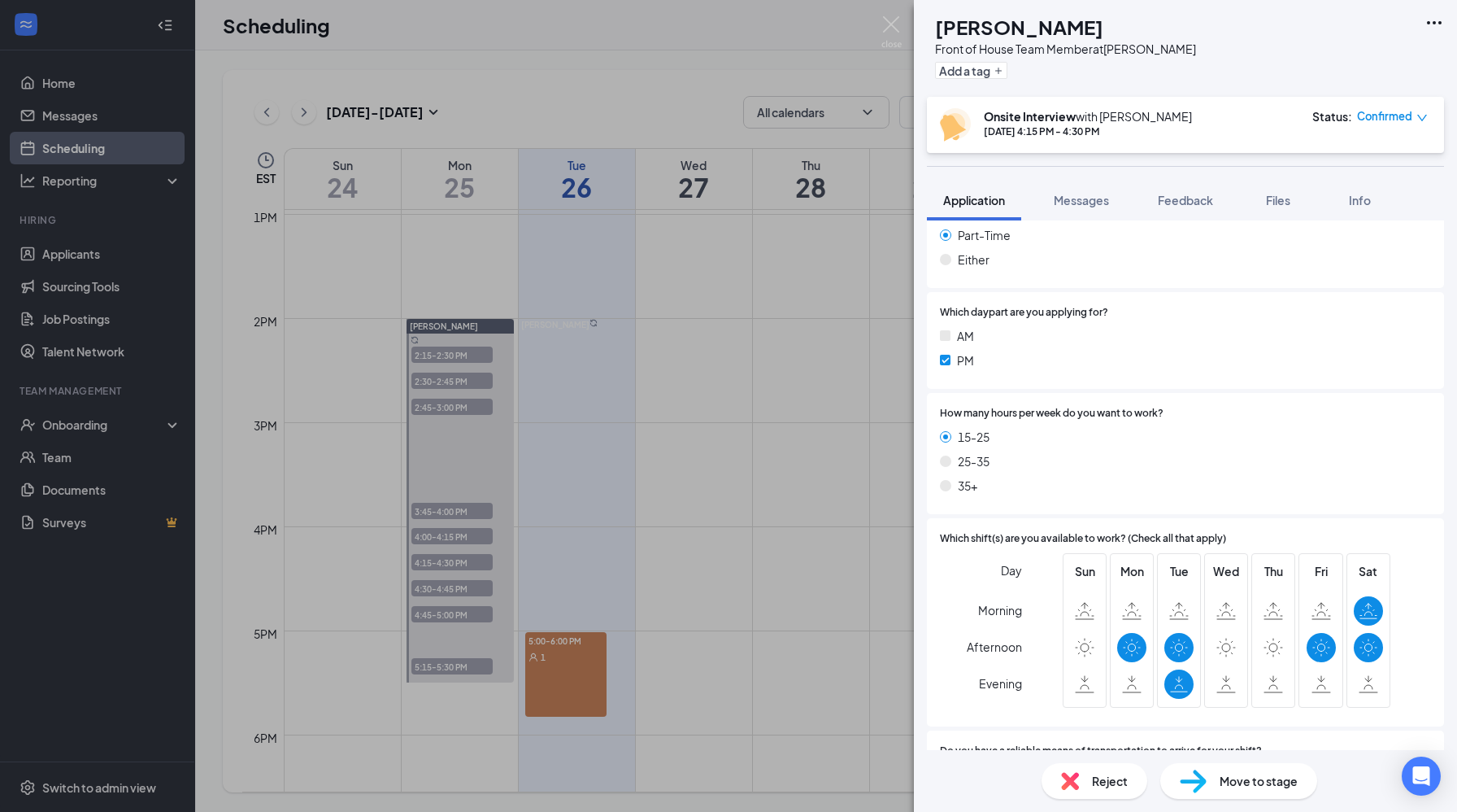
click at [1095, 788] on span "Reject" at bounding box center [1110, 780] width 35 height 18
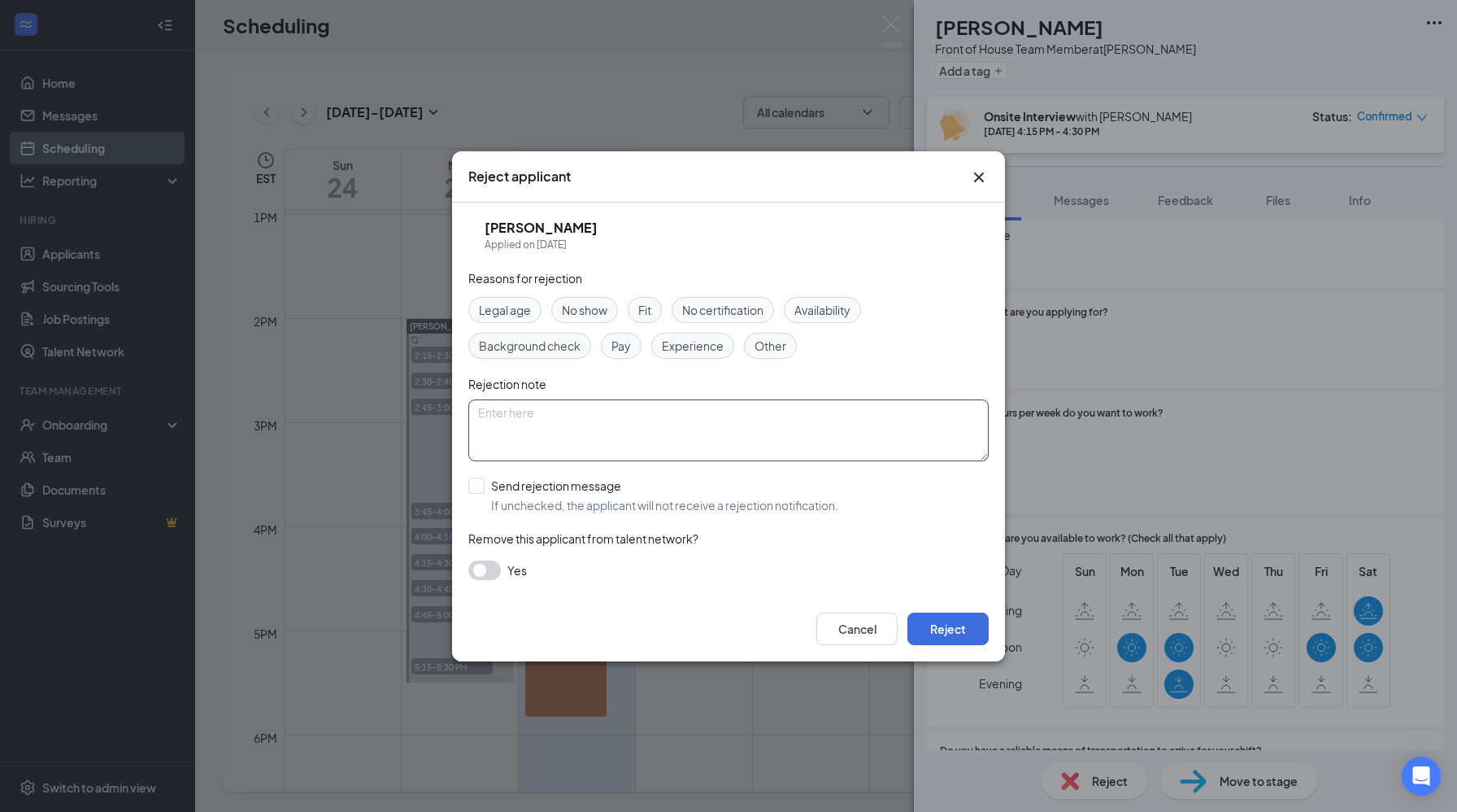
click at [543, 419] on textarea at bounding box center [728, 430] width 520 height 62
drag, startPoint x: 543, startPoint y: 419, endPoint x: 554, endPoint y: 406, distance: 17.0
click at [554, 406] on textarea "busy HS" at bounding box center [728, 430] width 520 height 62
click at [593, 410] on textarea "busy HotSchedules" at bounding box center [728, 430] width 520 height 62
type textarea "busy HS student"
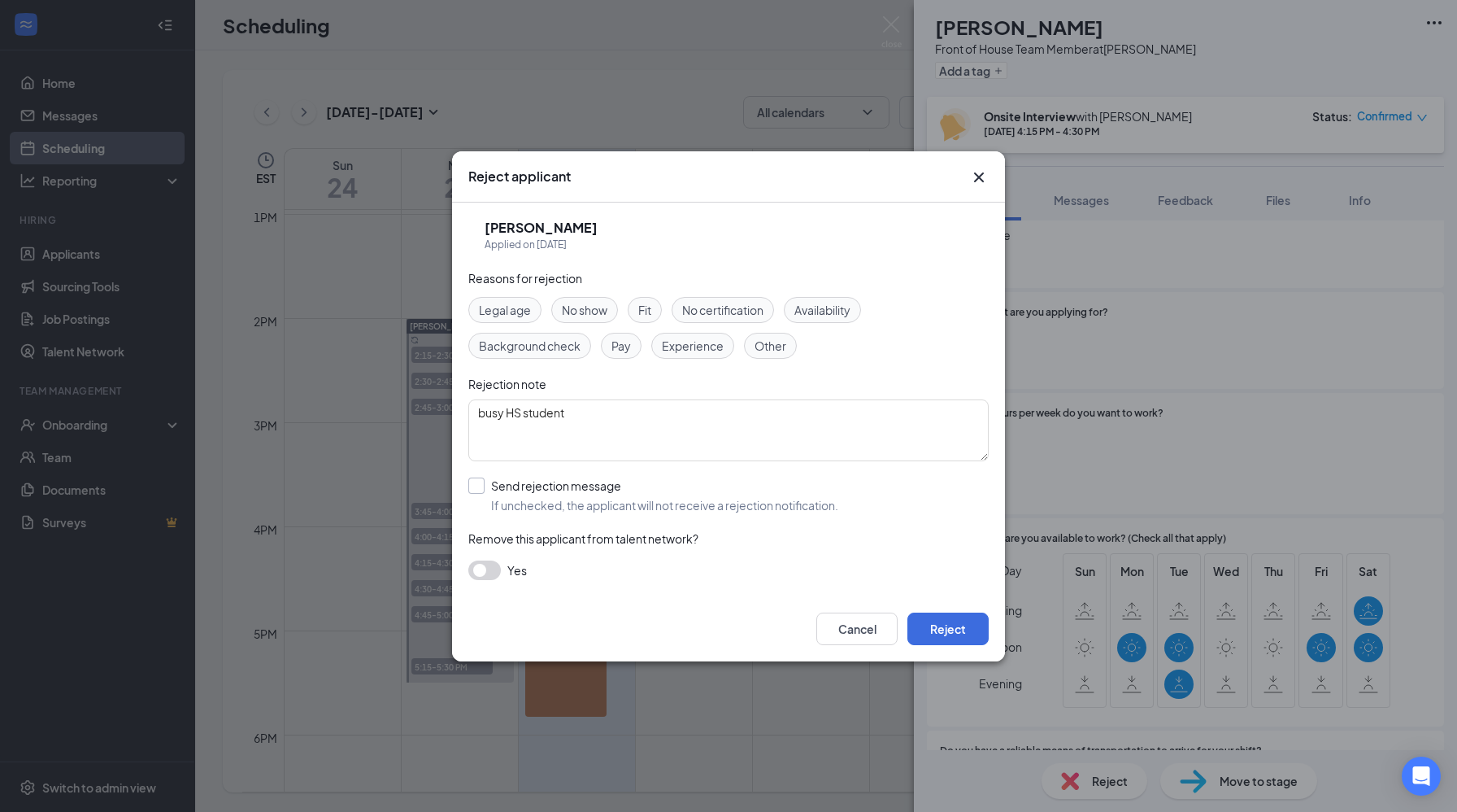
click at [476, 487] on input "Send rejection message If unchecked, the applicant will not receive a rejection…" at bounding box center [653, 495] width 370 height 35
checkbox input "true"
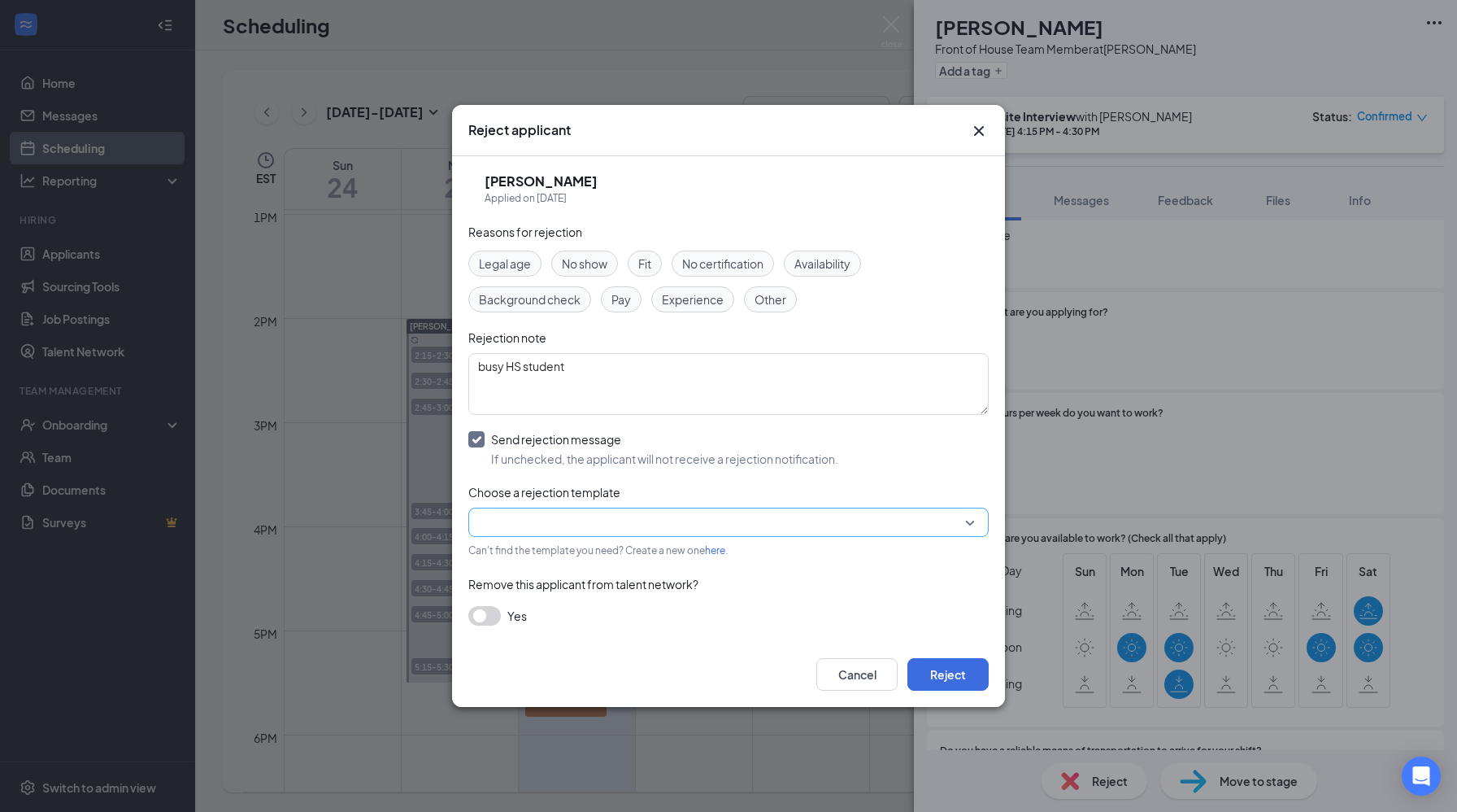
click at [644, 533] on input "search" at bounding box center [723, 522] width 490 height 28
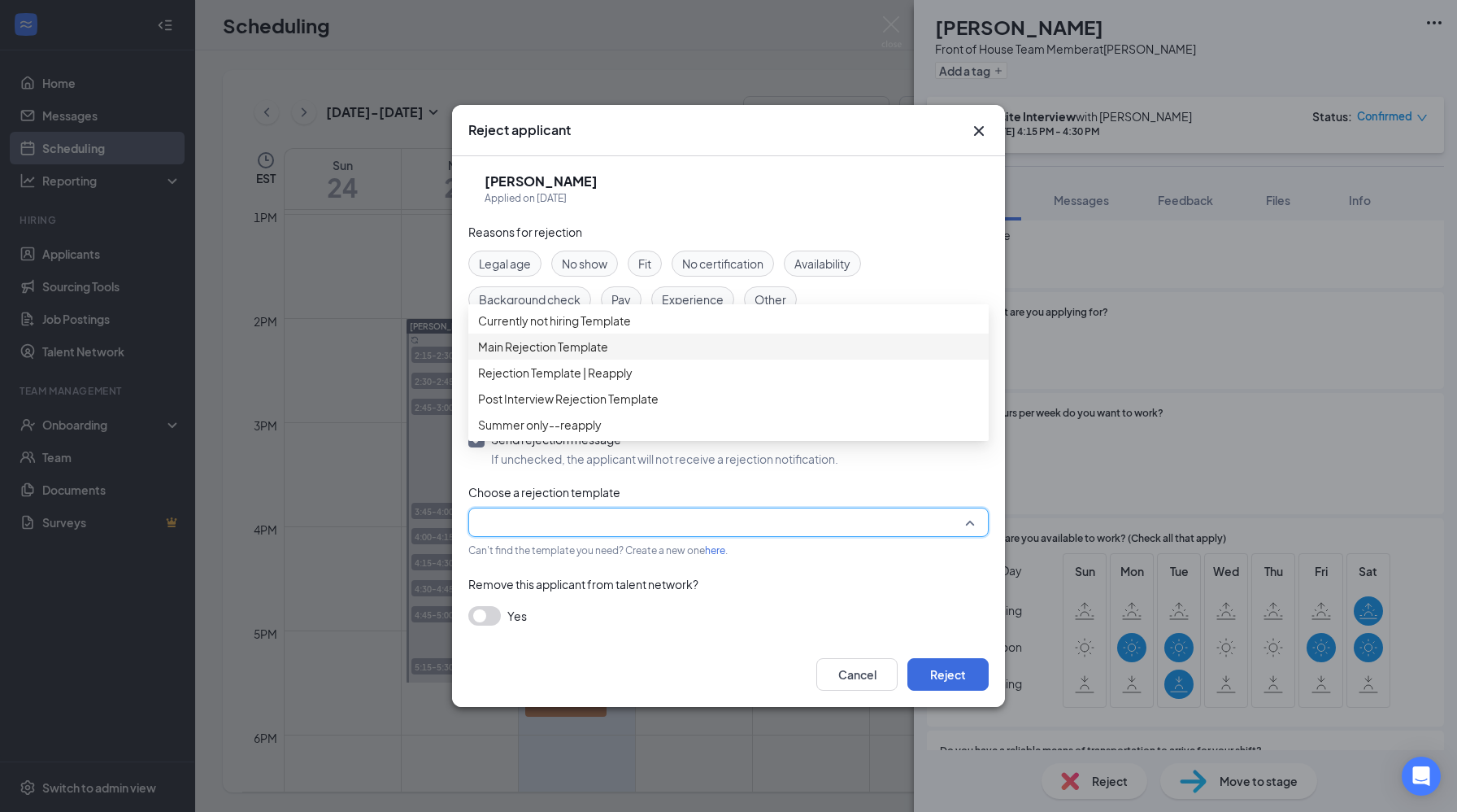
click at [592, 359] on div "Main Rejection Template" at bounding box center [728, 346] width 520 height 26
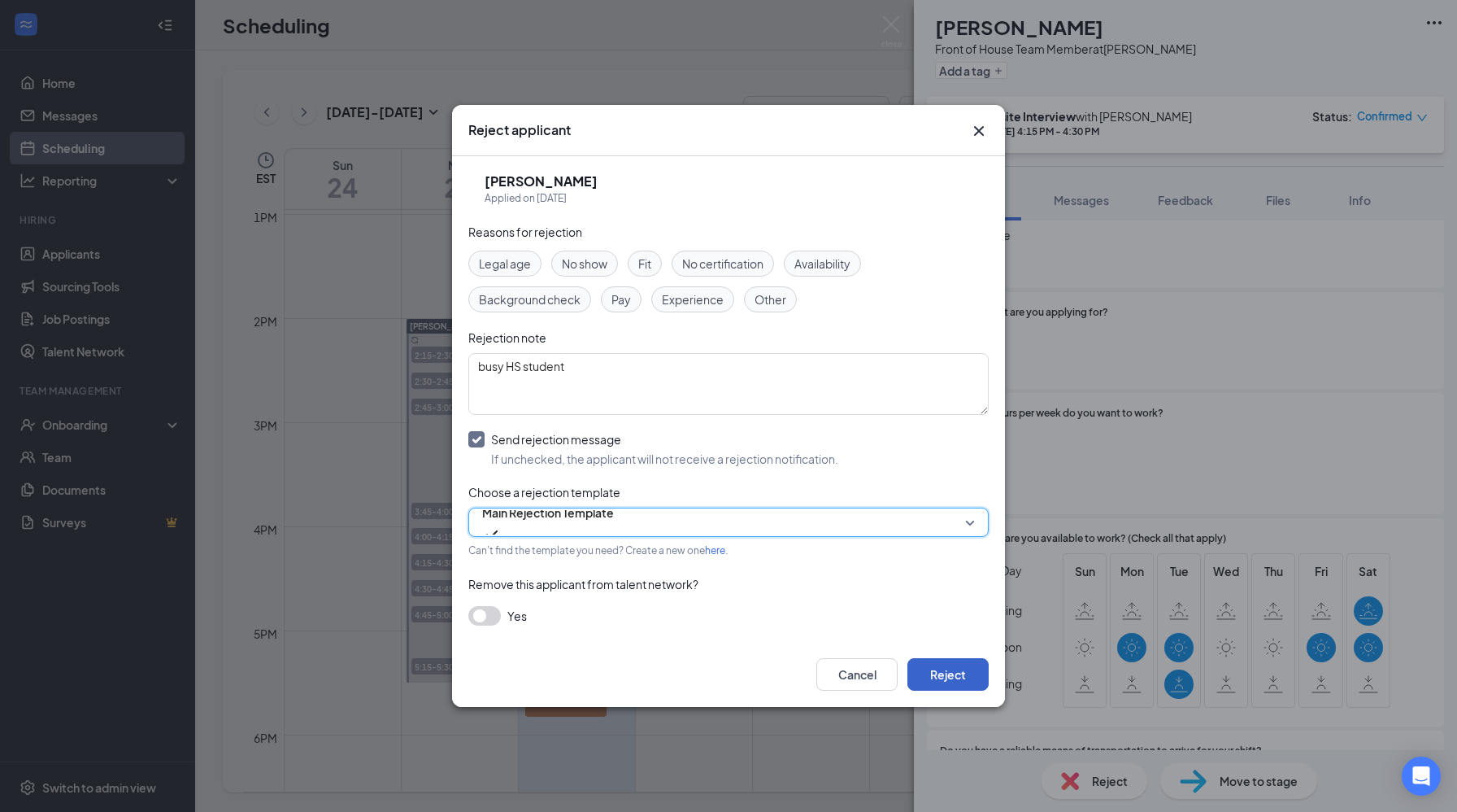
click at [943, 676] on button "Reject" at bounding box center [948, 674] width 81 height 33
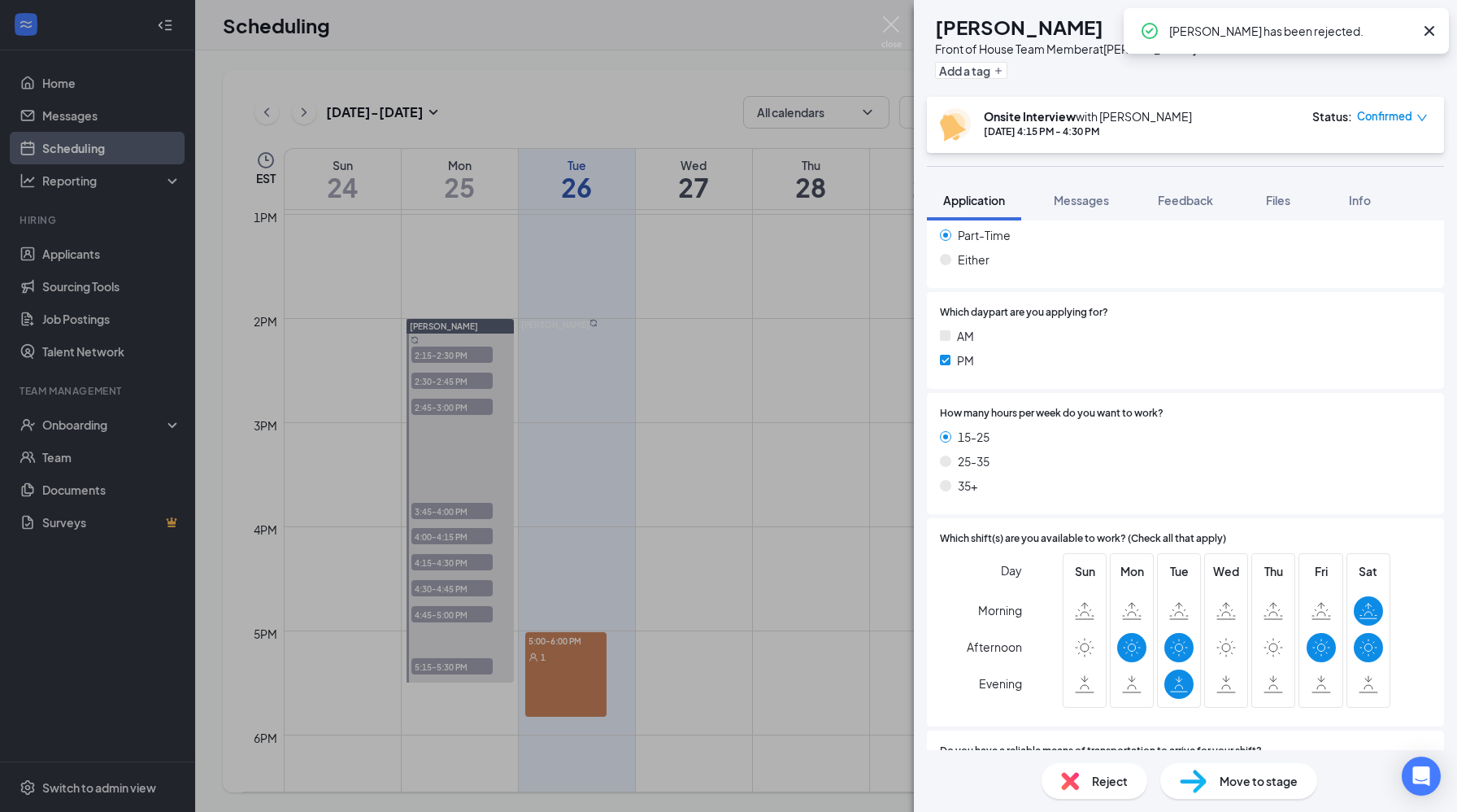
click at [623, 522] on div "CM [PERSON_NAME] Front of House Team Member at [PERSON_NAME] Add a tag Onsite I…" at bounding box center [728, 406] width 1457 height 812
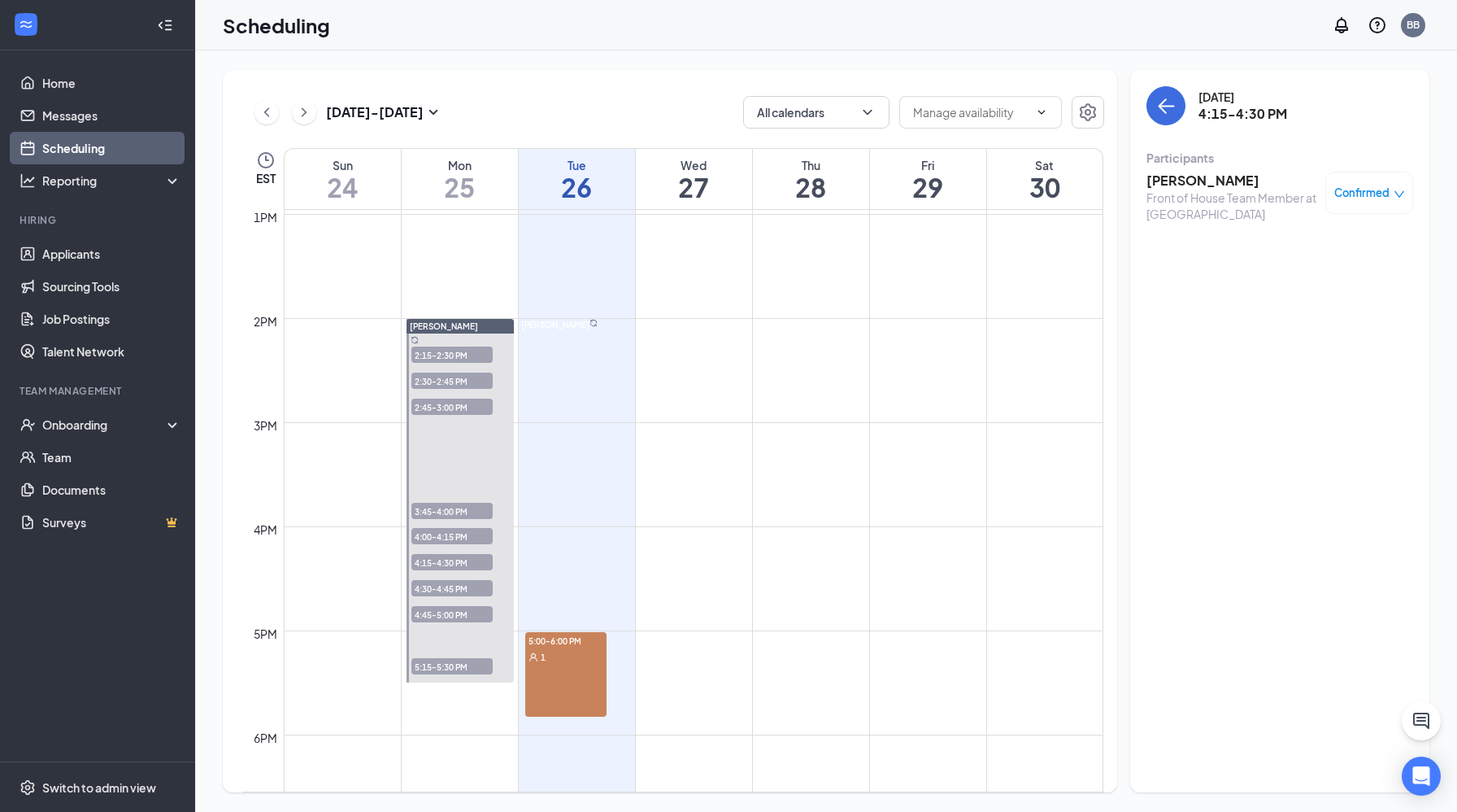
click at [441, 589] on span "4:30-4:45 PM" at bounding box center [452, 588] width 81 height 16
click at [1231, 178] on h3 "[PERSON_NAME]" at bounding box center [1232, 180] width 171 height 18
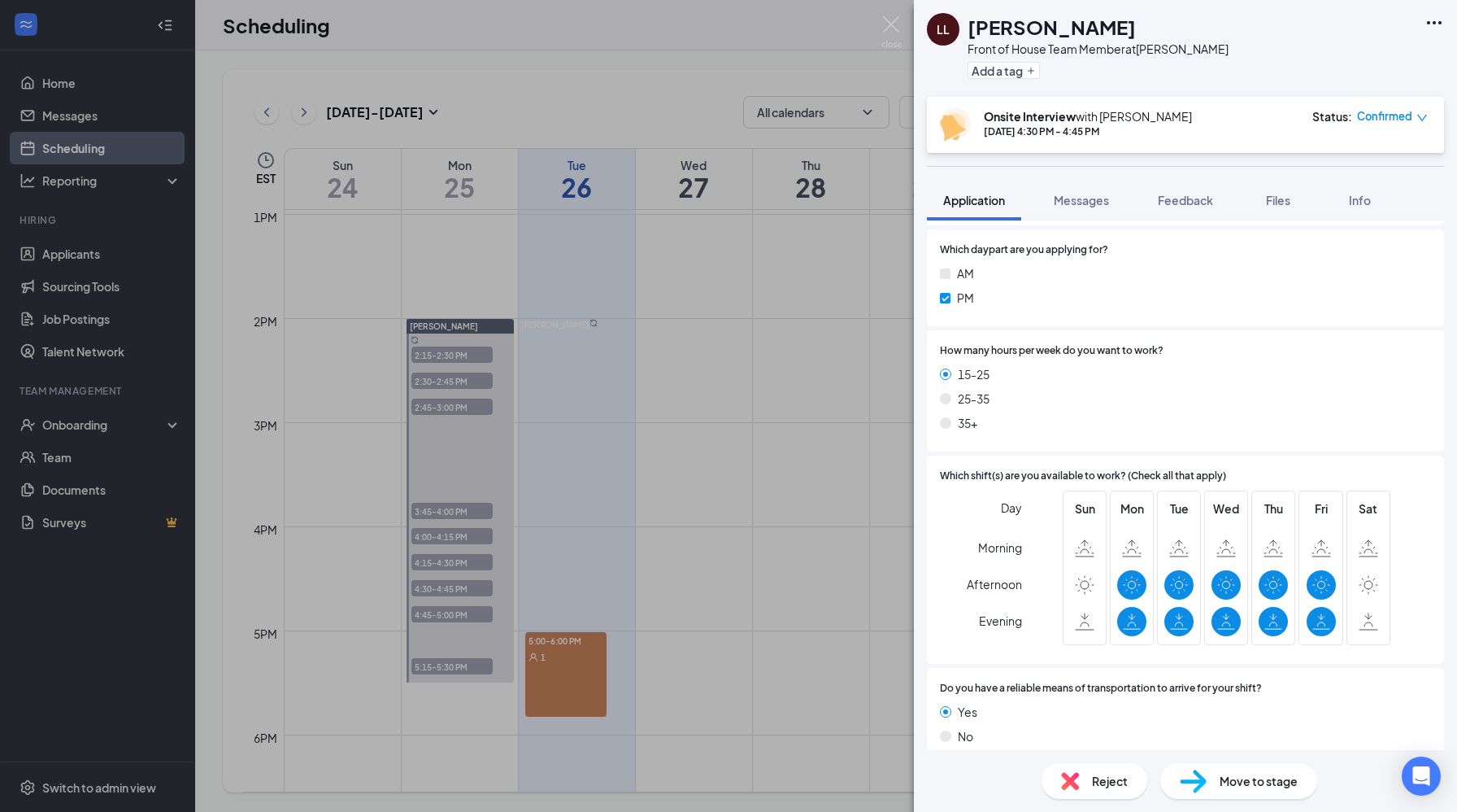
scroll to position [1504, 0]
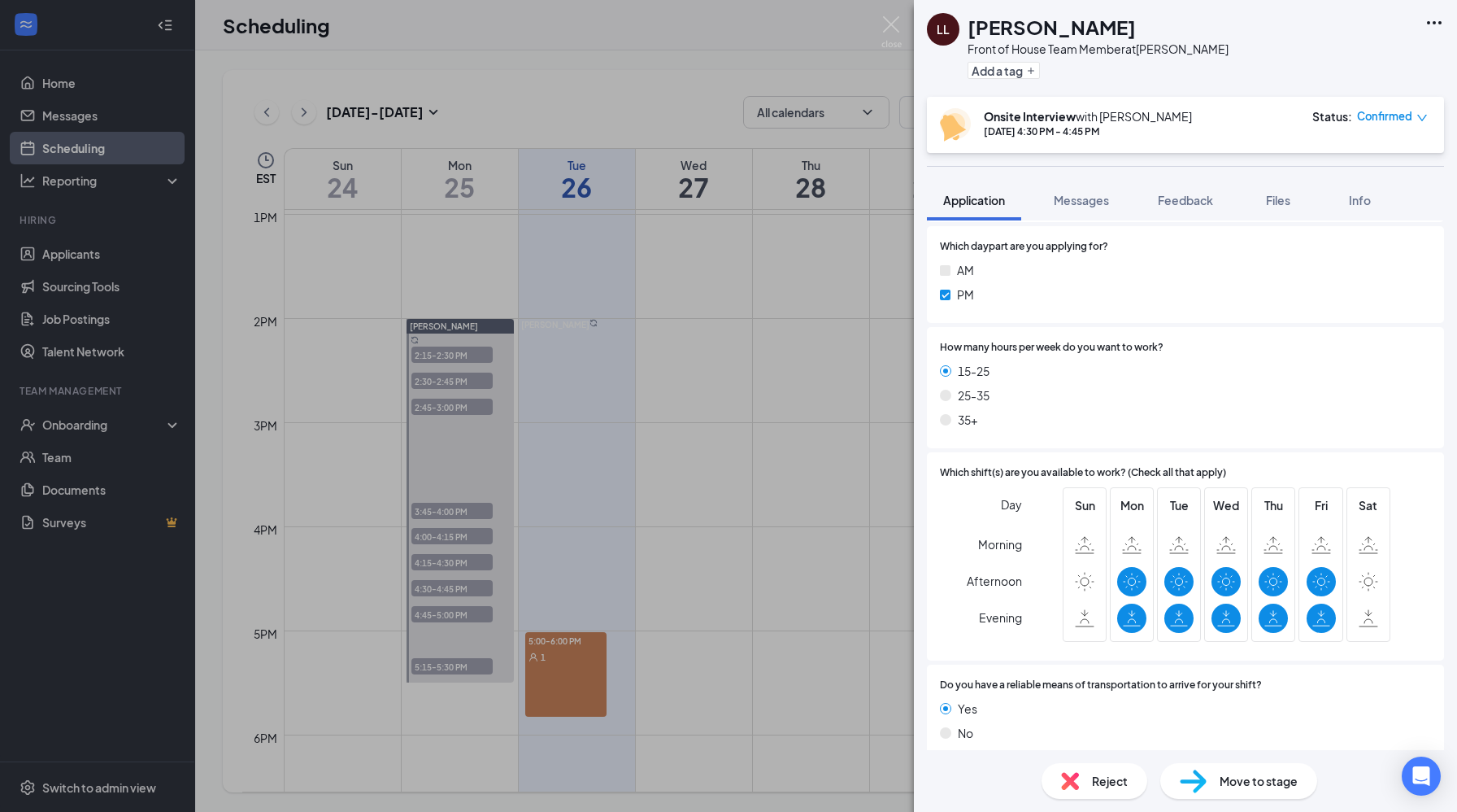
click at [1115, 772] on span "Reject" at bounding box center [1110, 780] width 35 height 18
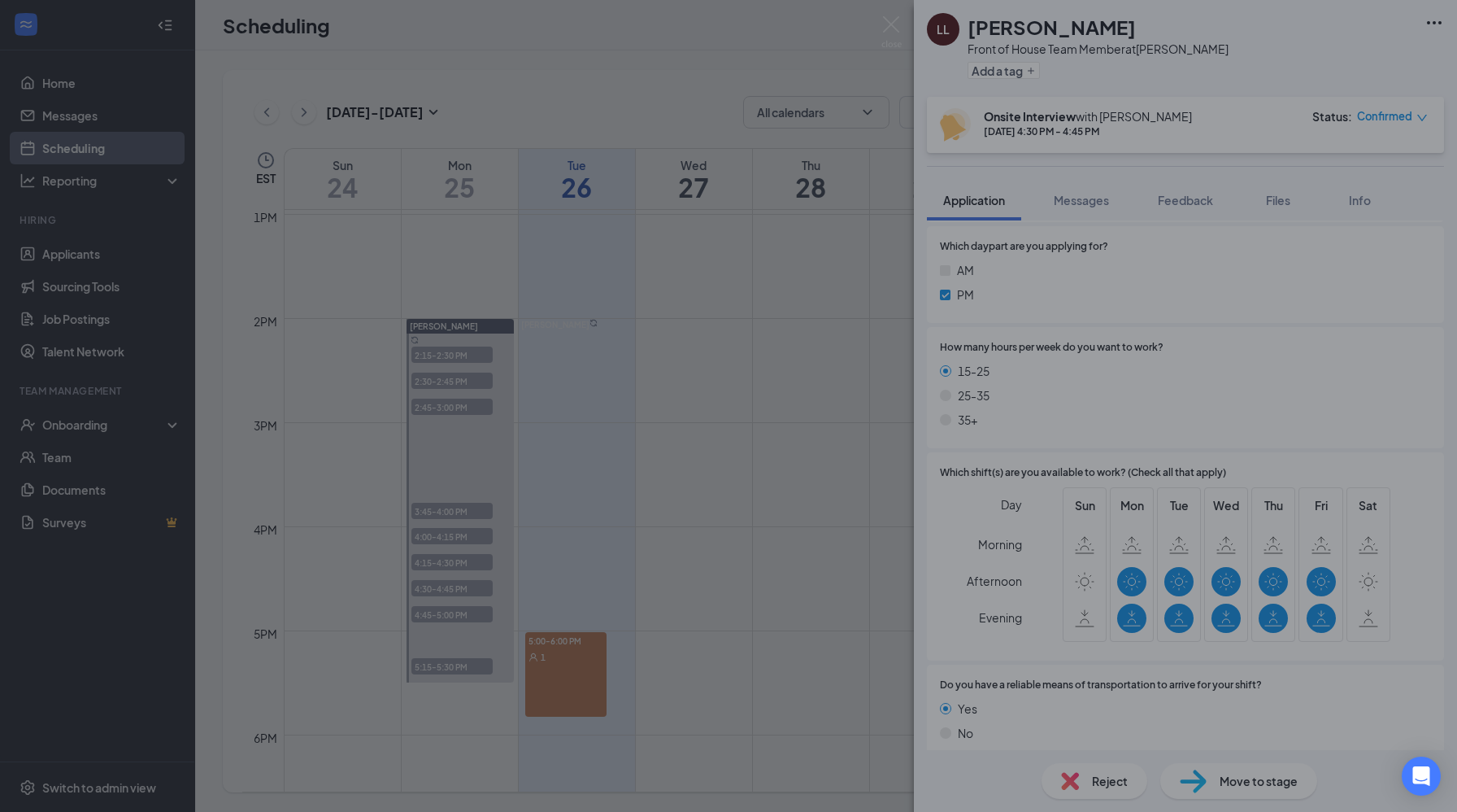
scroll to position [1498, 0]
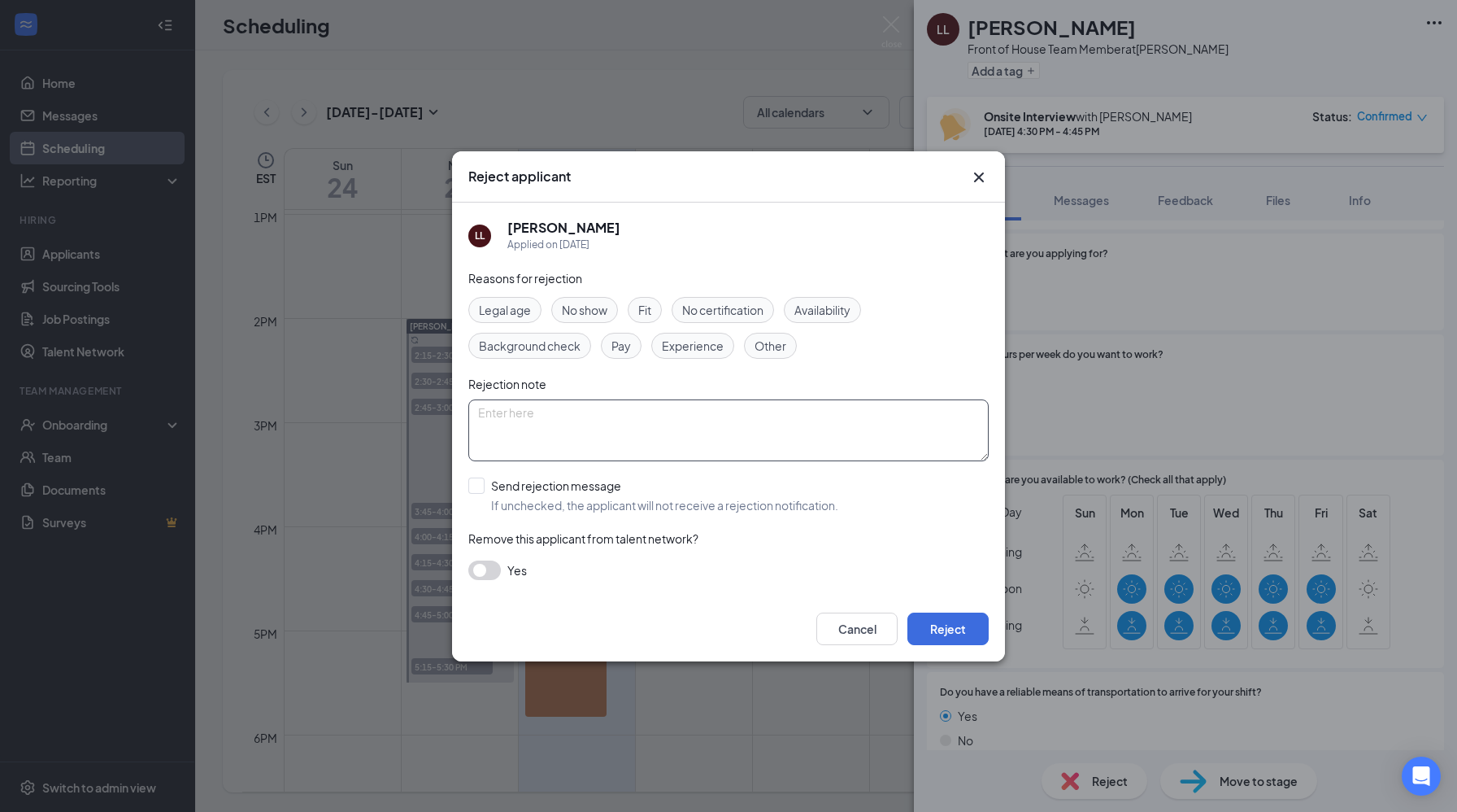
click at [515, 417] on textarea at bounding box center [728, 430] width 520 height 62
click at [522, 311] on span "Legal age" at bounding box center [505, 309] width 52 height 18
click at [486, 486] on input "Send rejection message If unchecked, the applicant will not receive a rejection…" at bounding box center [653, 495] width 370 height 35
checkbox input "true"
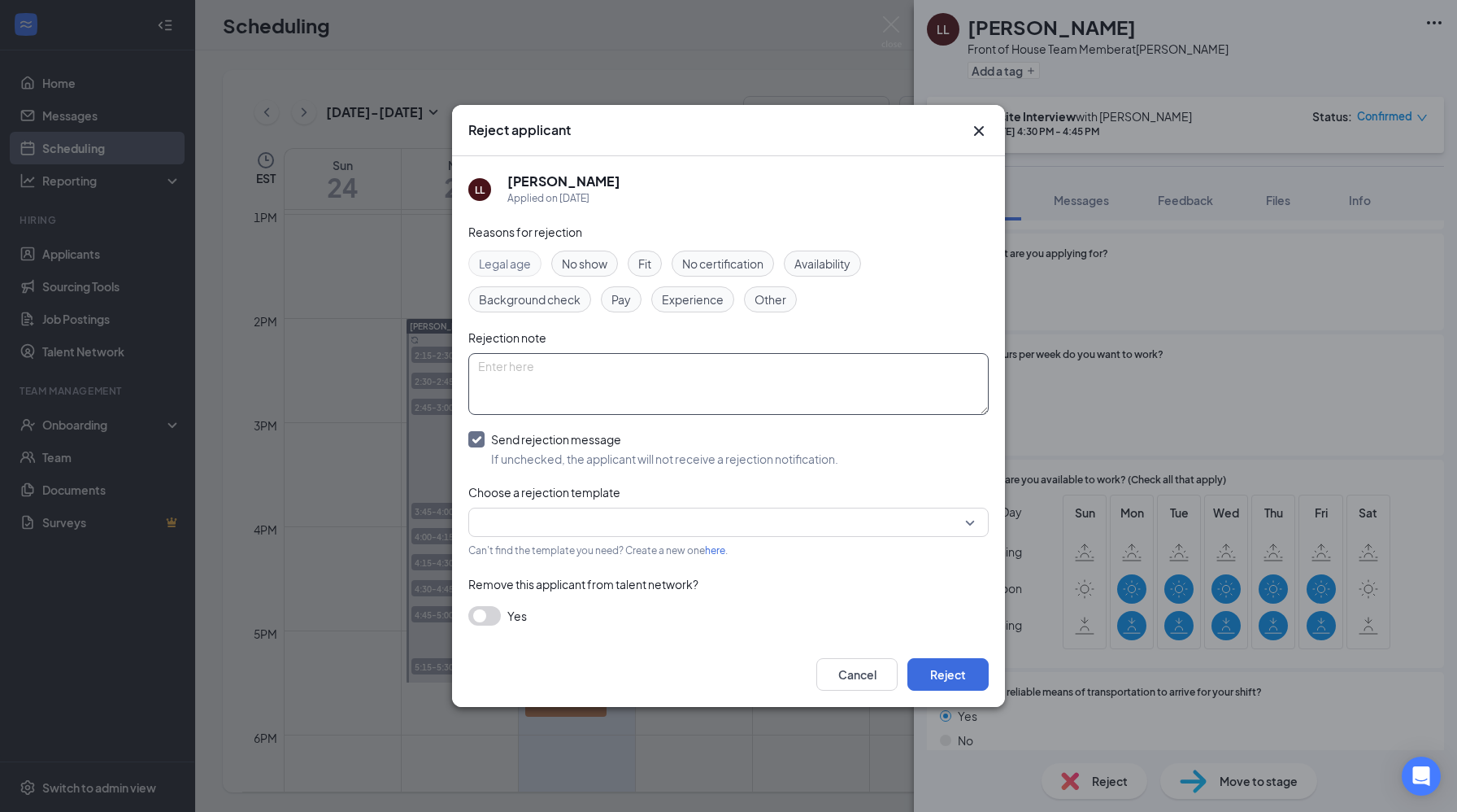
click at [560, 362] on textarea at bounding box center [728, 384] width 520 height 62
type textarea "15"
click at [777, 529] on input "search" at bounding box center [723, 522] width 490 height 28
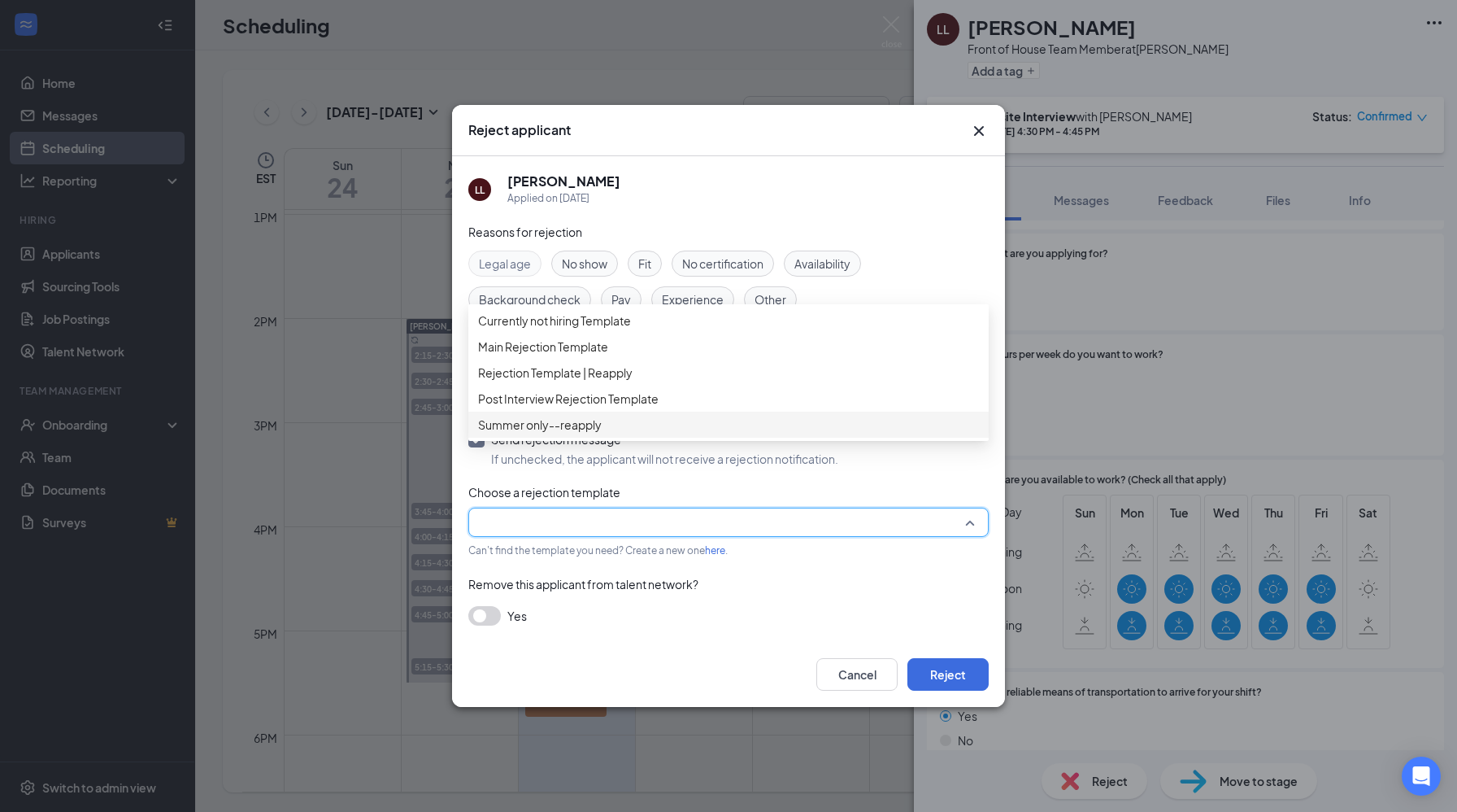
click at [567, 433] on span "Summer only--reapply" at bounding box center [540, 424] width 124 height 18
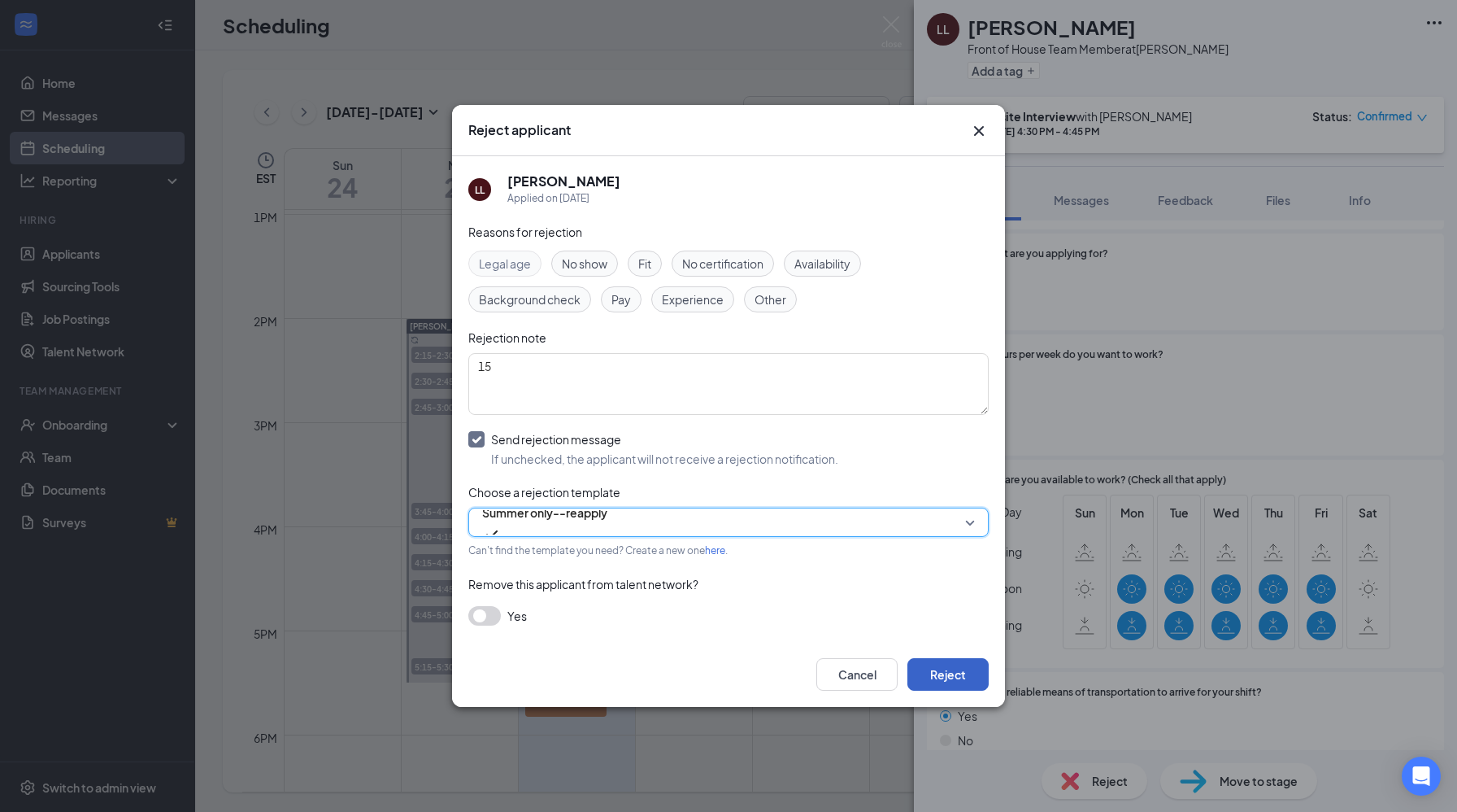
click at [944, 669] on button "Reject" at bounding box center [948, 674] width 81 height 33
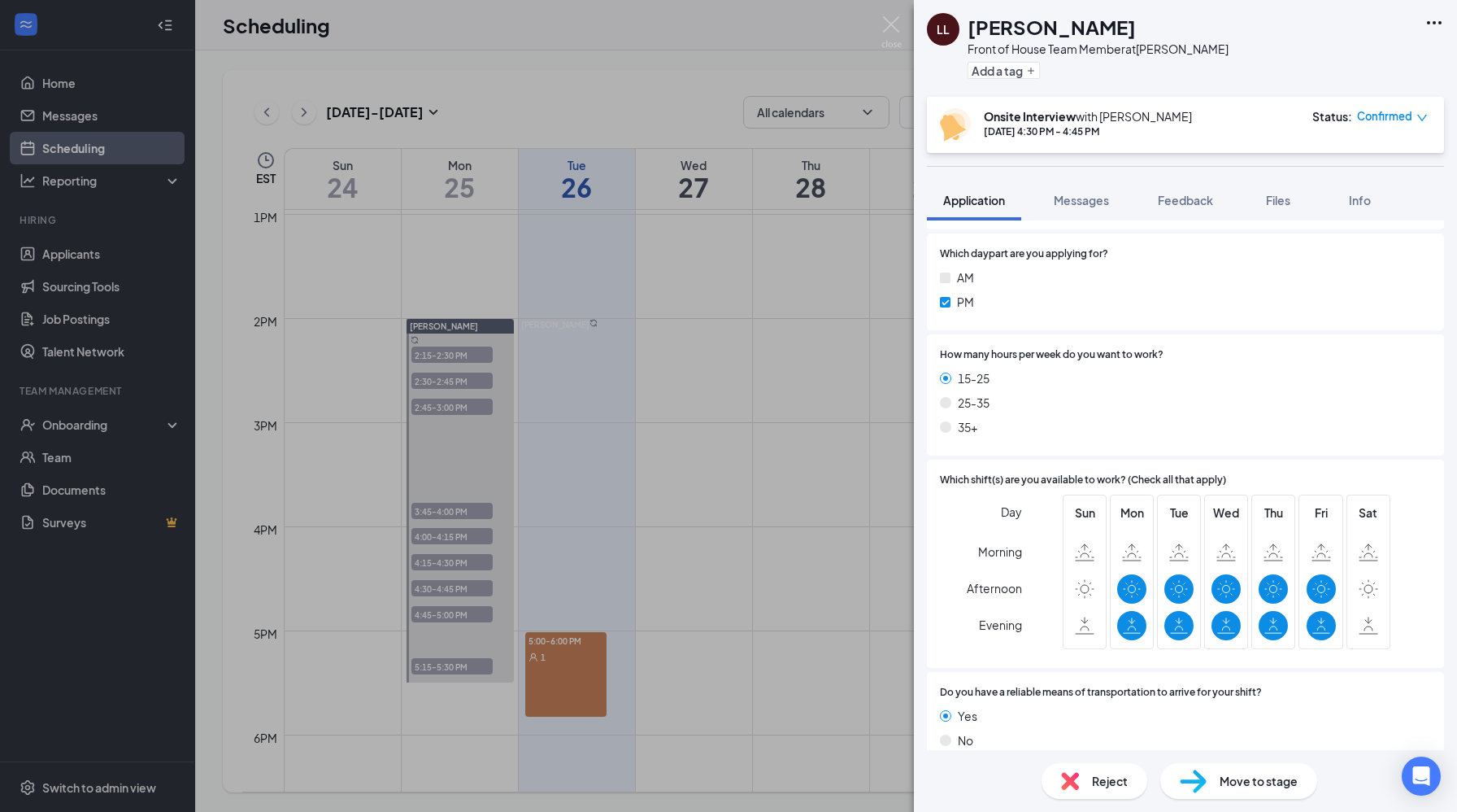
click at [439, 619] on div "[PERSON_NAME] Front of House Team Member at [PERSON_NAME] Add a tag Onsite Inte…" at bounding box center [728, 406] width 1457 height 812
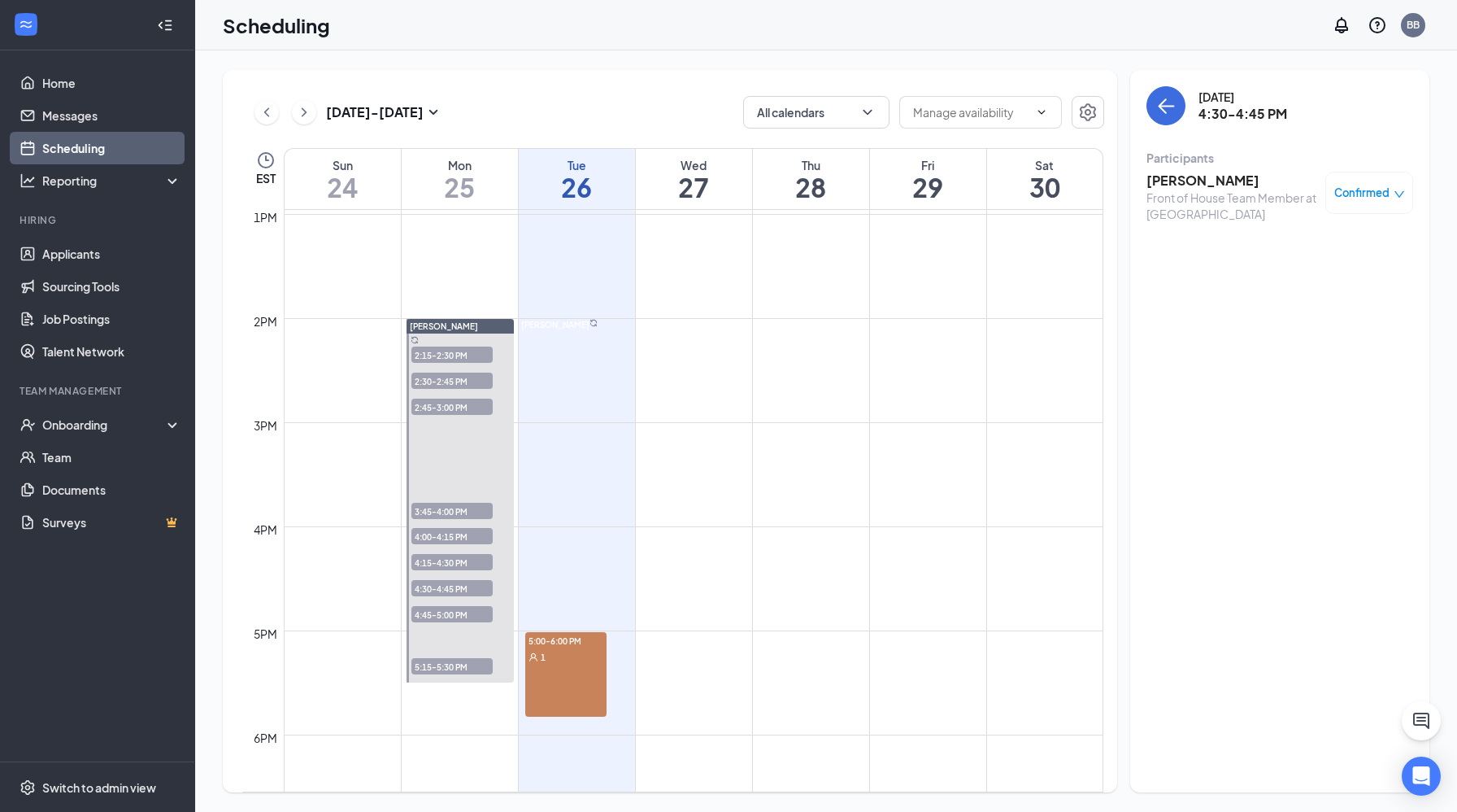
click at [439, 619] on span "4:45-5:00 PM" at bounding box center [452, 614] width 81 height 16
click at [1245, 179] on h3 "[PERSON_NAME]" at bounding box center [1232, 180] width 171 height 18
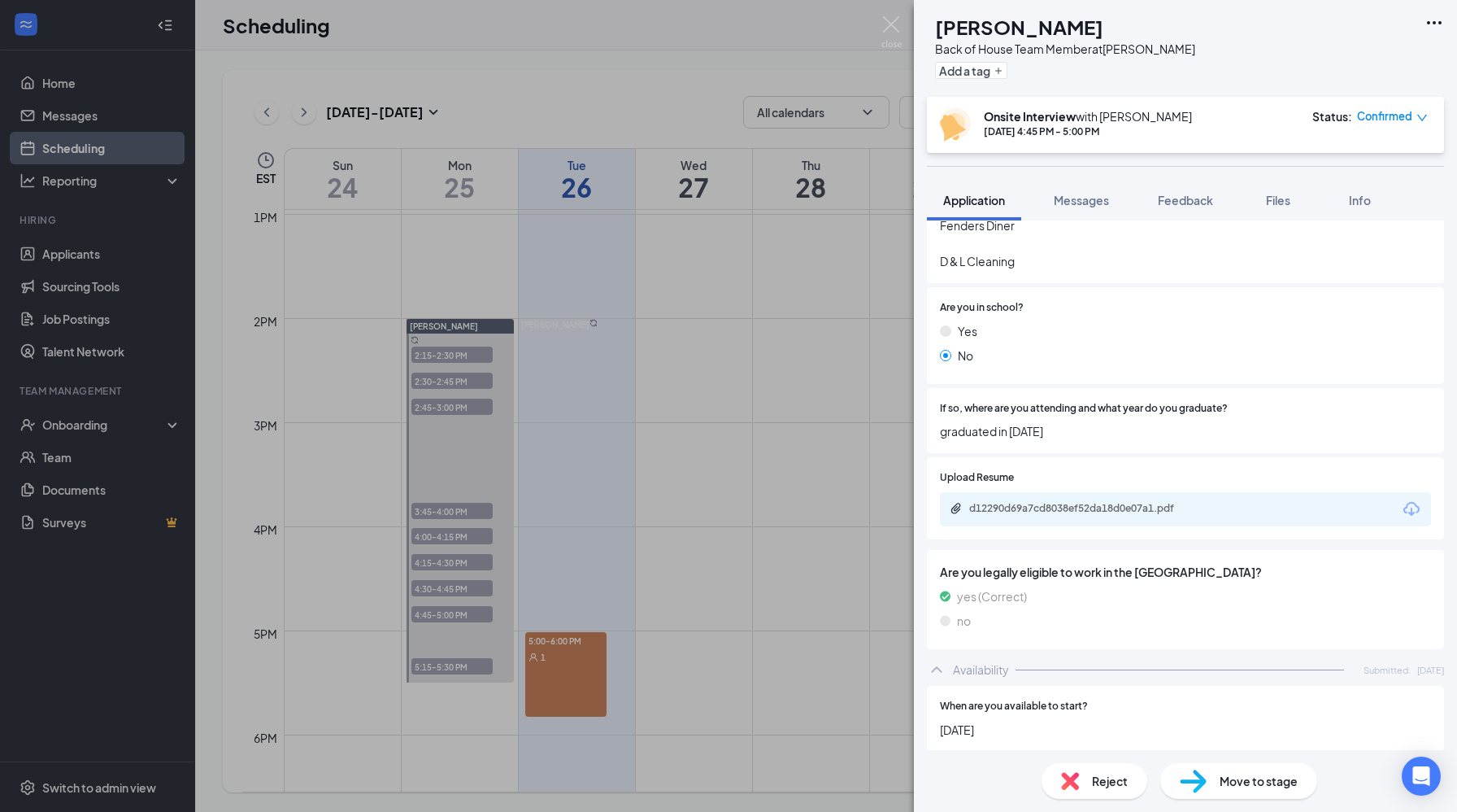
scroll to position [996, 0]
click at [1076, 500] on div "d12290d69a7cd8038ef52da18d0e07a1.pdf" at bounding box center [1083, 506] width 228 height 13
click at [1003, 67] on icon "Plus" at bounding box center [999, 71] width 10 height 10
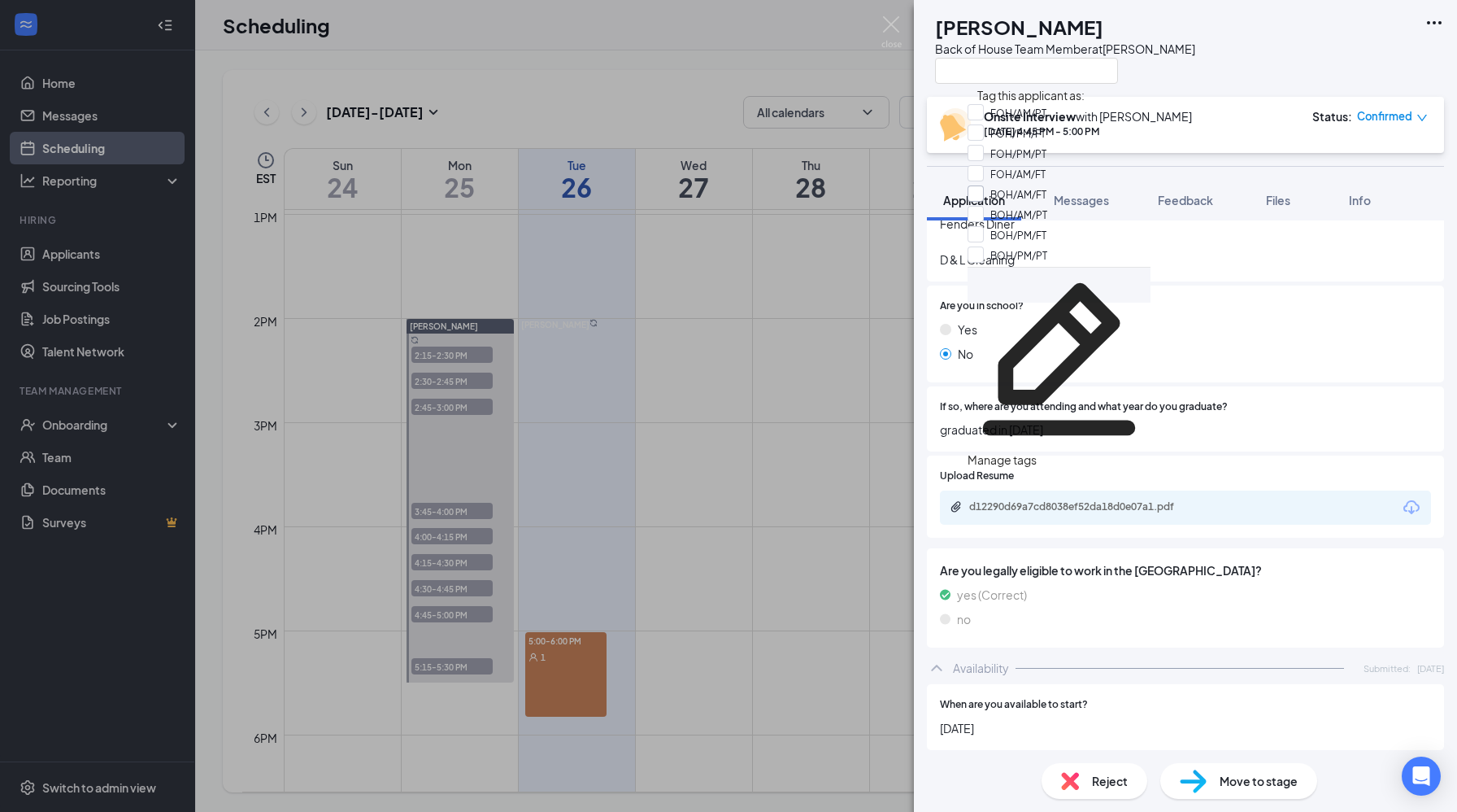
click at [1025, 203] on input "BOH/AM/FT" at bounding box center [1008, 194] width 79 height 18
checkbox input "true"
click at [1199, 62] on div "SB [PERSON_NAME] Back of House Team Member at [GEOGRAPHIC_DATA]" at bounding box center [1185, 48] width 543 height 97
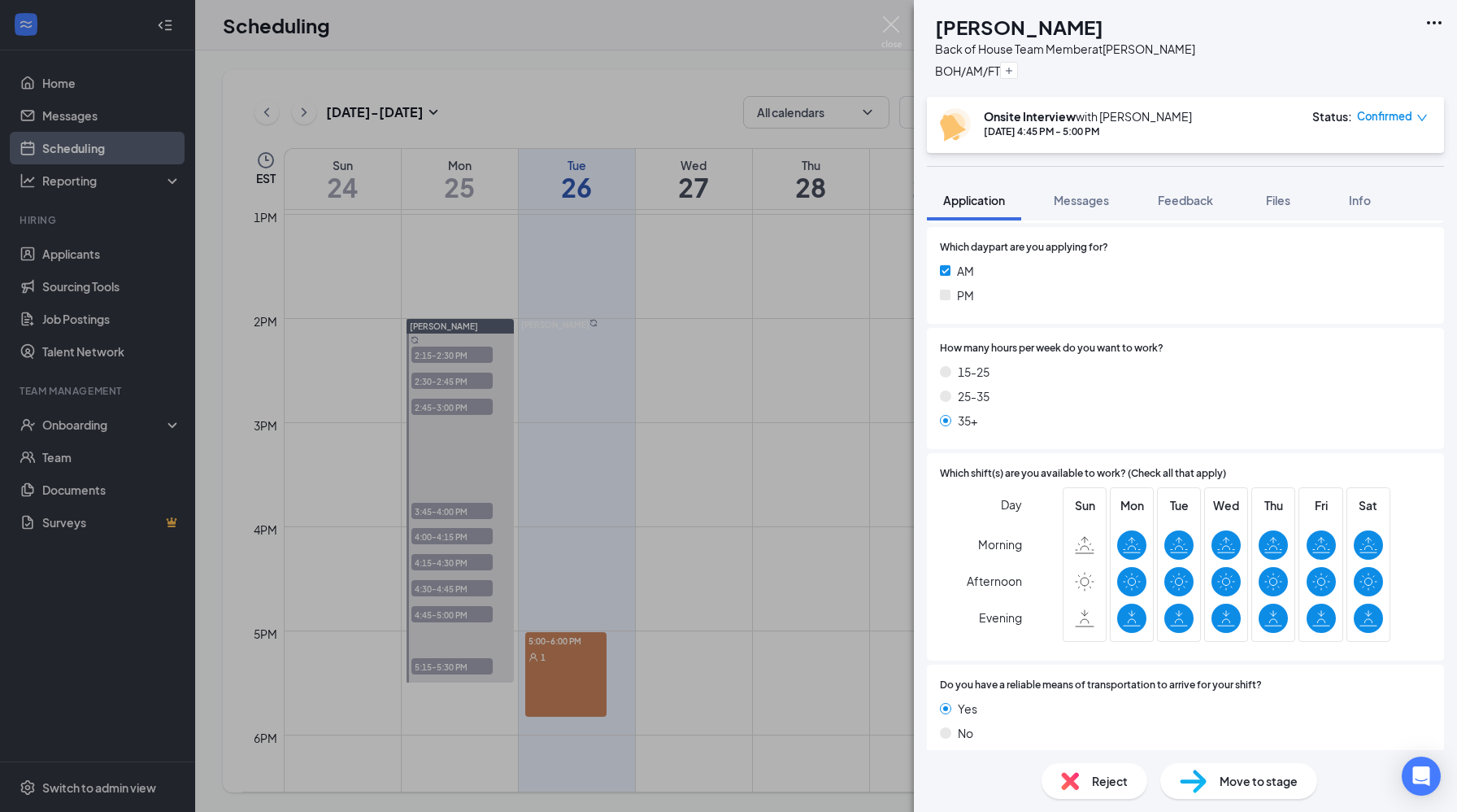
scroll to position [1647, 0]
click at [1169, 206] on span "Feedback" at bounding box center [1185, 200] width 56 height 14
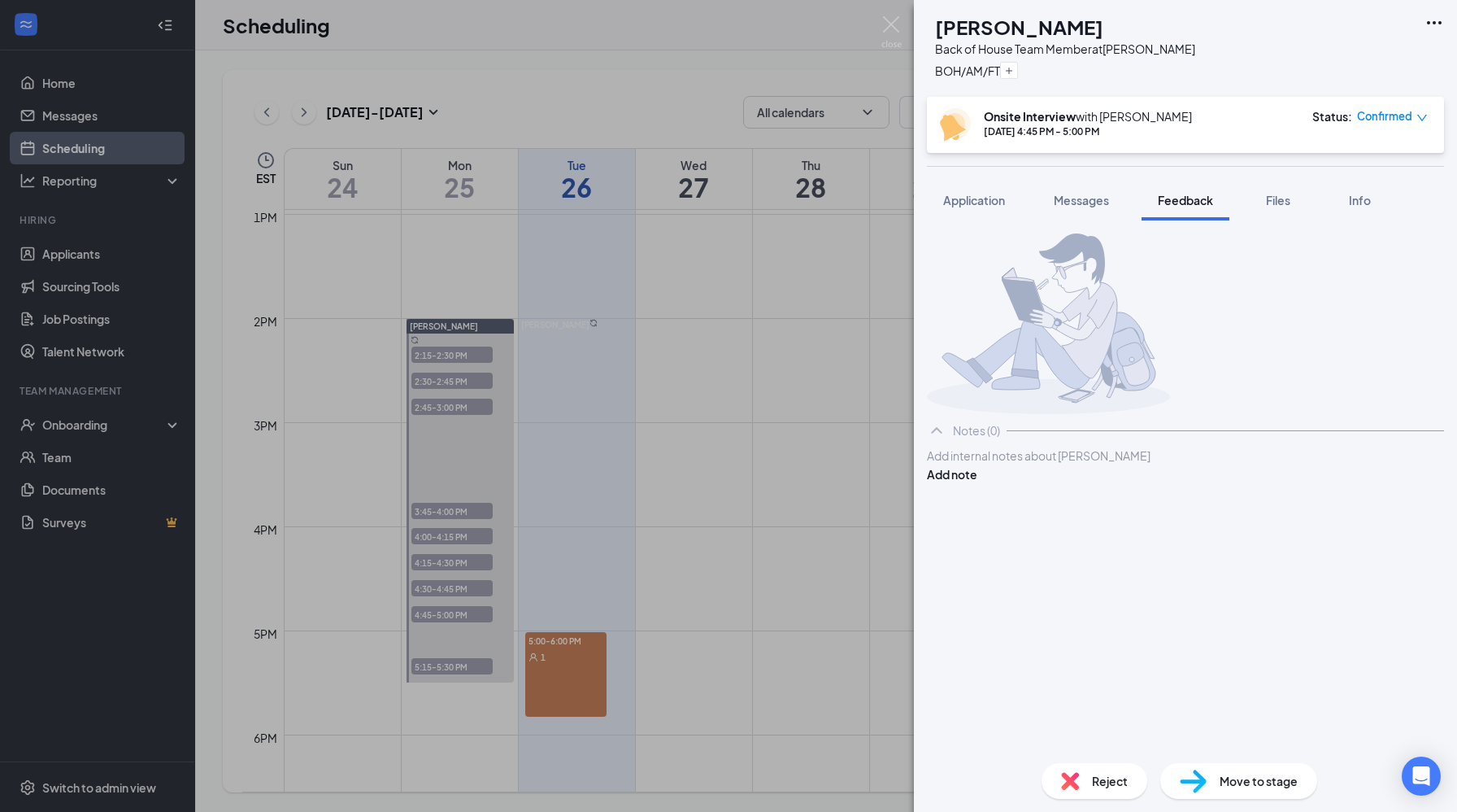
click at [1004, 465] on div at bounding box center [1185, 455] width 515 height 17
click at [973, 195] on span "Application" at bounding box center [974, 200] width 62 height 14
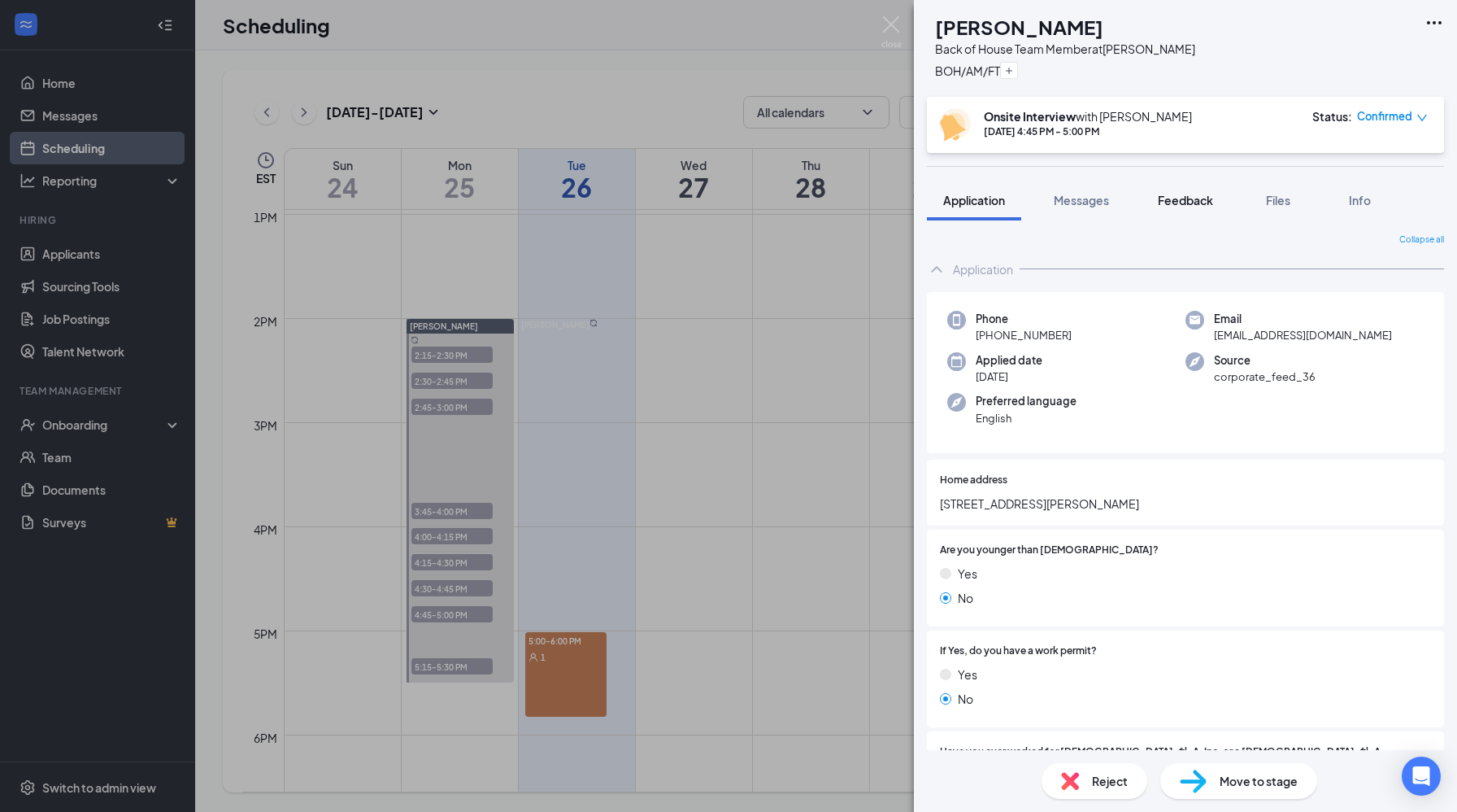
click at [1182, 204] on span "Feedback" at bounding box center [1185, 200] width 56 height 14
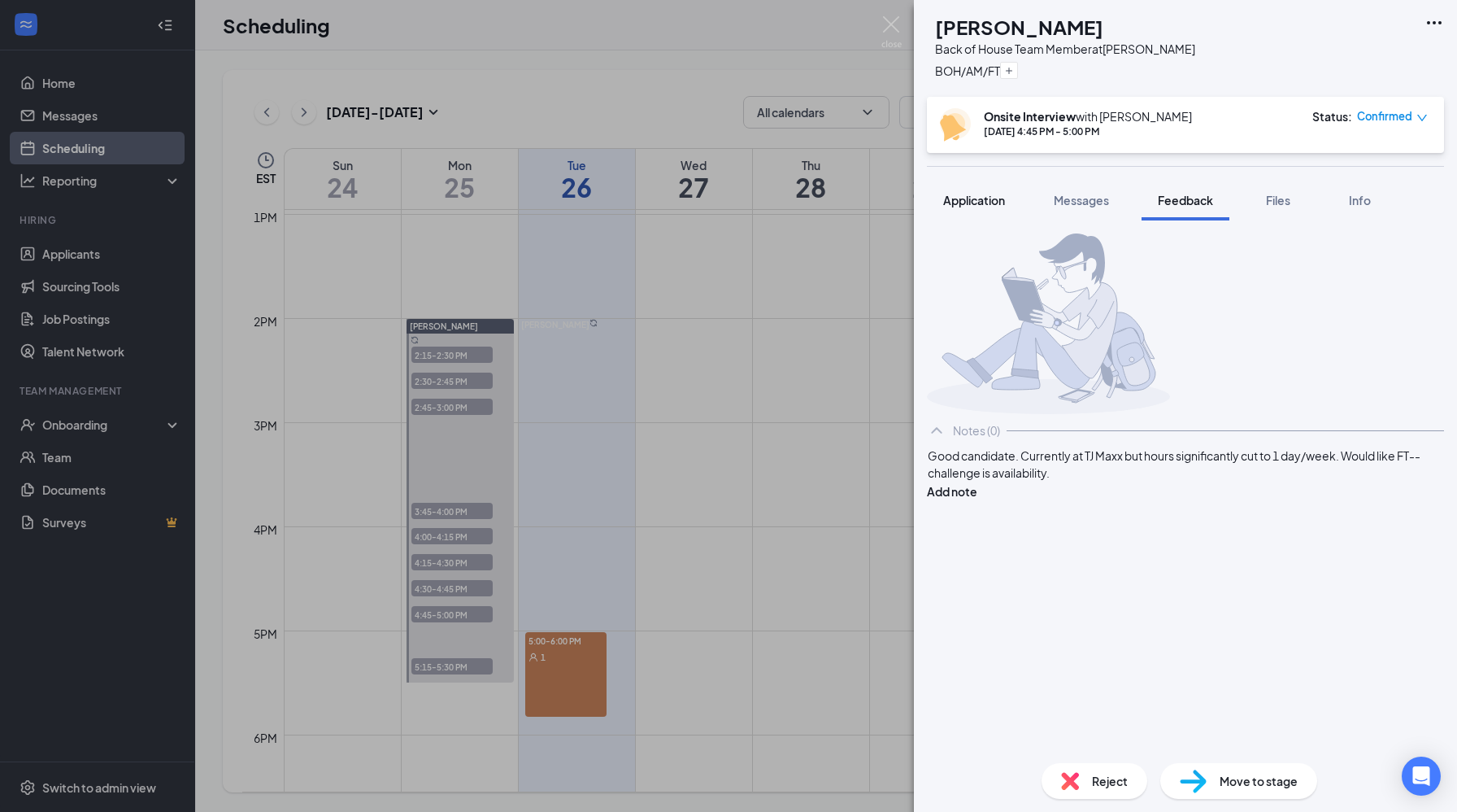
click at [971, 204] on span "Application" at bounding box center [974, 200] width 62 height 14
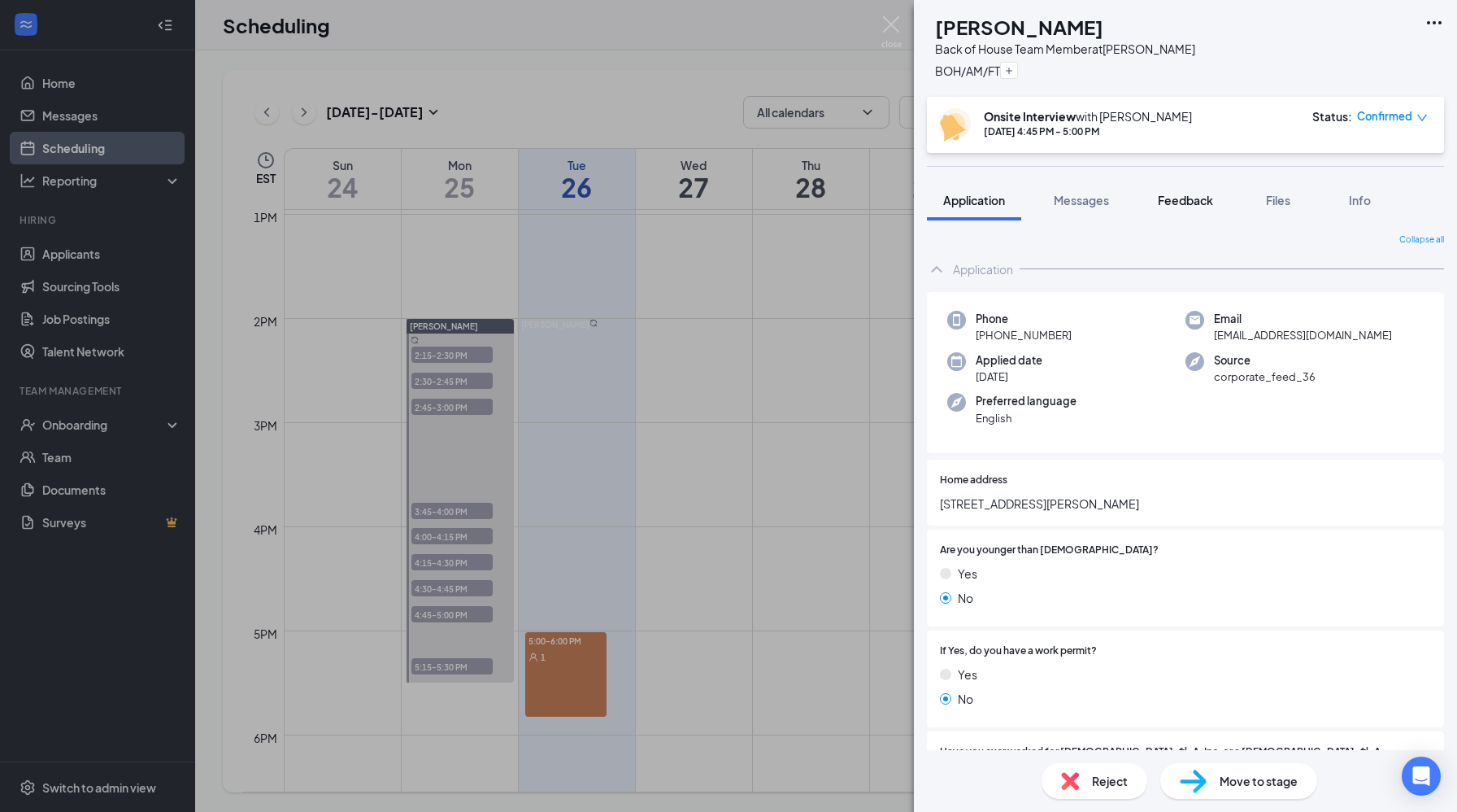
click at [1167, 198] on span "Feedback" at bounding box center [1185, 200] width 56 height 14
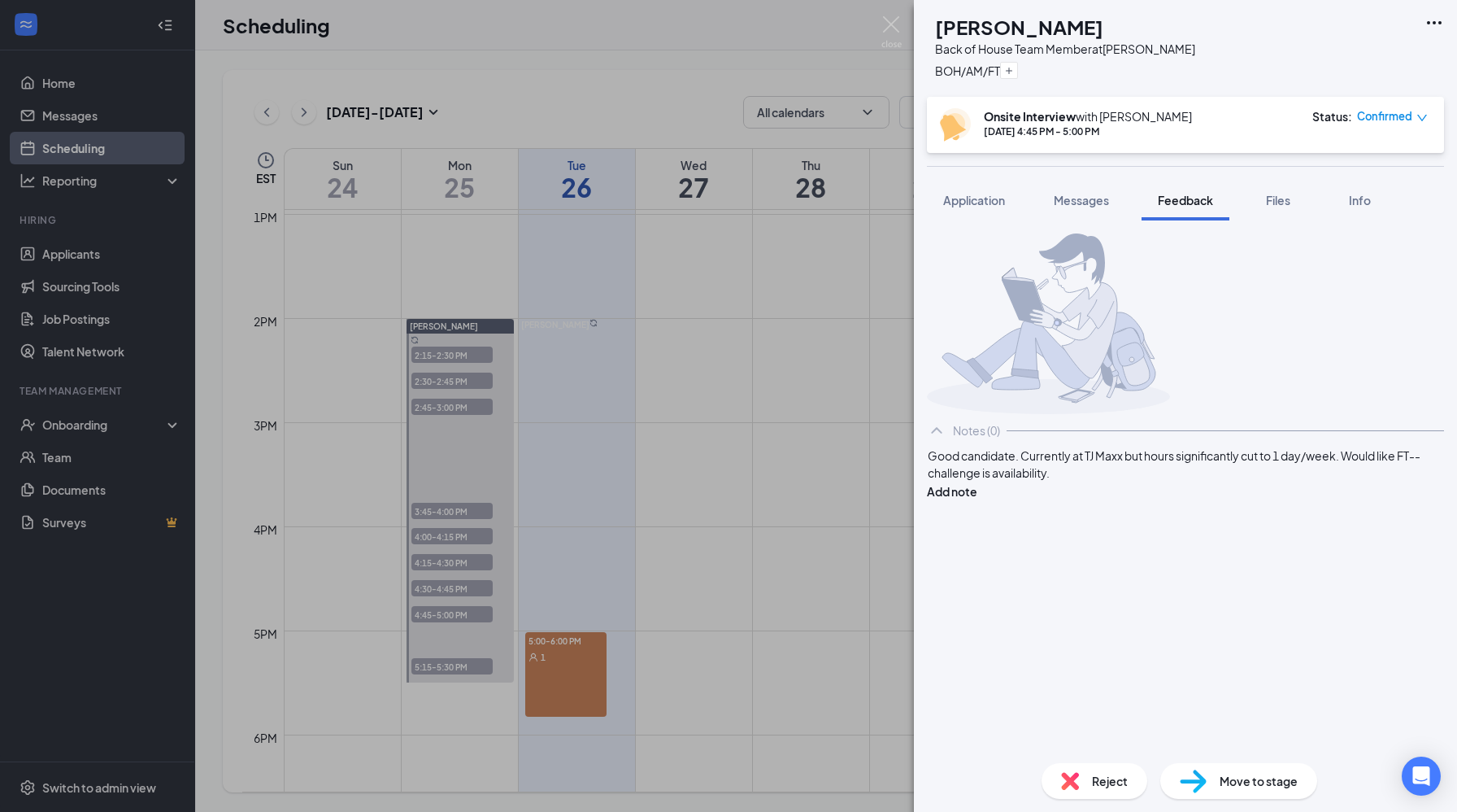
click at [1239, 481] on div "Good candidate. Currently at TJ Maxx but hours significantly cut to 1 day/week.…" at bounding box center [1185, 464] width 515 height 35
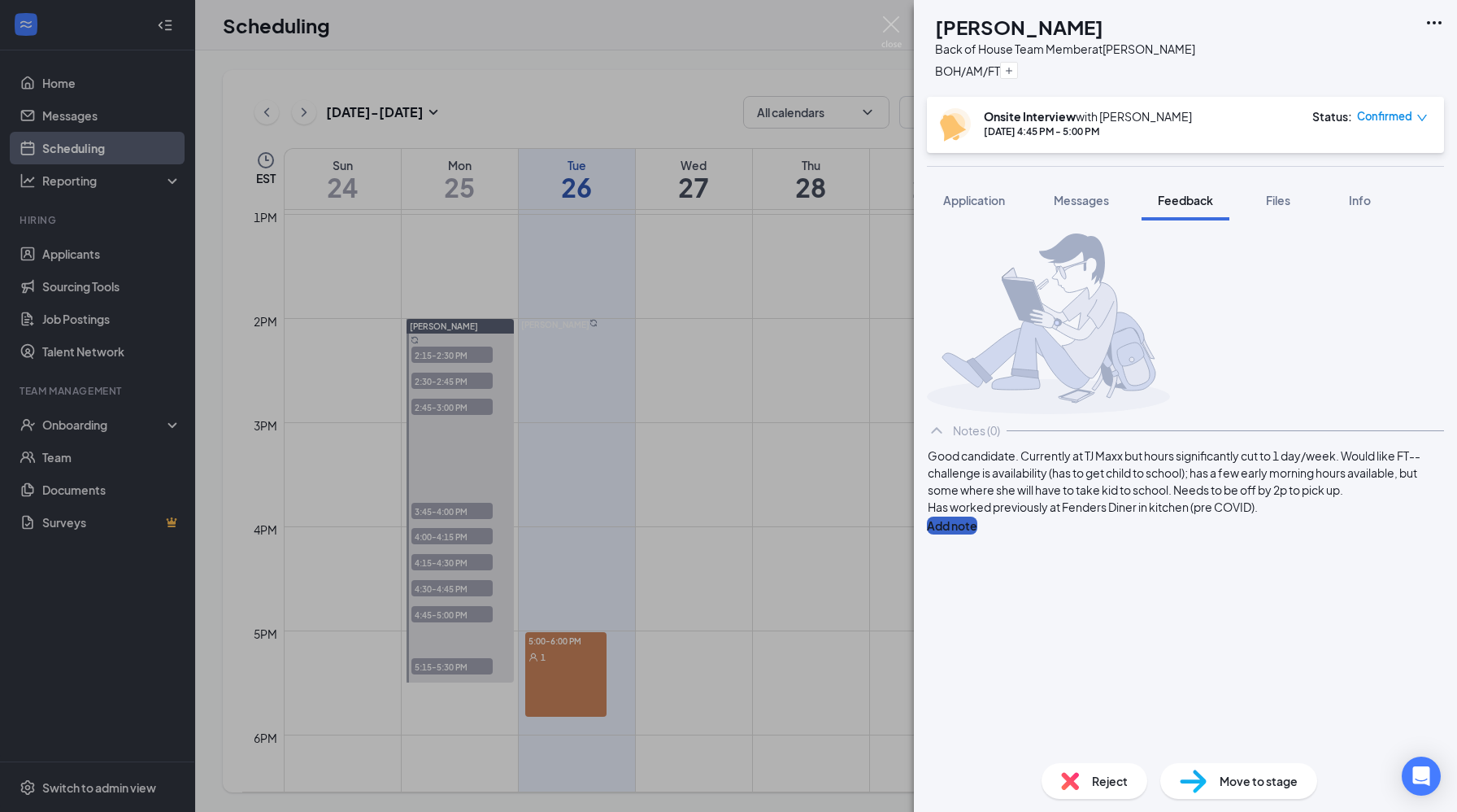
click at [977, 519] on button "Add note" at bounding box center [953, 524] width 51 height 18
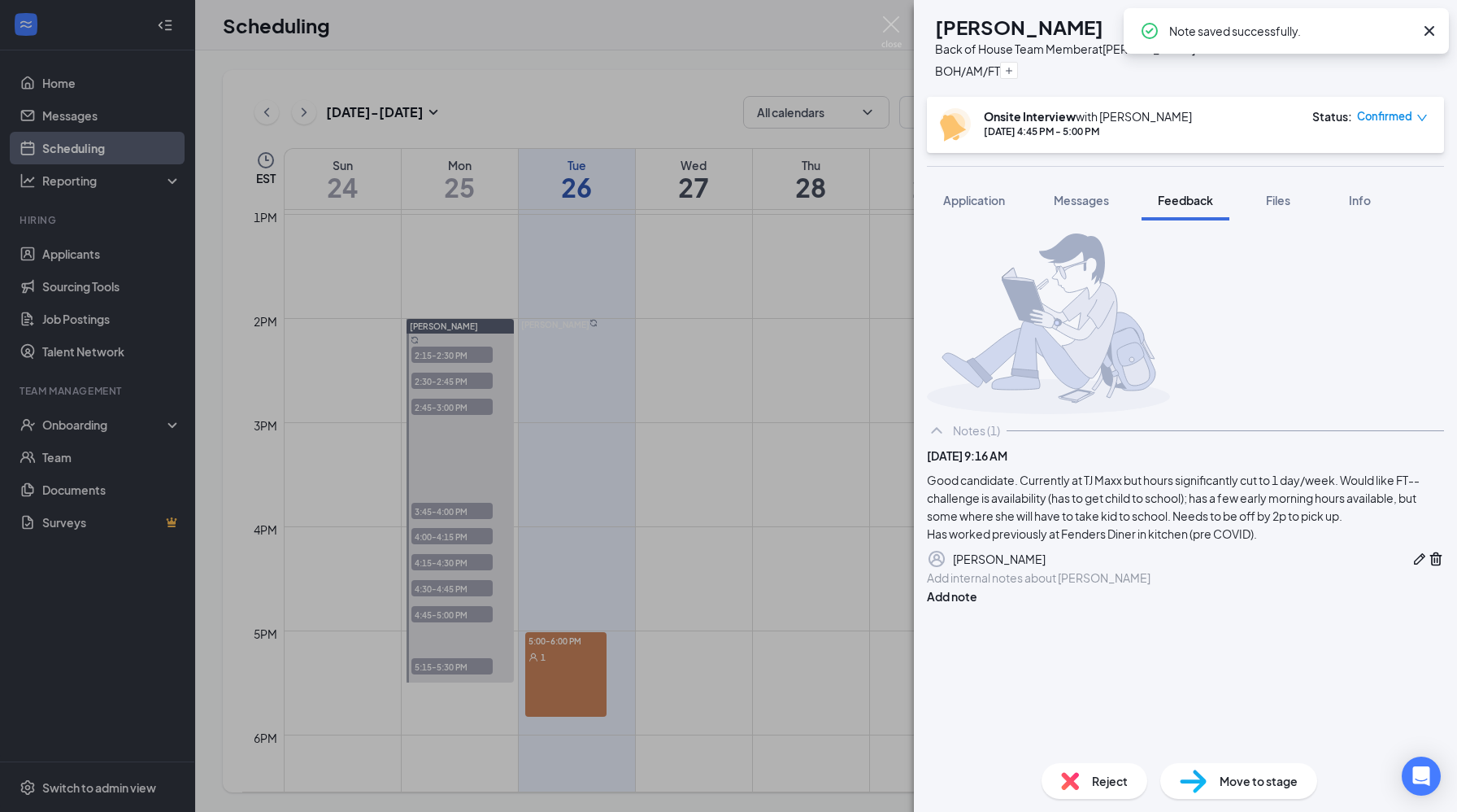
click at [1202, 774] on img at bounding box center [1193, 781] width 27 height 24
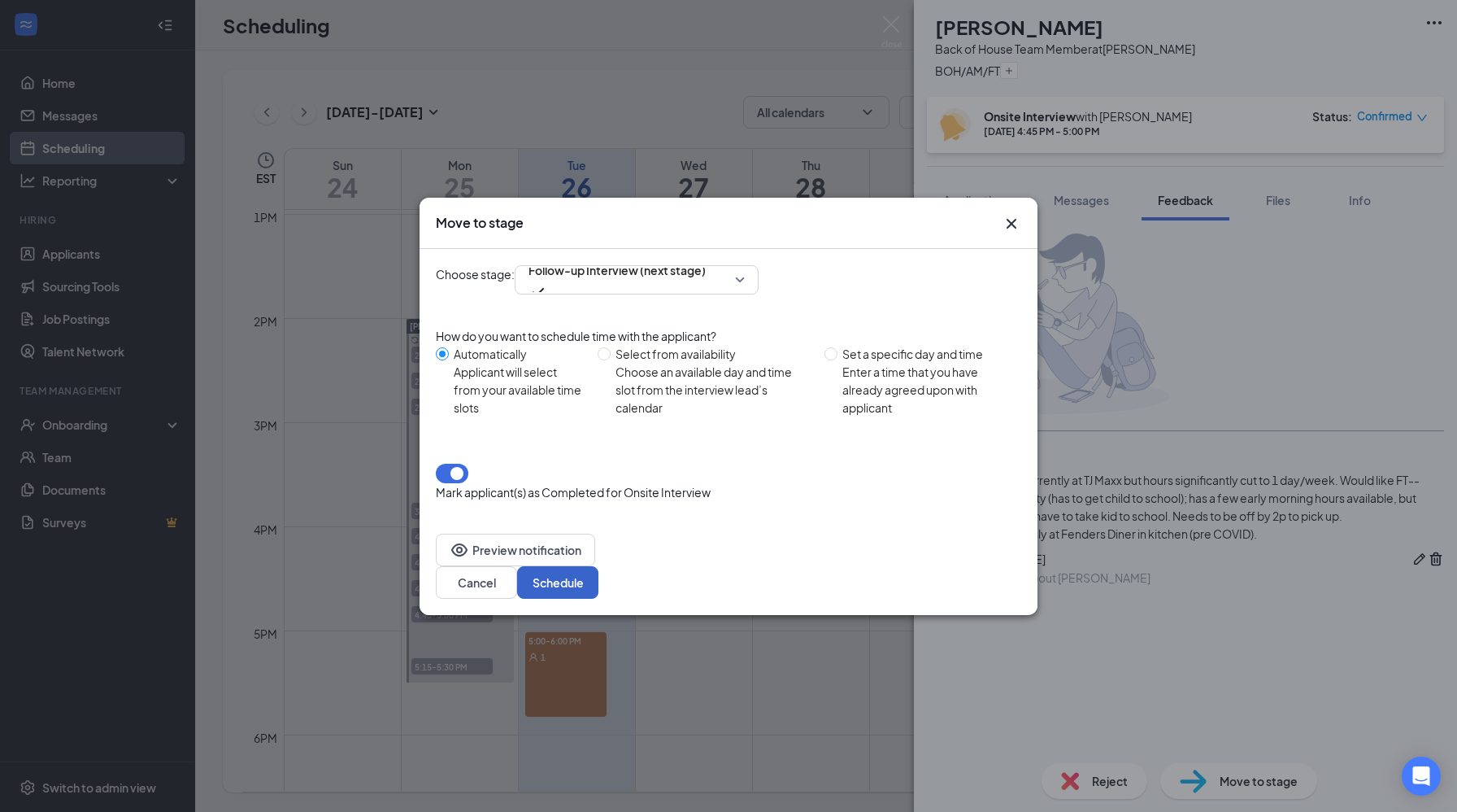
click at [599, 566] on button "Schedule" at bounding box center [557, 582] width 81 height 33
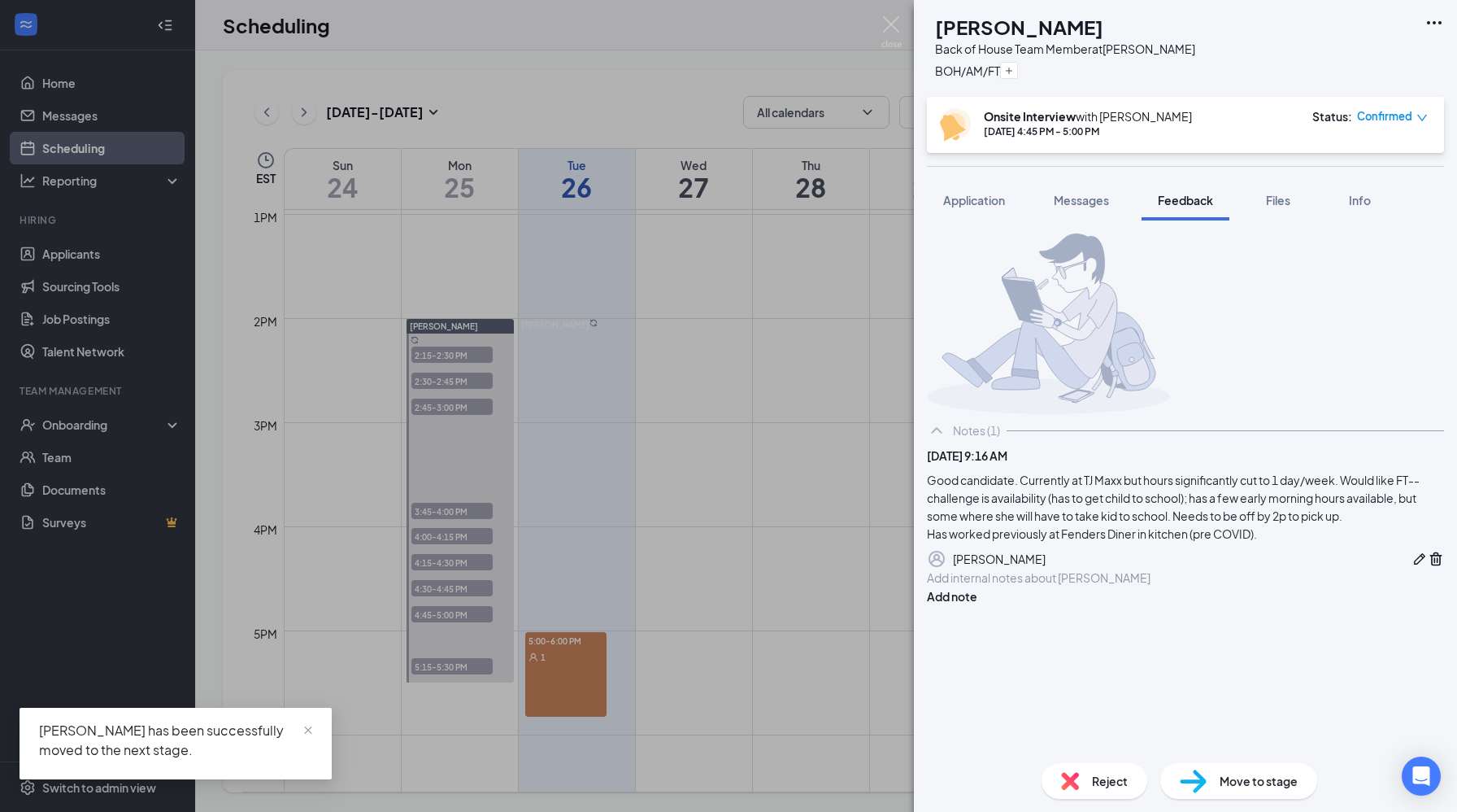
click at [440, 667] on div "SB [PERSON_NAME] Back of House Team Member at [PERSON_NAME]/AM/FT Onsite Interv…" at bounding box center [728, 406] width 1457 height 812
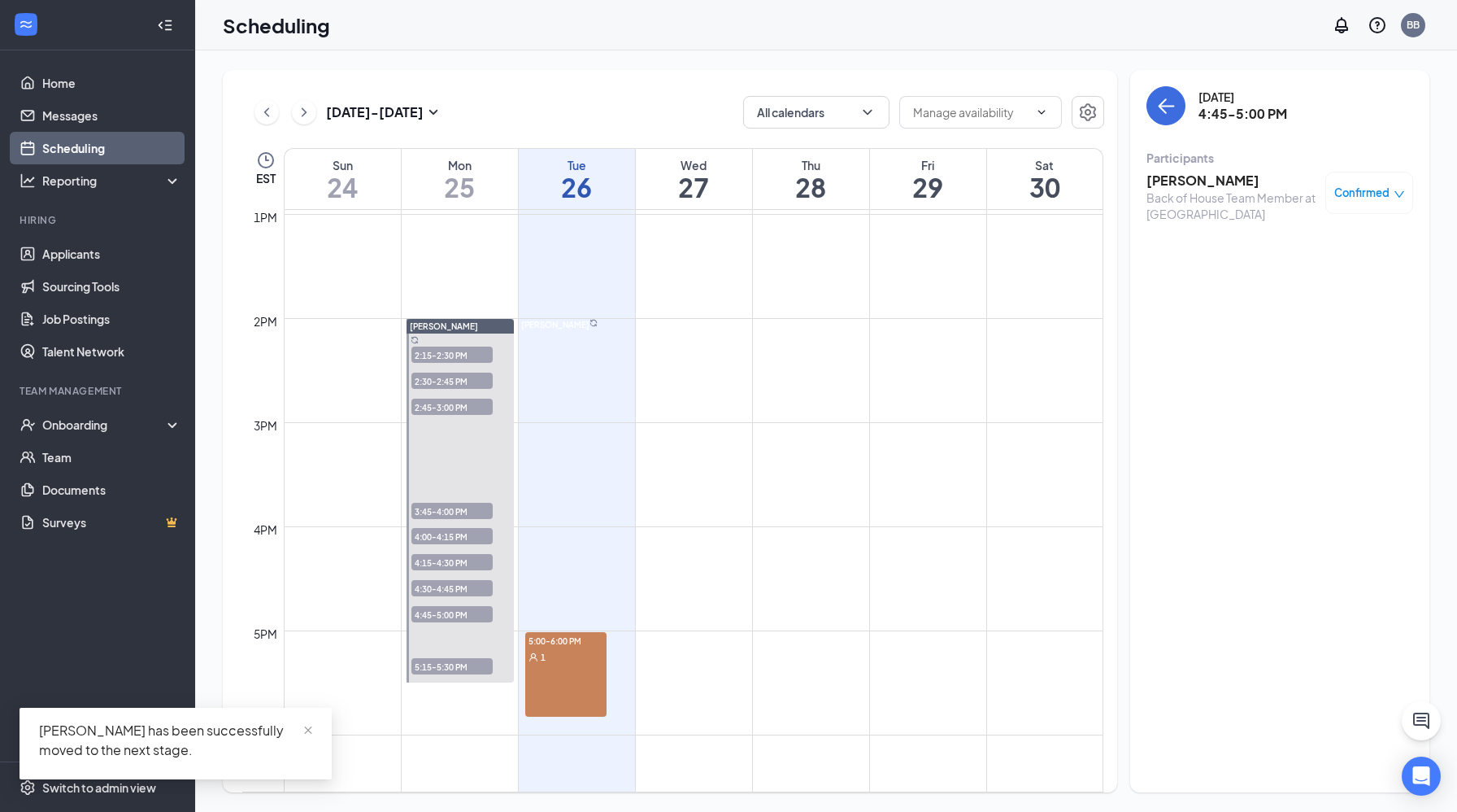
click at [440, 667] on span "5:15-5:30 PM" at bounding box center [452, 665] width 81 height 16
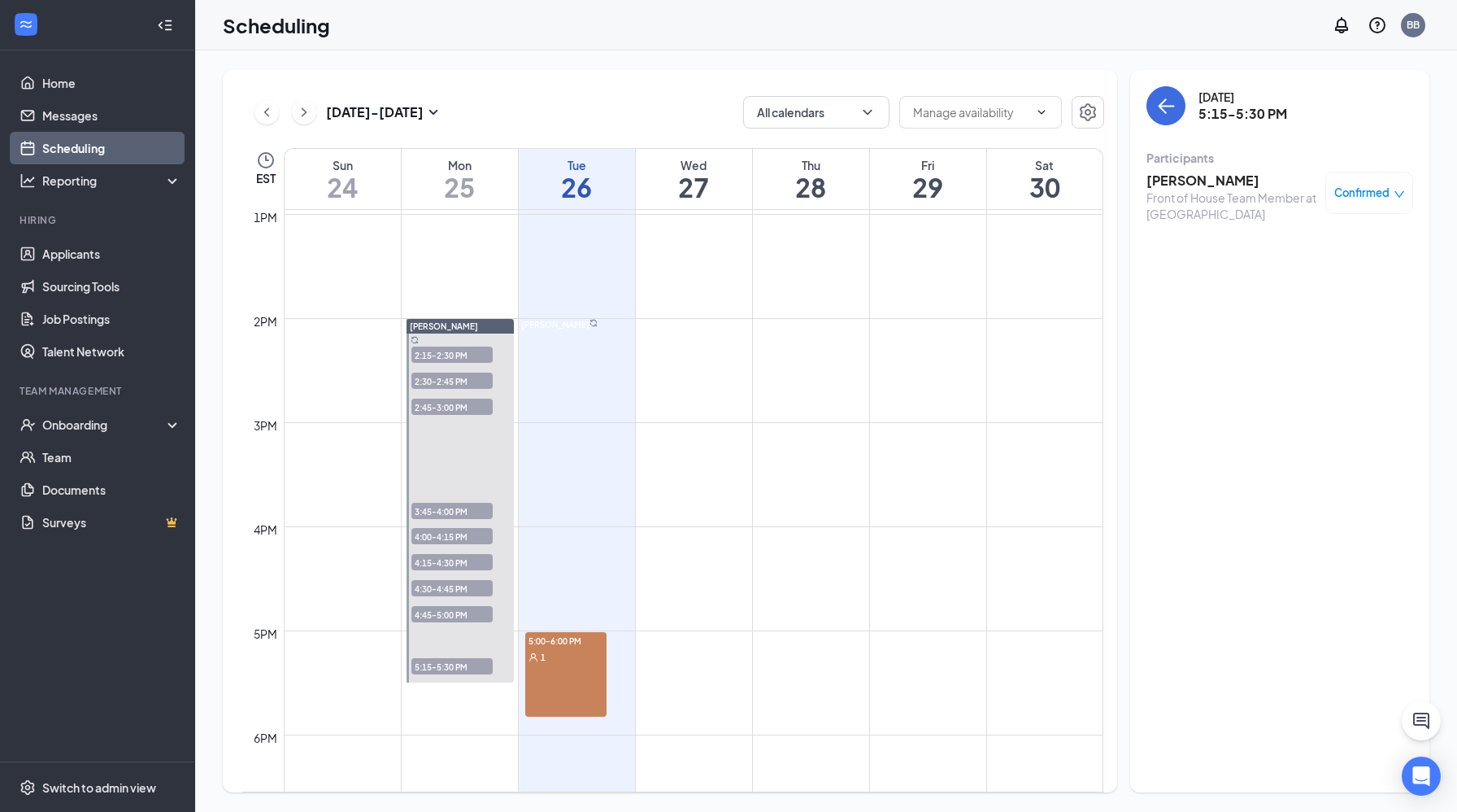
click at [1188, 185] on h3 "[PERSON_NAME]" at bounding box center [1232, 180] width 171 height 18
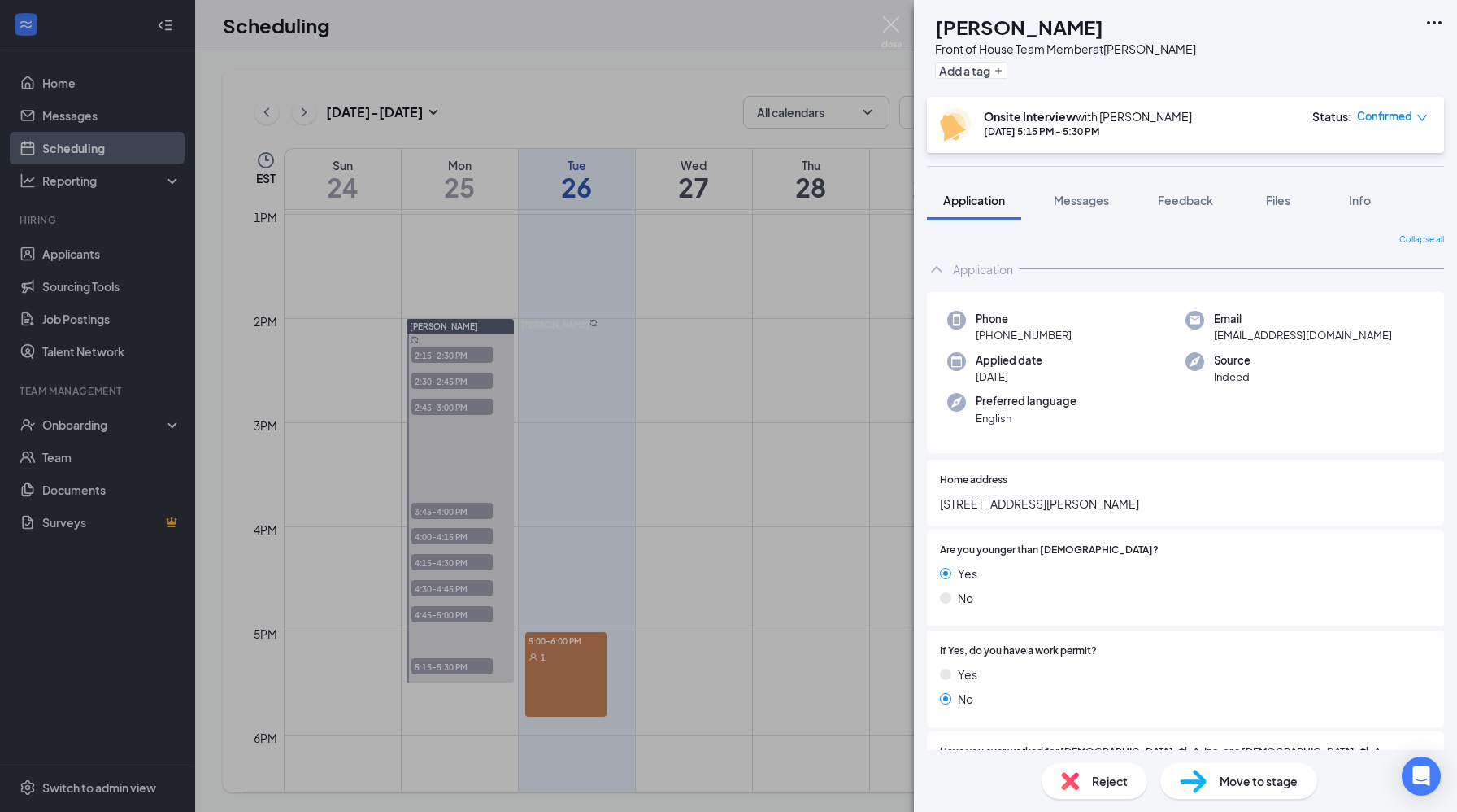
click at [1099, 774] on span "Reject" at bounding box center [1110, 780] width 35 height 18
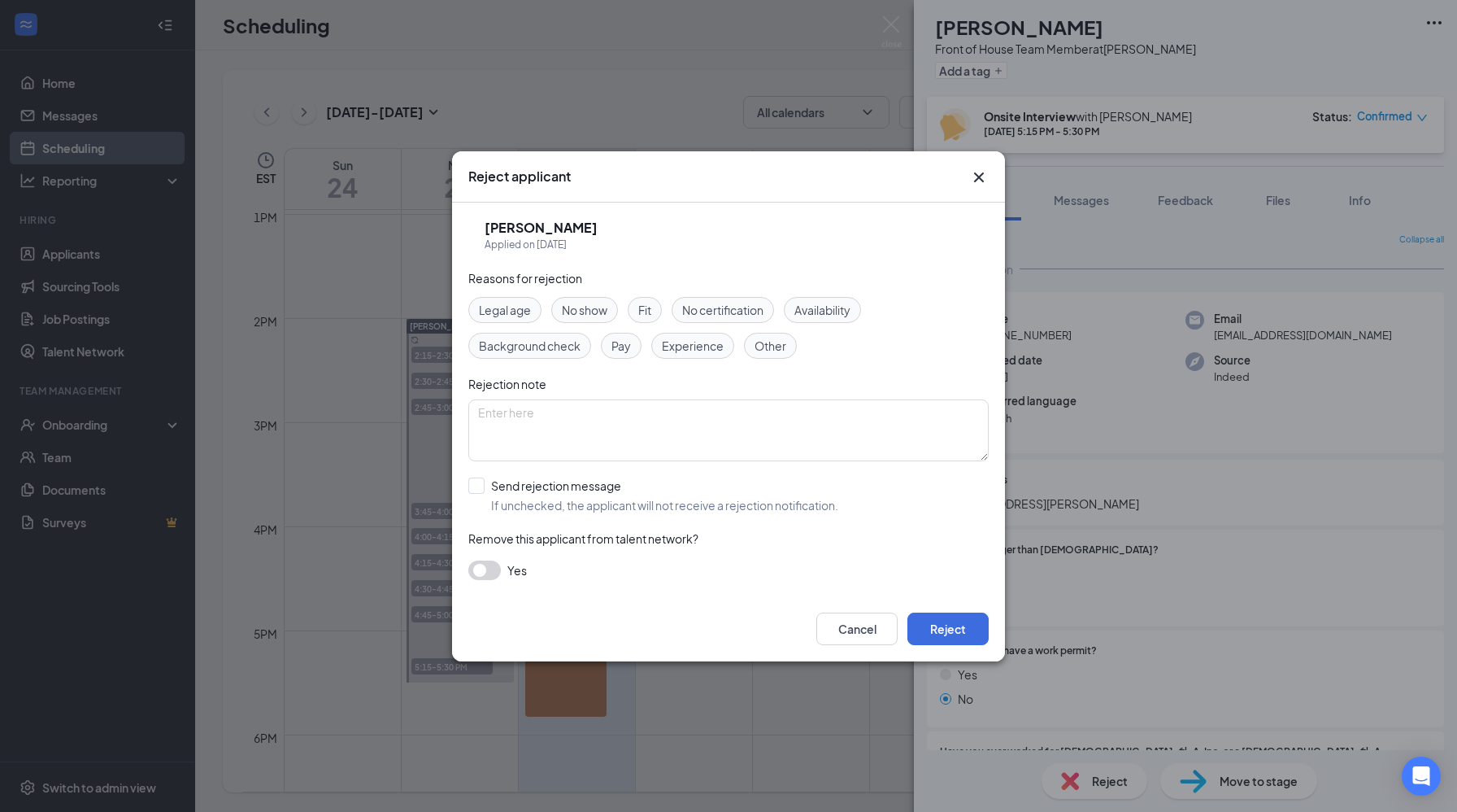
click at [598, 309] on span "No show" at bounding box center [584, 309] width 46 height 18
click at [947, 620] on button "Reject" at bounding box center [948, 628] width 81 height 33
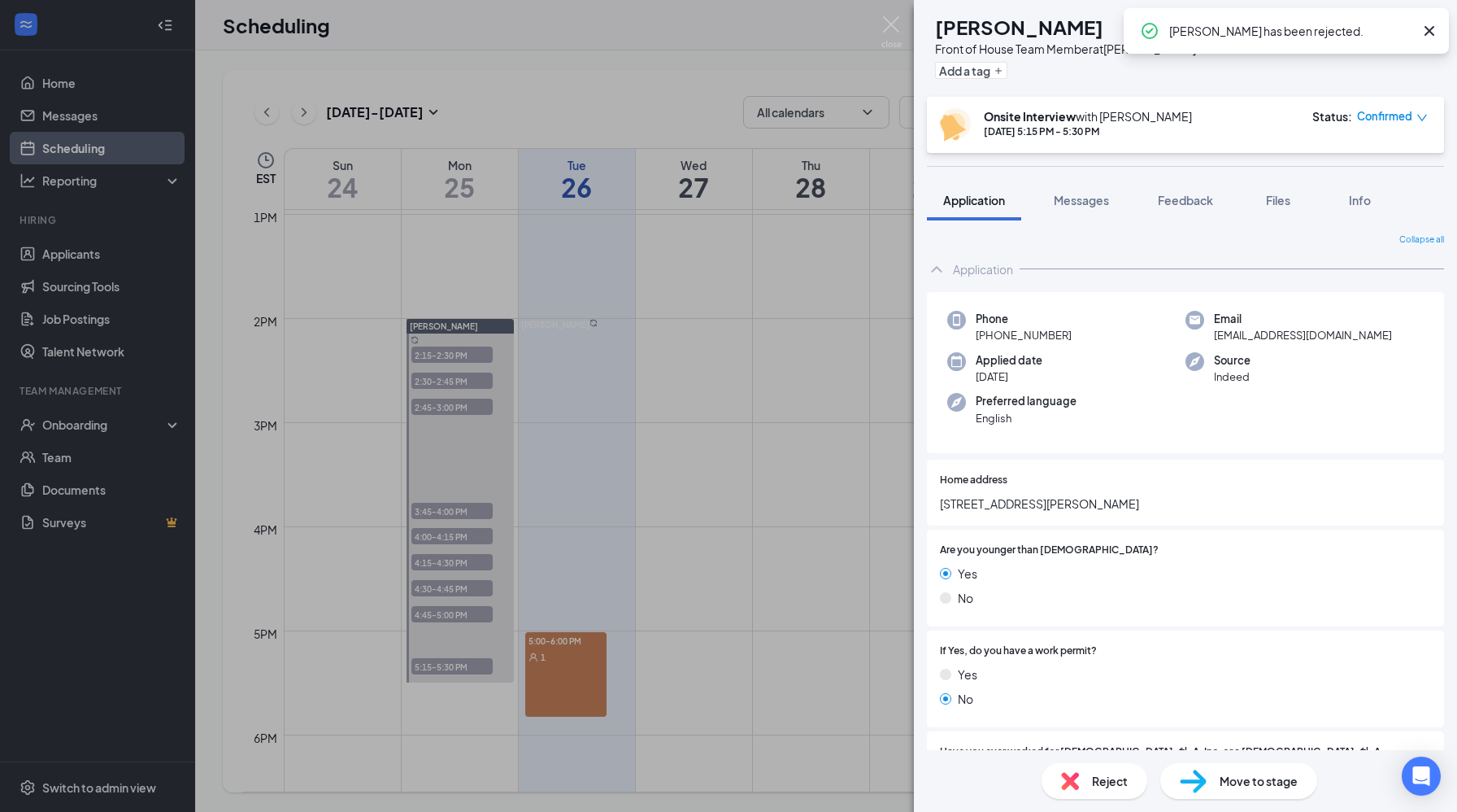
click at [1426, 30] on icon "Cross" at bounding box center [1429, 30] width 19 height 19
click at [899, 30] on img at bounding box center [891, 32] width 20 height 32
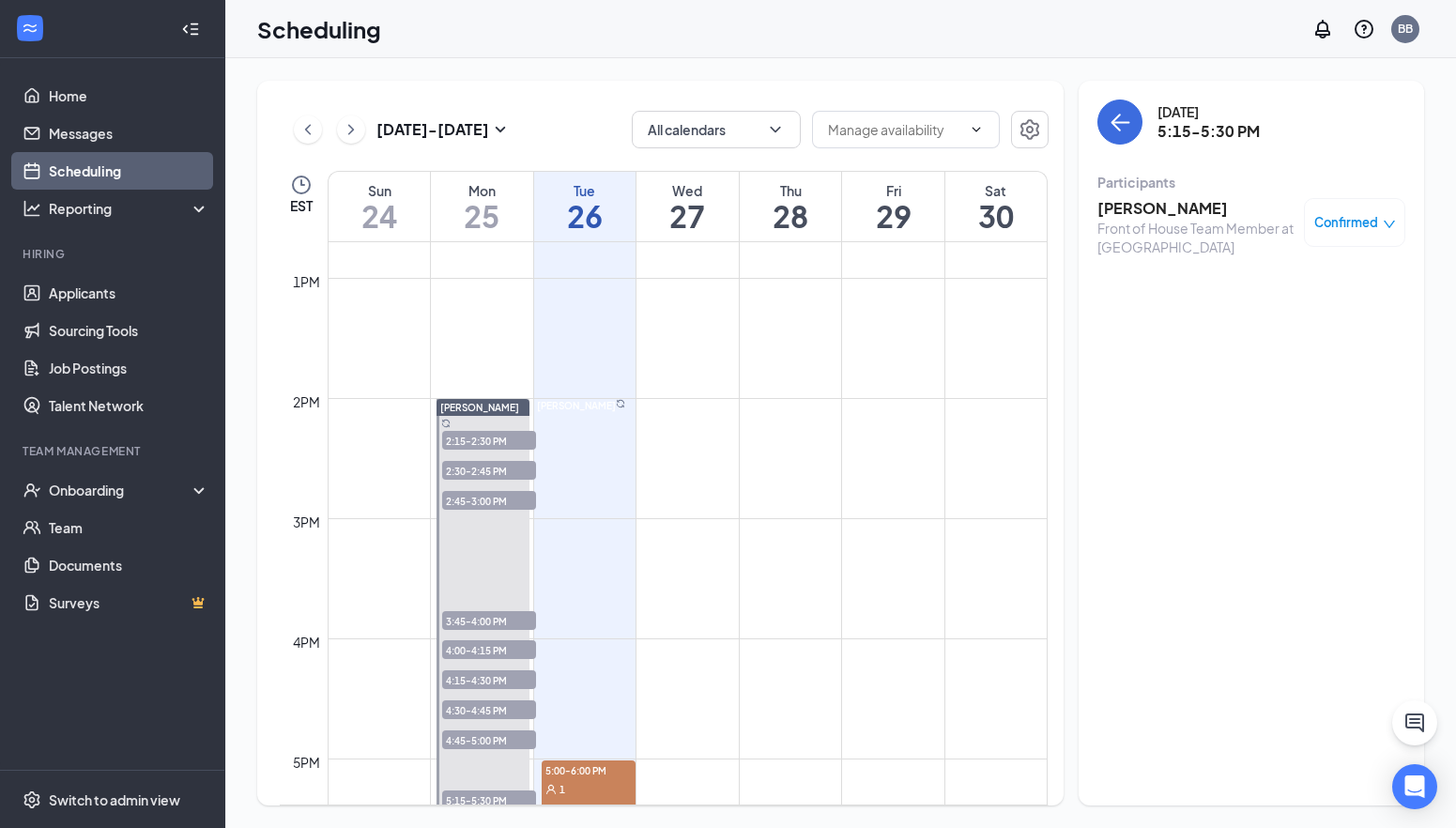
scroll to position [1522, 0]
